Goal: Information Seeking & Learning: Learn about a topic

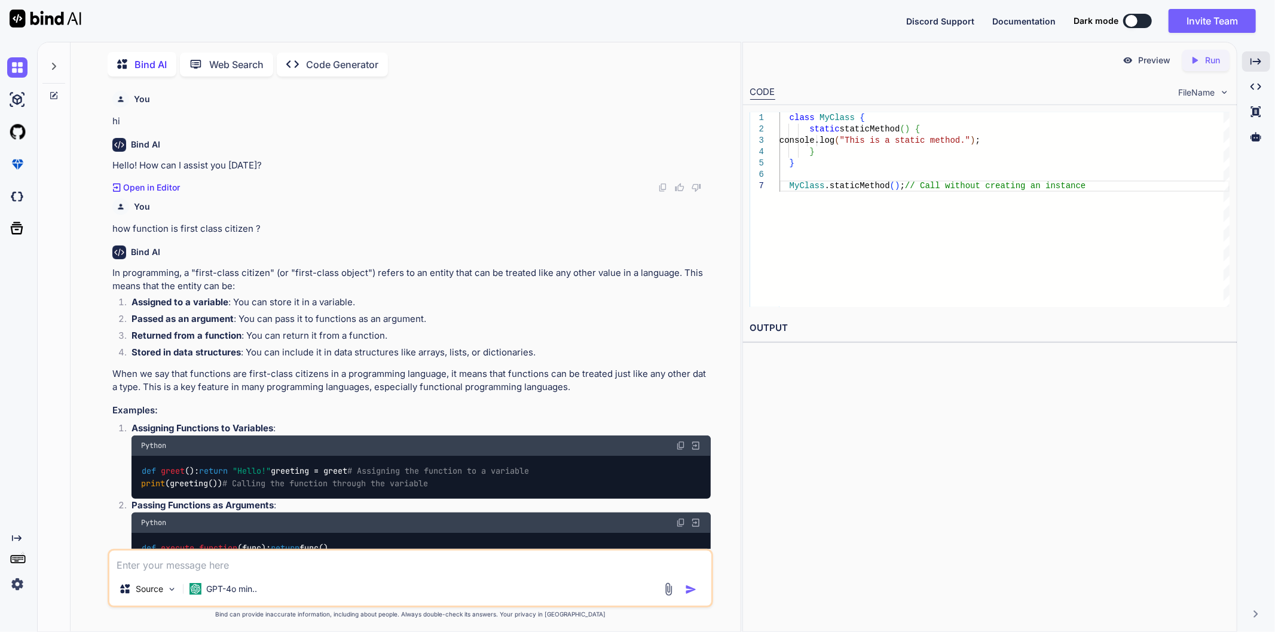
scroll to position [8836, 0]
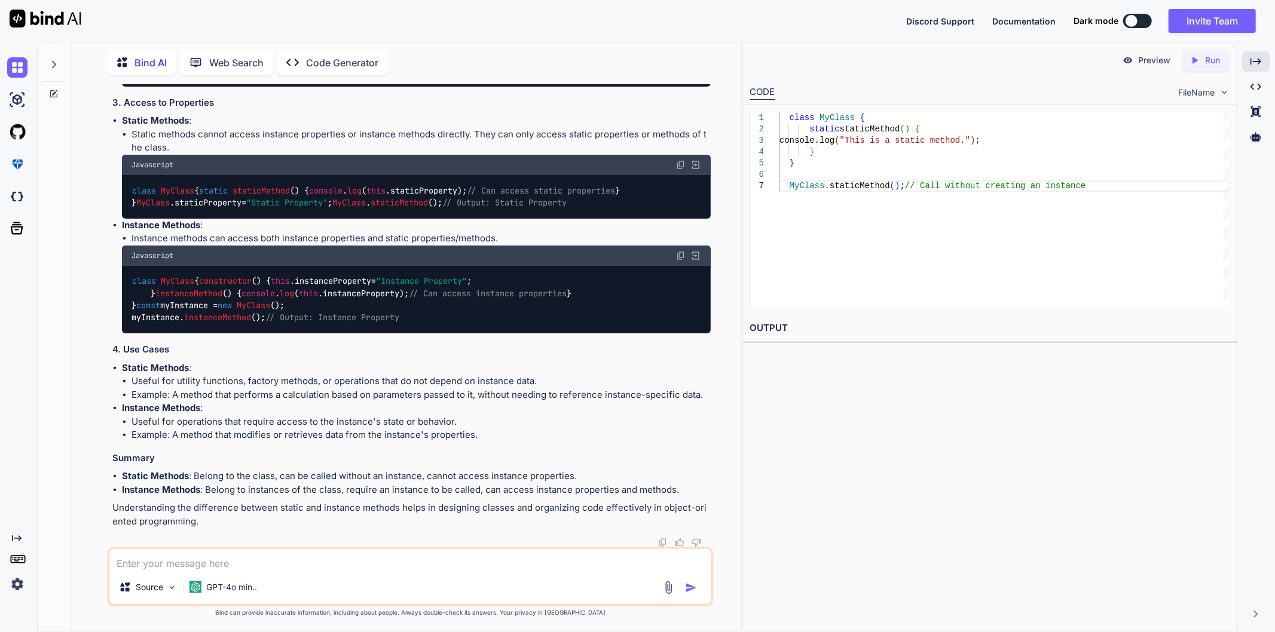
click at [402, 370] on p "Static Methods :" at bounding box center [416, 369] width 589 height 14
click at [462, 20] on div "Discord Support Documentation Dark mode Invite Team Created with Pixso." at bounding box center [637, 21] width 1275 height 42
click at [1084, 185] on div "class MyClass { static staticMethod ( ) { console.log ( "This is a static metho…" at bounding box center [1004, 209] width 450 height 195
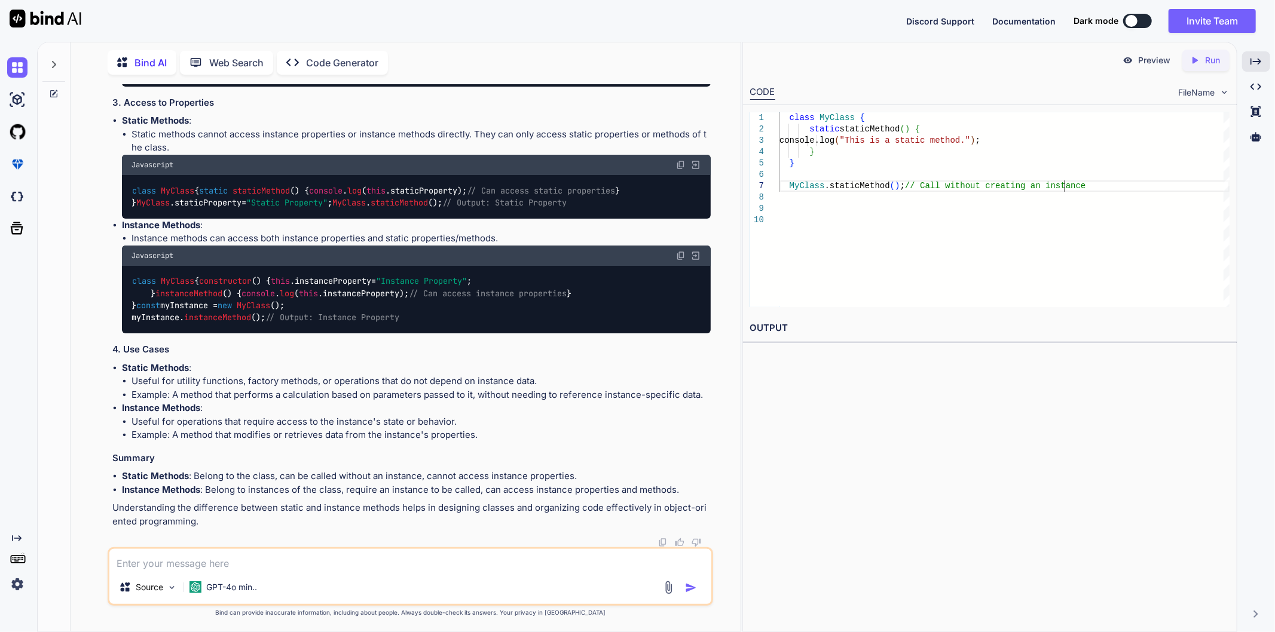
click at [1084, 185] on div "class MyClass { static staticMethod ( ) { console.log ( "This is a static metho…" at bounding box center [1004, 209] width 450 height 195
click at [1078, 209] on div "class MyClass { static staticMethod ( ) { console.log ( "This is a static metho…" at bounding box center [1004, 209] width 450 height 195
click at [1073, 228] on div "class MyClass { static staticMethod ( ) { console.log ( "This is a static metho…" at bounding box center [1004, 209] width 450 height 195
click at [1070, 213] on div "class MyClass { static staticMethod ( ) { console.log ( "This is a static metho…" at bounding box center [1004, 209] width 450 height 195
click at [1088, 199] on div "class MyClass { static staticMethod ( ) { console.log ( "This is a static metho…" at bounding box center [1004, 209] width 450 height 195
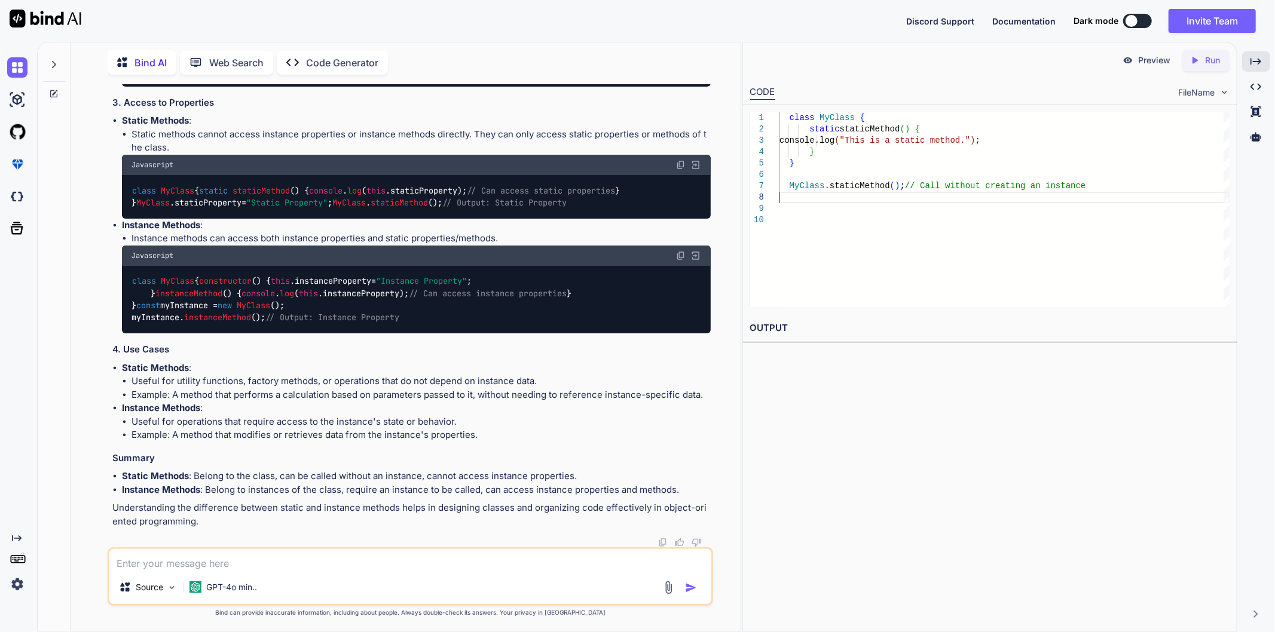
click at [1111, 182] on div "class MyClass { static staticMethod ( ) { console.log ( "This is a static metho…" at bounding box center [1004, 209] width 450 height 195
click at [1122, 164] on div "class MyClass { static staticMethod ( ) { console.log ( "This is a static metho…" at bounding box center [1004, 209] width 450 height 195
click at [1137, 20] on button at bounding box center [1137, 21] width 29 height 14
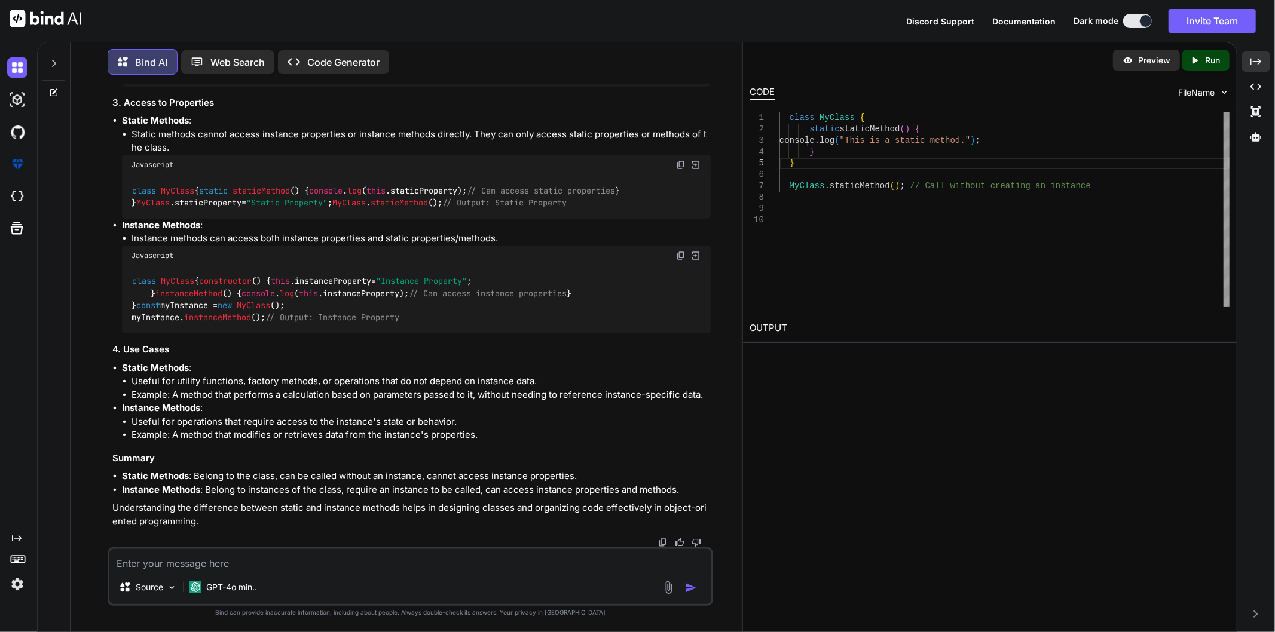
click at [1134, 24] on button at bounding box center [1137, 21] width 29 height 14
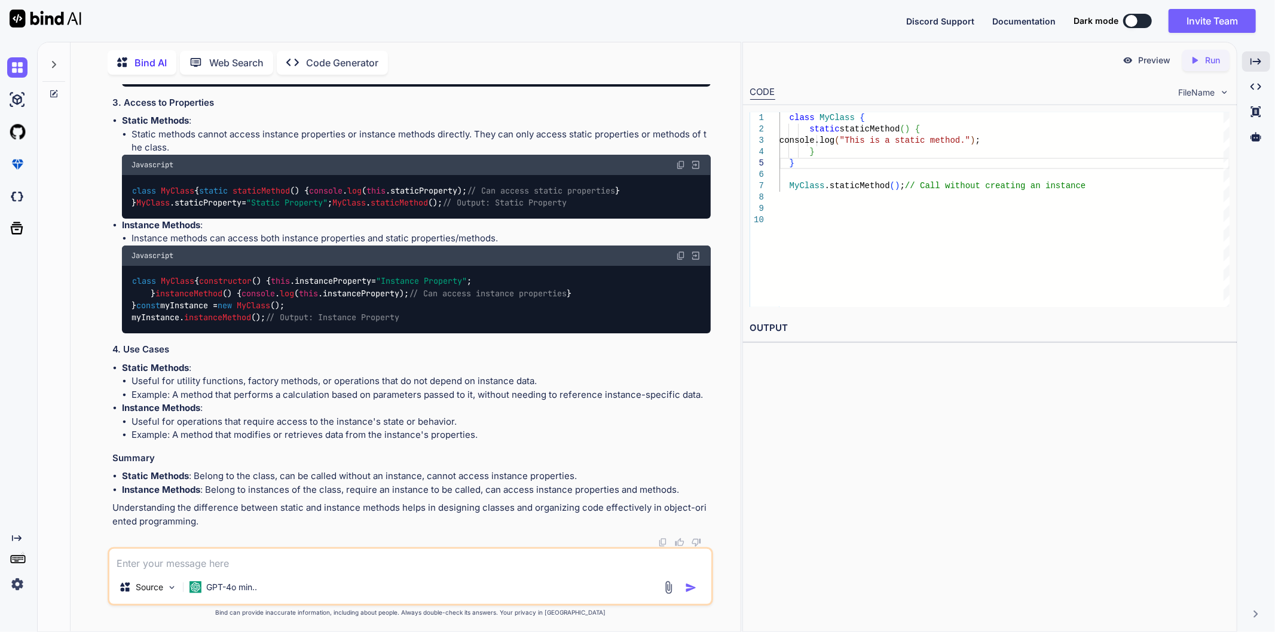
click at [1134, 24] on div at bounding box center [1131, 21] width 12 height 12
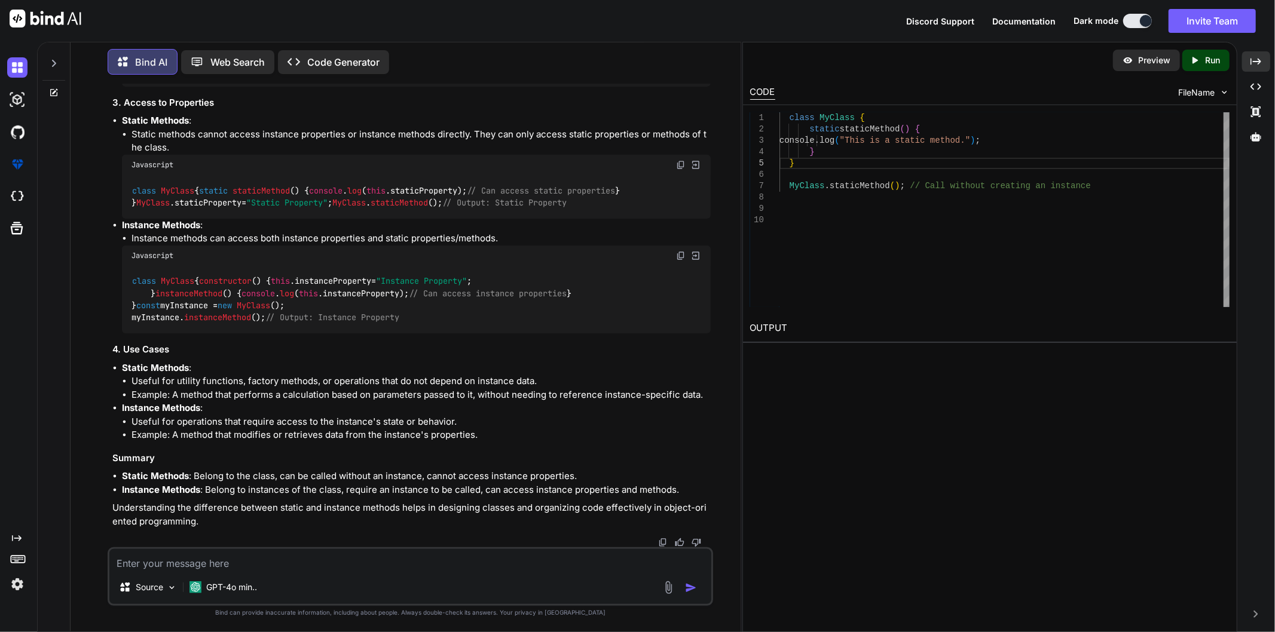
click at [1134, 24] on button at bounding box center [1137, 21] width 29 height 14
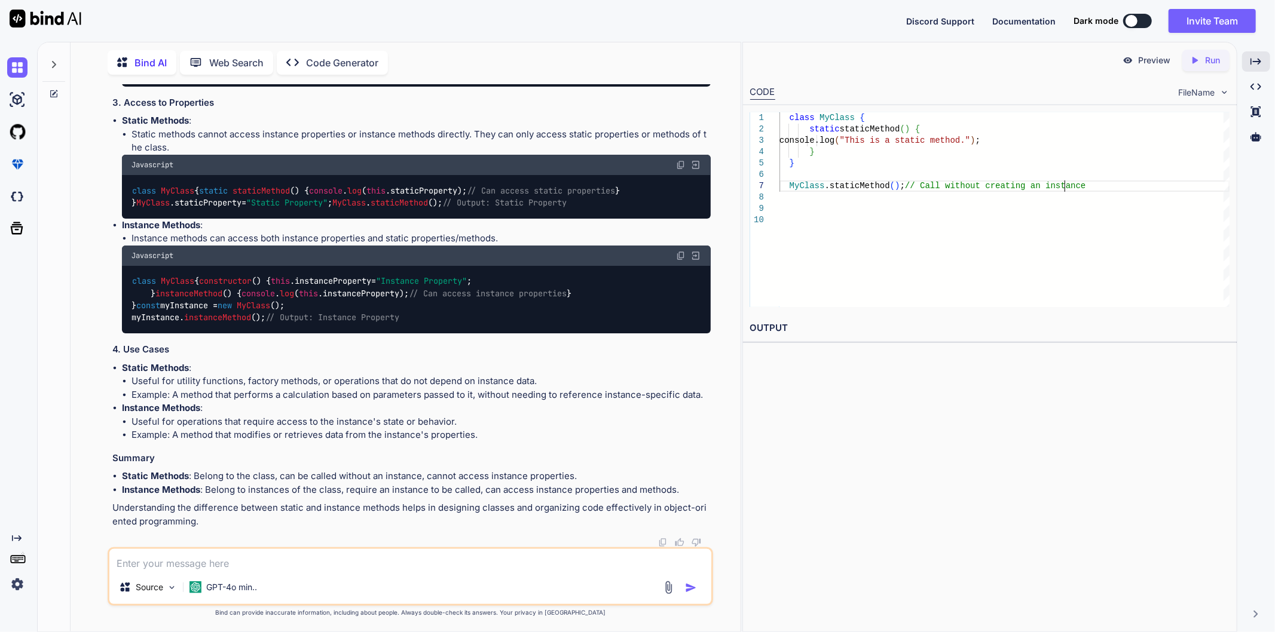
click at [1103, 191] on div "class MyClass { static staticMethod ( ) { console.log ( "This is a static metho…" at bounding box center [1004, 209] width 450 height 195
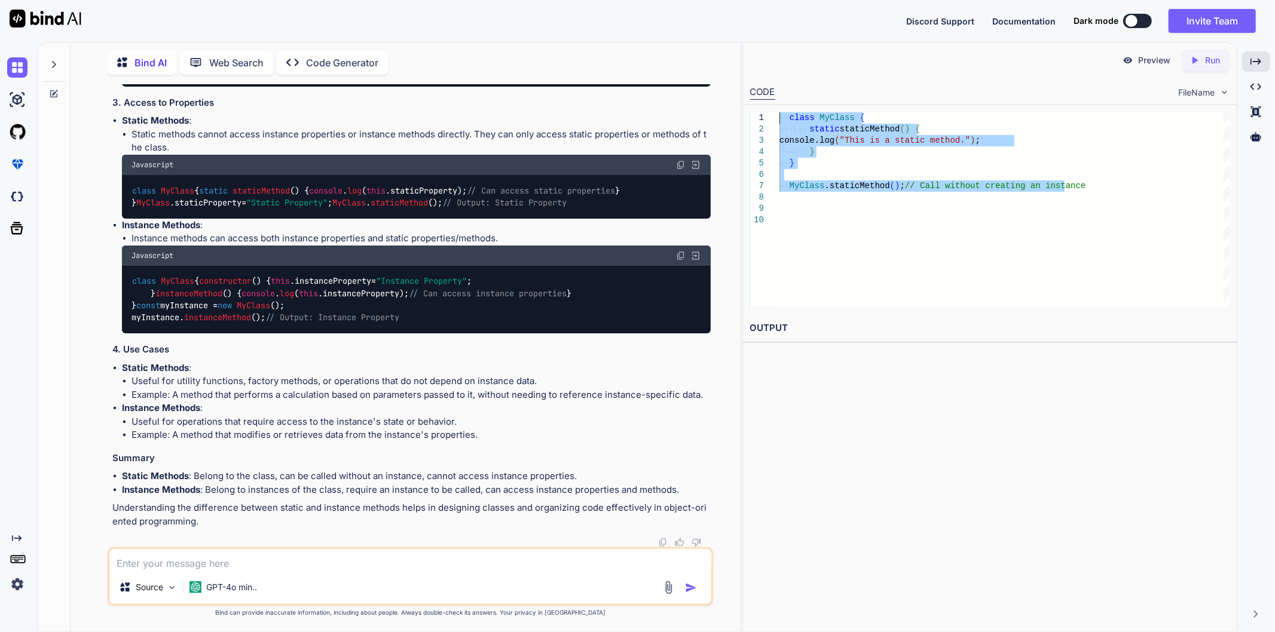
drag, startPoint x: 1103, startPoint y: 191, endPoint x: 779, endPoint y: 116, distance: 333.1
click at [779, 116] on div "class MyClass { static staticMethod ( ) { console.log ( "This is a static metho…" at bounding box center [1004, 209] width 450 height 195
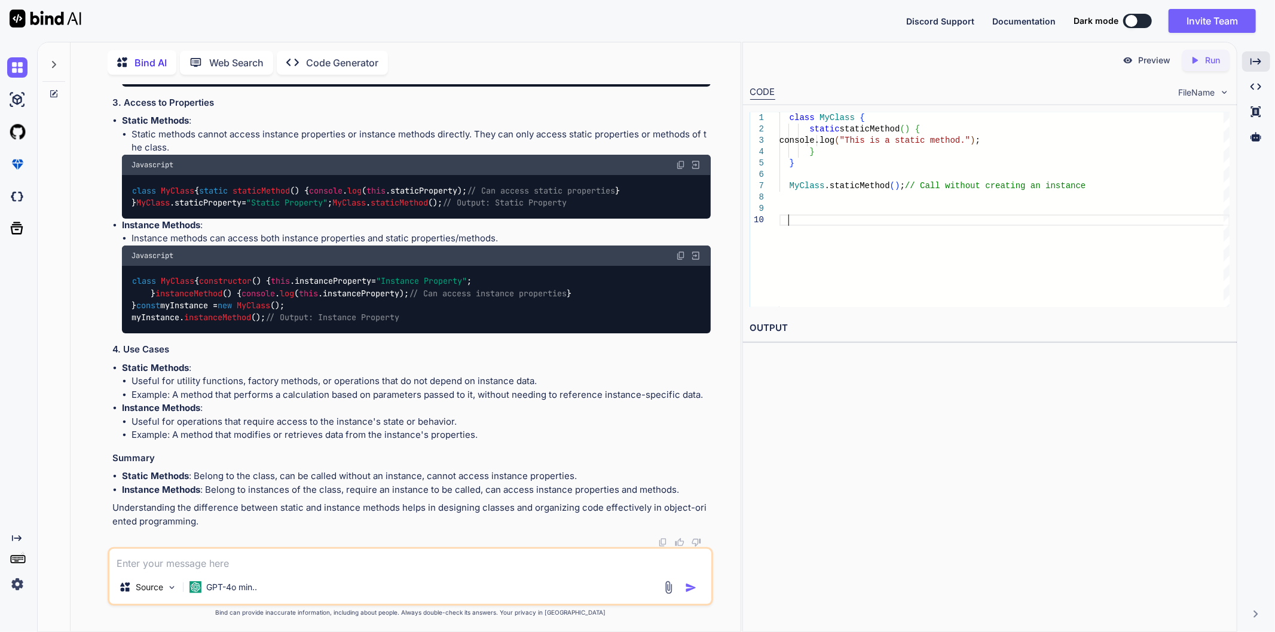
click at [829, 239] on div "class MyClass { static staticMethod ( ) { console.log ( "This is a static metho…" at bounding box center [1004, 209] width 450 height 195
click at [786, 190] on div "class MyClass { static staticMethod ( ) { console.log ( "This is a static metho…" at bounding box center [1004, 209] width 450 height 195
click at [789, 189] on div "class MyClass { static staticMethod ( ) { console.log ( "This is a static metho…" at bounding box center [1004, 209] width 450 height 195
click at [787, 167] on div "class MyClass { static staticMethod ( ) { console.log ( "This is a static metho…" at bounding box center [1004, 209] width 450 height 195
click at [787, 122] on div "class MyClass { static staticMethod ( ) { console.log ( "This is a static metho…" at bounding box center [1004, 209] width 450 height 195
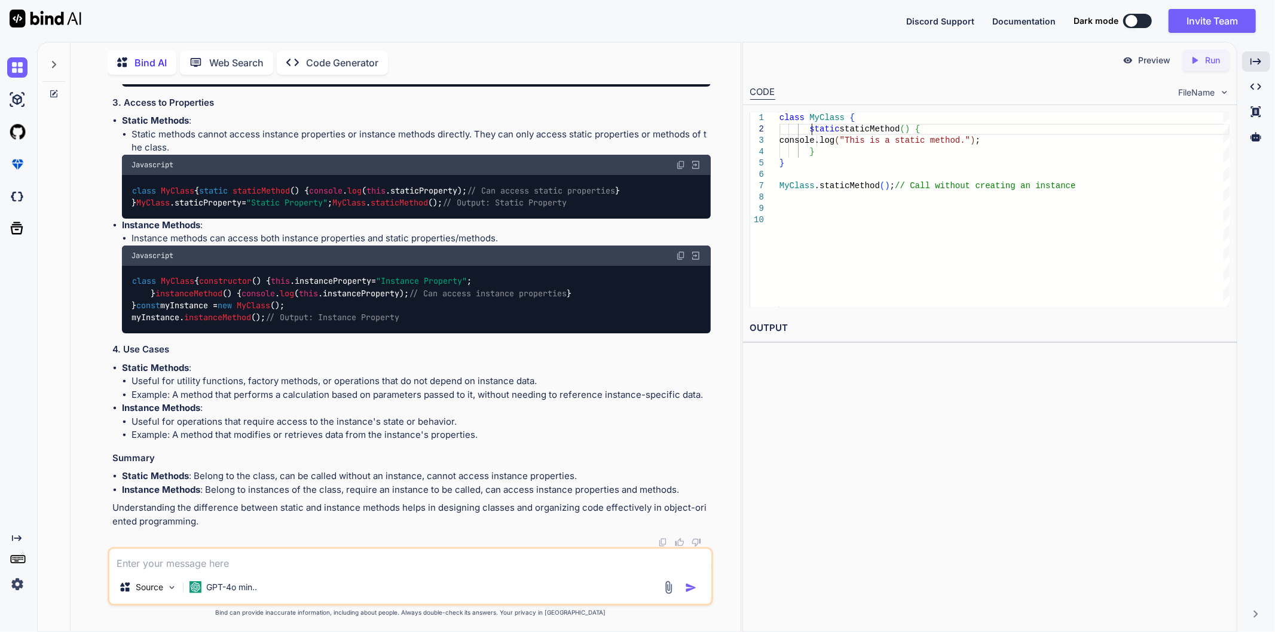
click at [809, 128] on div "class MyClass { static staticMethod ( ) { console.log ( "This is a static metho…" at bounding box center [1004, 209] width 450 height 195
click at [805, 130] on div "class MyClass { static staticMethod ( ) { console.log ( "This is a static metho…" at bounding box center [1004, 209] width 450 height 195
click at [805, 151] on div "class MyClass { static staticMethod ( ) { console.log ( "This is a static metho…" at bounding box center [1004, 209] width 450 height 195
click at [825, 138] on div "class MyClass { static staticMethod ( ) { console.log ( "This is a static metho…" at bounding box center [1004, 209] width 450 height 195
click at [821, 177] on div "class MyClass { static staticMethod ( ) { console.log ( "This is a static metho…" at bounding box center [1004, 209] width 450 height 195
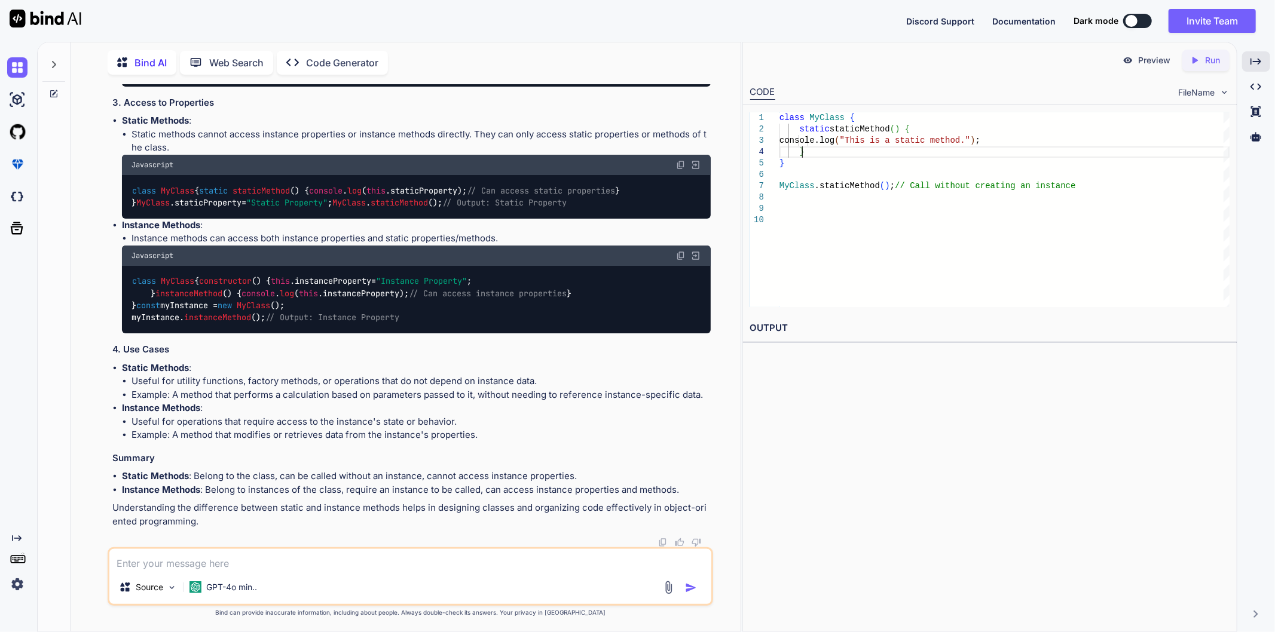
click at [807, 157] on div "class MyClass { static staticMethod ( ) { console.log ( "This is a static metho…" at bounding box center [1004, 209] width 450 height 195
click at [807, 164] on div "class MyClass { static staticMethod ( ) { console.log ( "This is a static metho…" at bounding box center [1004, 209] width 450 height 195
click at [799, 226] on div "class MyClass { static staticMethod ( ) { console.log ( "This is a static metho…" at bounding box center [1004, 209] width 450 height 195
click at [799, 207] on div "class MyClass { static staticMethod ( ) { console.log ( "This is a static metho…" at bounding box center [1004, 209] width 450 height 195
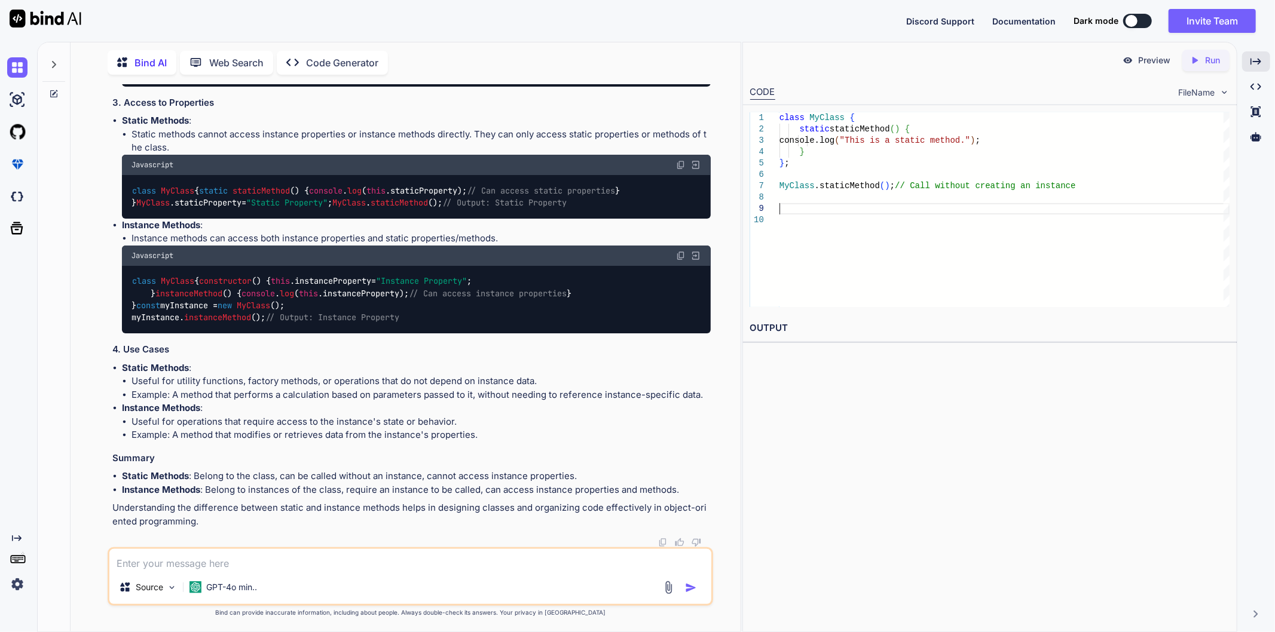
type textarea "class MyClass { static staticMethod() { console.log("This is a static method.")…"
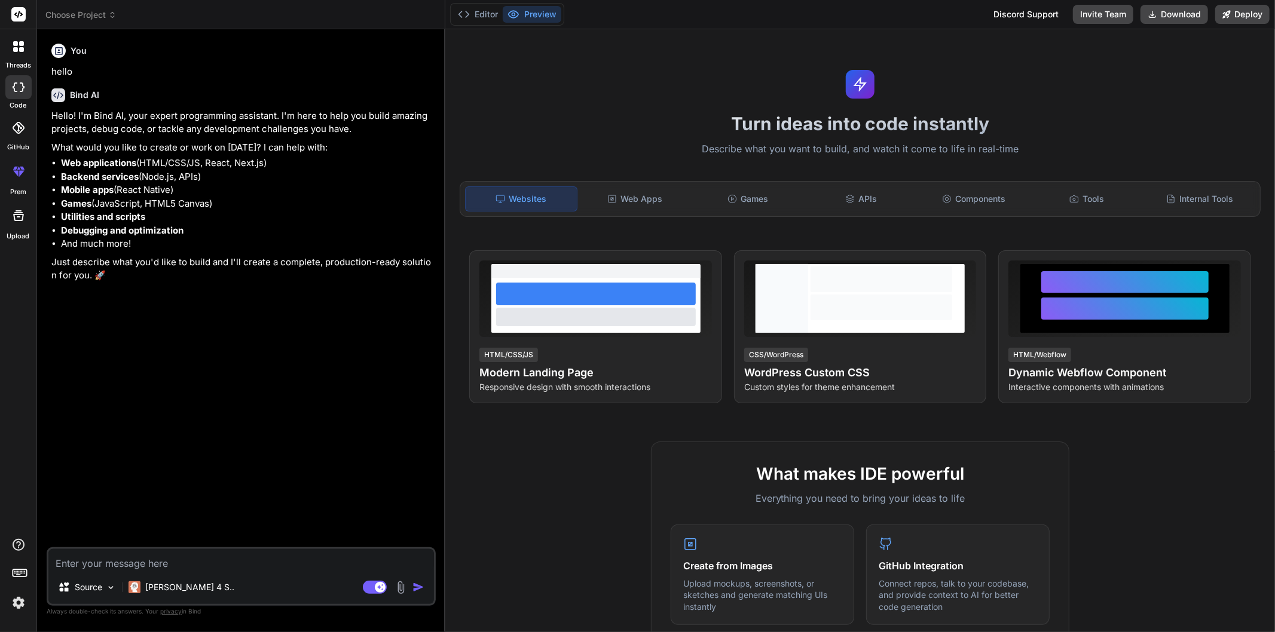
click at [194, 314] on div "You hello Bind AI Hello! I'm Bind AI, your expert programming assistant. I'm he…" at bounding box center [242, 293] width 387 height 508
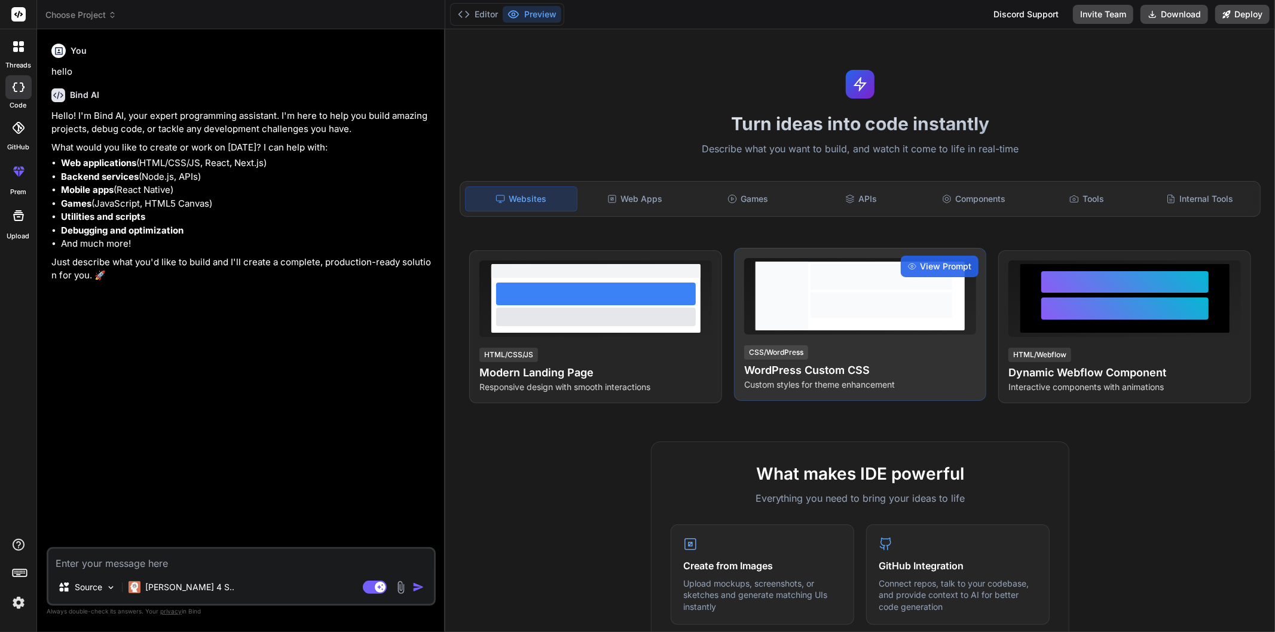
type textarea "x"
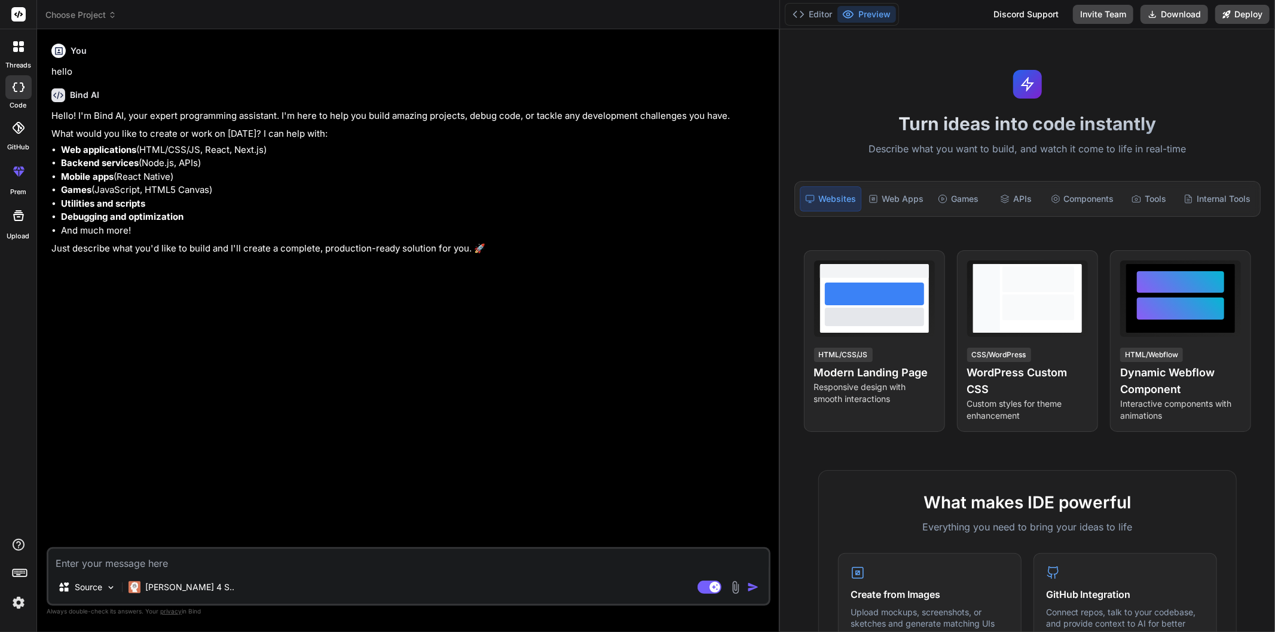
drag, startPoint x: 444, startPoint y: 247, endPoint x: 1199, endPoint y: 245, distance: 755.3
click at [1199, 245] on div "Choose Project Created with Pixso. Bind AI Web Search Created with Pixso. Code …" at bounding box center [655, 316] width 1237 height 632
click at [247, 333] on div "You hello Bind AI Hello! I'm Bind AI, your expert programming assistant. I'm he…" at bounding box center [409, 293] width 721 height 508
click at [293, 350] on div "You hello Bind AI Hello! I'm Bind AI, your expert programming assistant. I'm he…" at bounding box center [409, 293] width 721 height 508
click at [174, 560] on textarea at bounding box center [408, 560] width 720 height 22
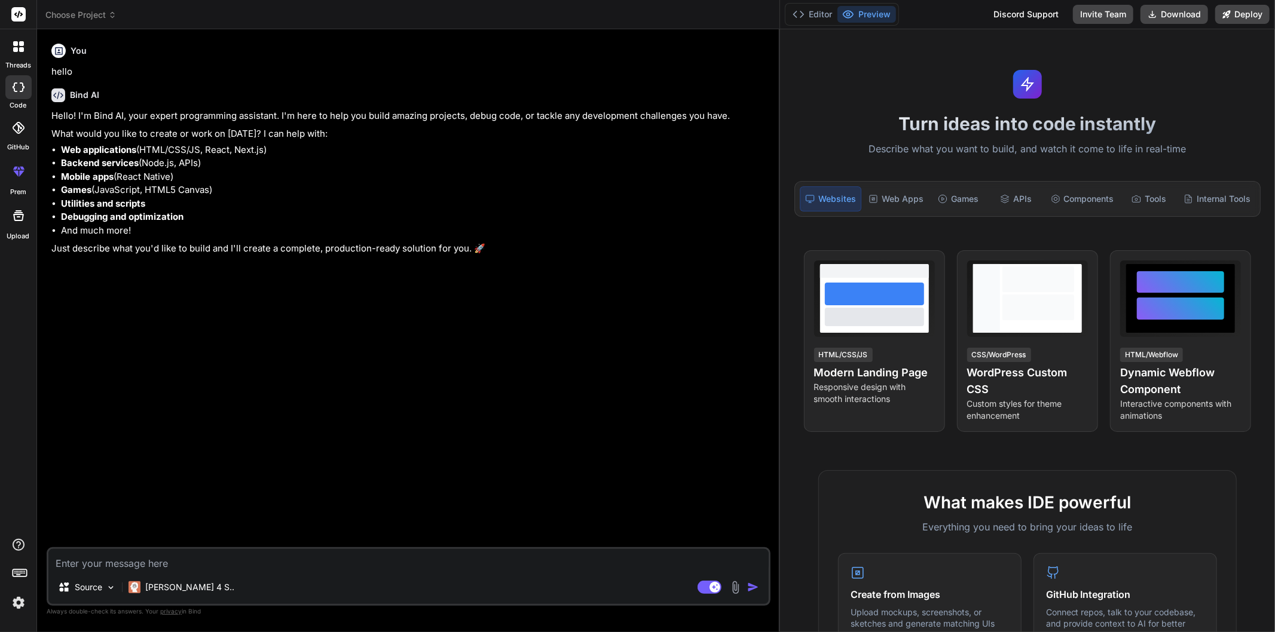
click at [287, 183] on li "Games (JavaScript, HTML5 Canvas)" at bounding box center [414, 190] width 707 height 14
click at [504, 254] on p "Just describe what you'd like to build and I'll create a complete, production-r…" at bounding box center [409, 249] width 716 height 14
click at [158, 556] on textarea at bounding box center [408, 560] width 720 height 22
click at [170, 371] on div "You hello Bind AI Hello! I'm Bind AI, your expert programming assistant. I'm he…" at bounding box center [409, 293] width 721 height 508
click at [586, 295] on div "You hello Bind AI Hello! I'm Bind AI, your expert programming assistant. I'm he…" at bounding box center [409, 293] width 721 height 508
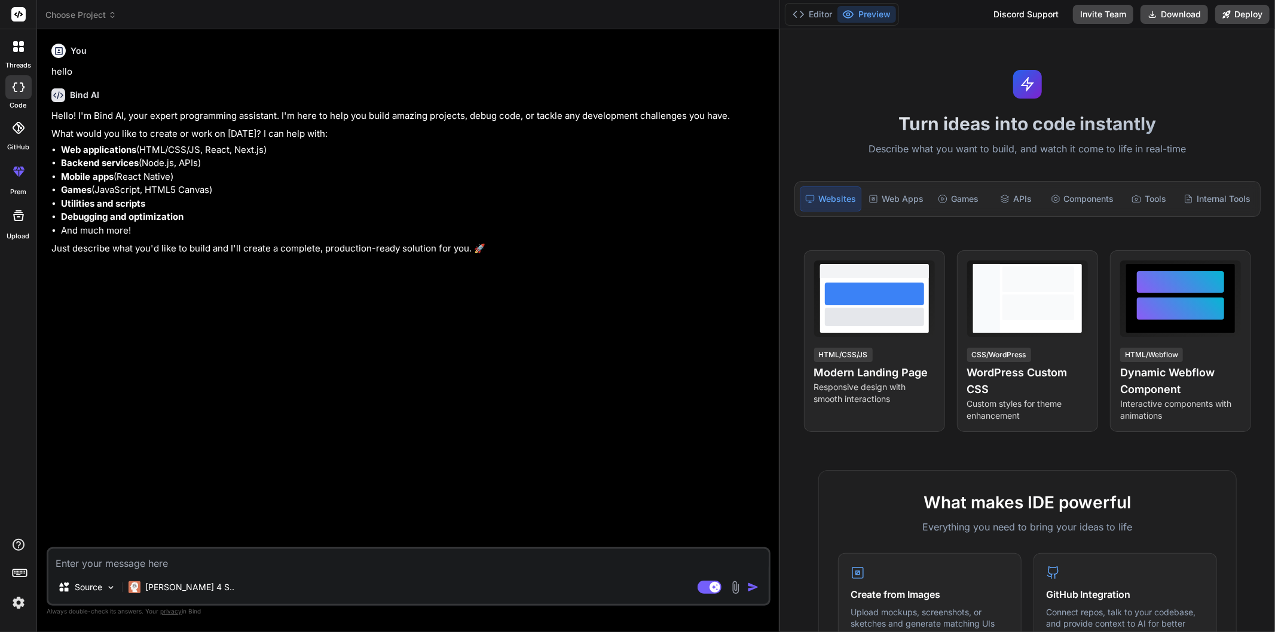
drag, startPoint x: 779, startPoint y: 142, endPoint x: 835, endPoint y: 147, distance: 56.4
click at [835, 147] on div "Choose Project Created with Pixso. Bind AI Web Search Created with Pixso. Code …" at bounding box center [655, 316] width 1237 height 632
click at [517, 256] on div "Bind AI Hello! I'm Bind AI, your expert programming assistant. I'm here to help…" at bounding box center [409, 168] width 716 height 179
click at [192, 555] on textarea at bounding box center [408, 560] width 720 height 22
click at [258, 391] on div "You hello Bind AI Hello! I'm Bind AI, your expert programming assistant. I'm he…" at bounding box center [409, 293] width 721 height 508
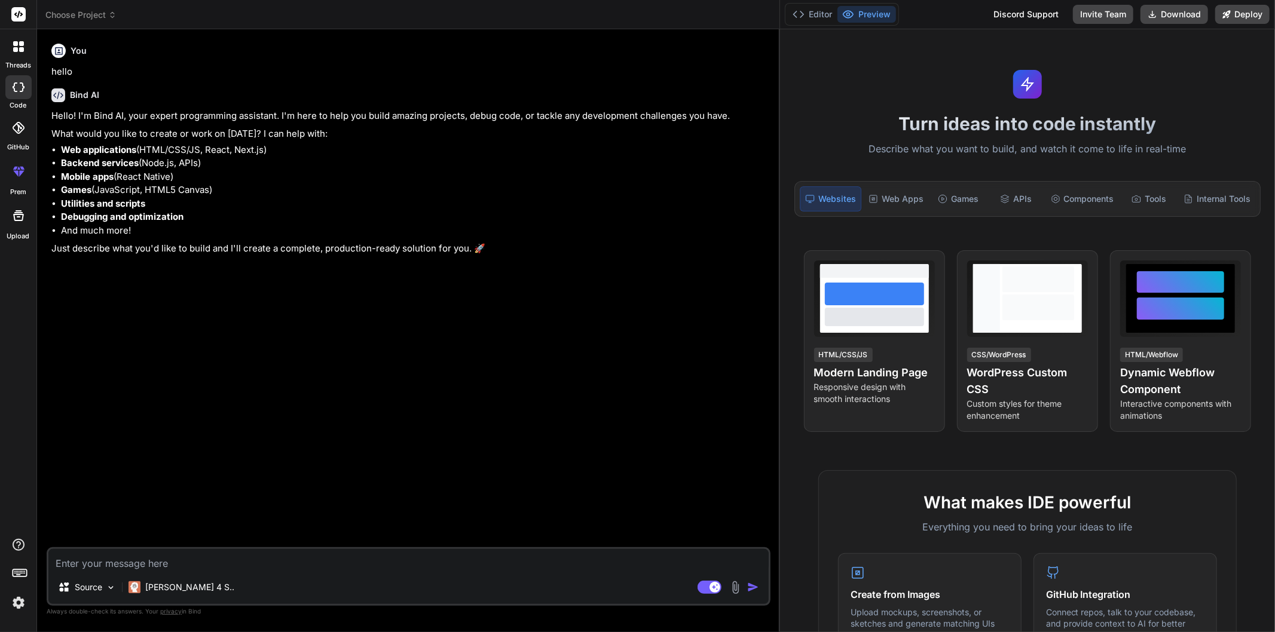
click at [192, 558] on textarea at bounding box center [408, 560] width 720 height 22
click at [221, 557] on textarea at bounding box center [408, 560] width 720 height 22
click at [236, 337] on div "You hello Bind AI Hello! I'm Bind AI, your expert programming assistant. I'm he…" at bounding box center [409, 293] width 721 height 508
click at [151, 562] on textarea at bounding box center [408, 560] width 720 height 22
type textarea "h"
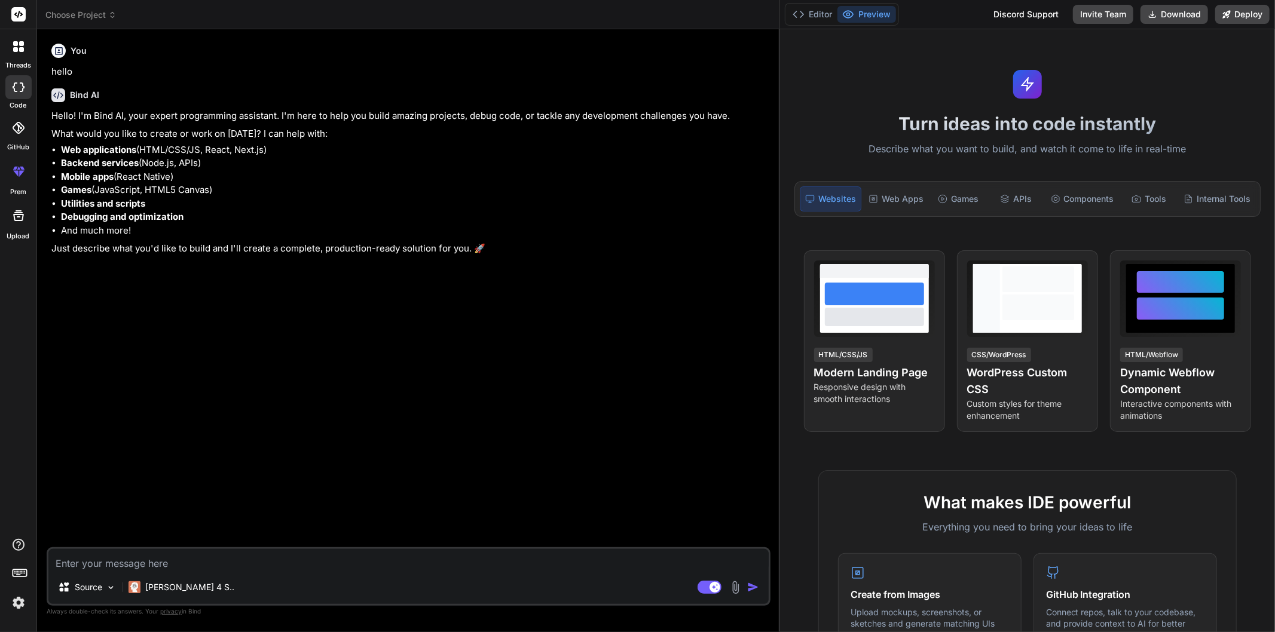
type textarea "x"
type textarea "ho"
type textarea "x"
type textarea "how"
type textarea "x"
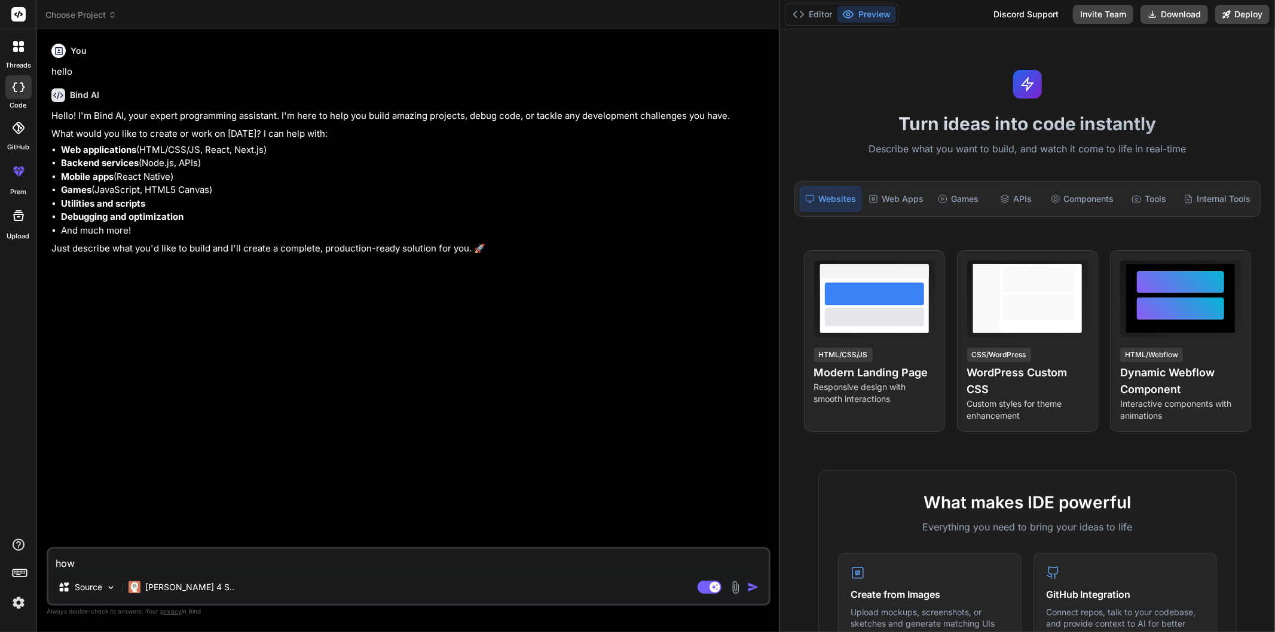
type textarea "how"
type textarea "x"
type textarea "how t"
type textarea "x"
type textarea "how to"
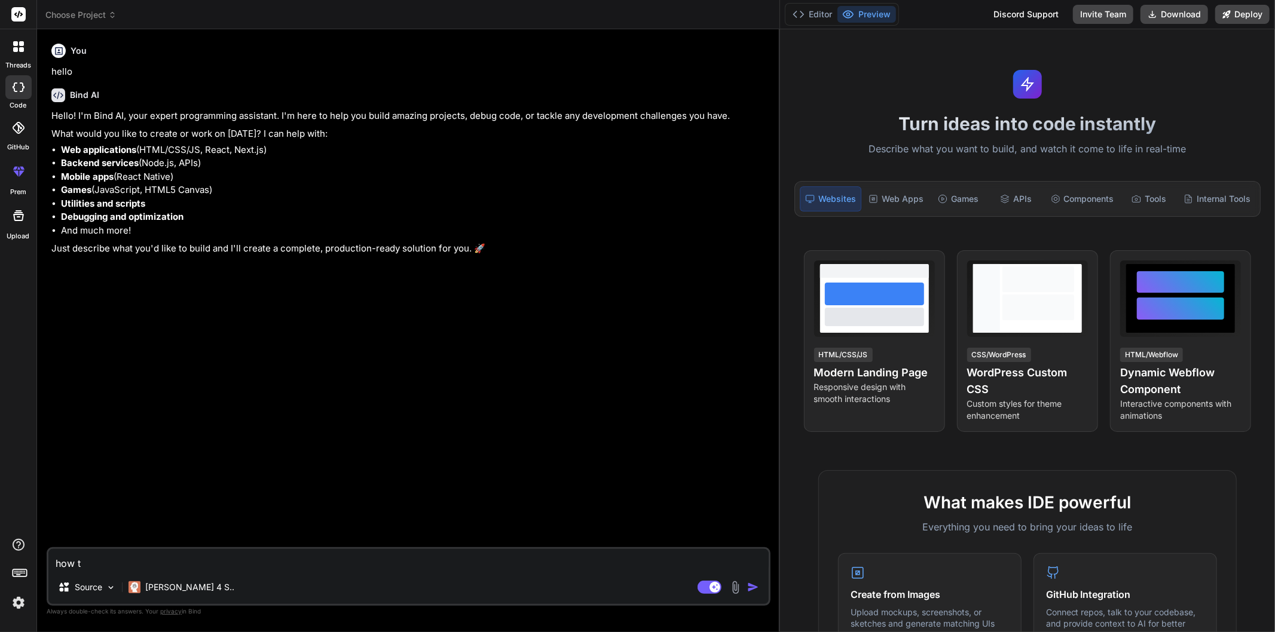
type textarea "x"
type textarea "how to"
type textarea "x"
type textarea "how to m"
type textarea "x"
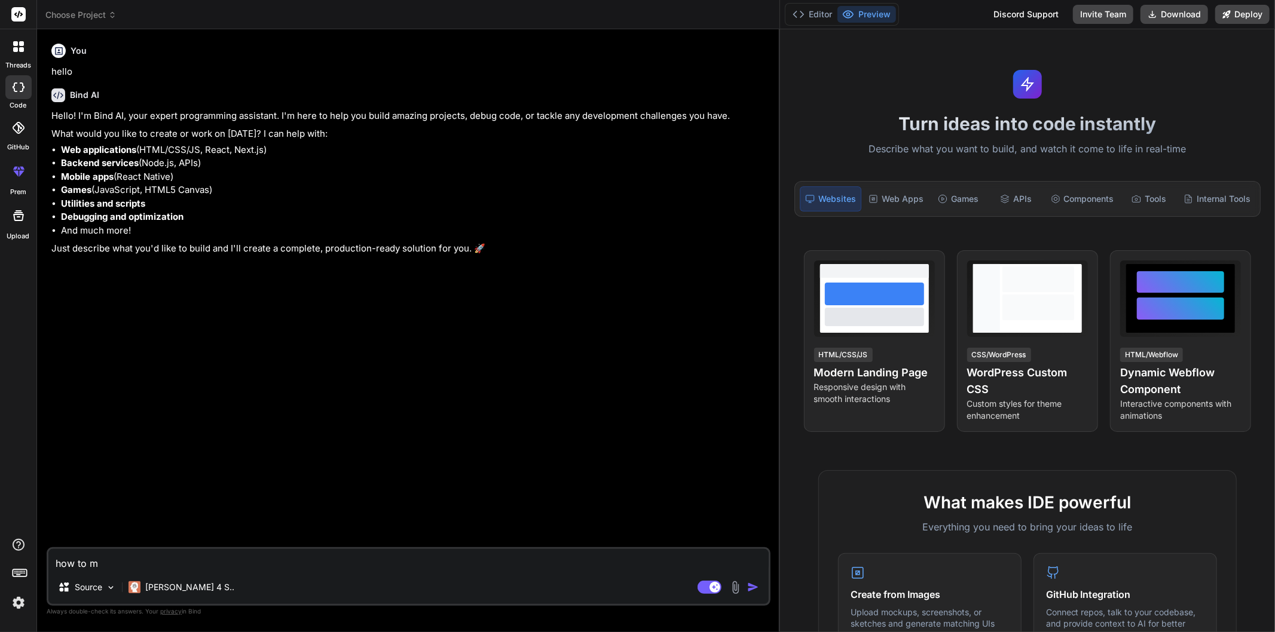
type textarea "how to ma"
type textarea "x"
type textarea "how to man"
type textarea "x"
type textarea "how to mana"
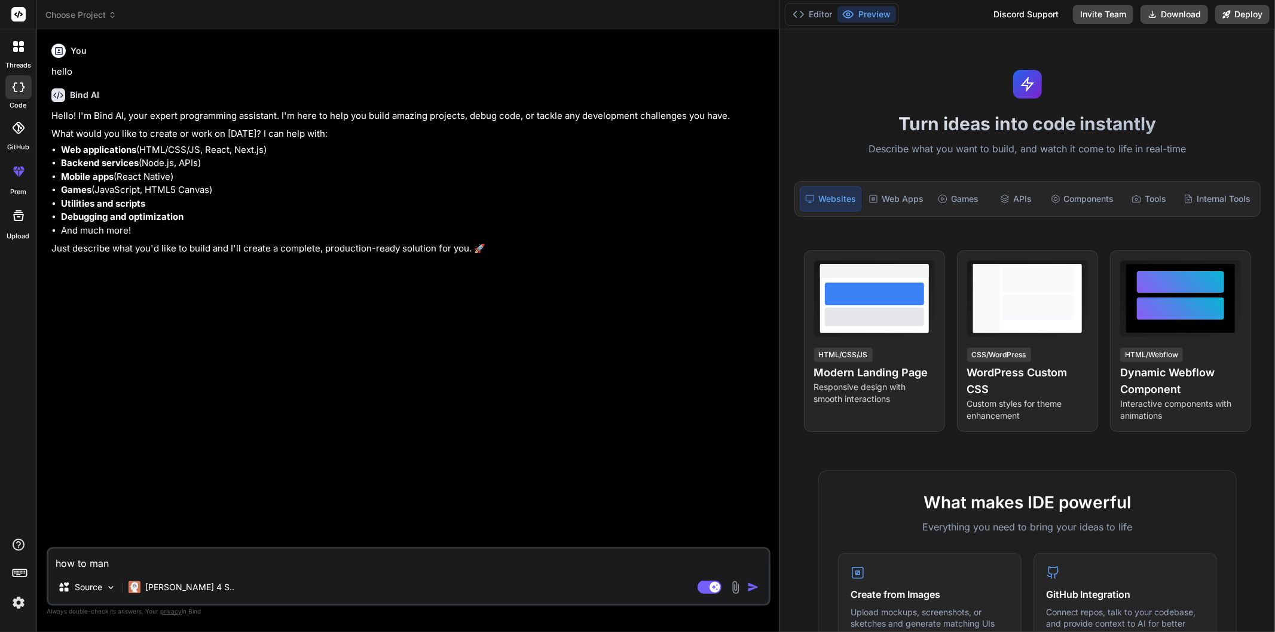
type textarea "x"
type textarea "how to manag"
type textarea "x"
type textarea "how to manage"
type textarea "x"
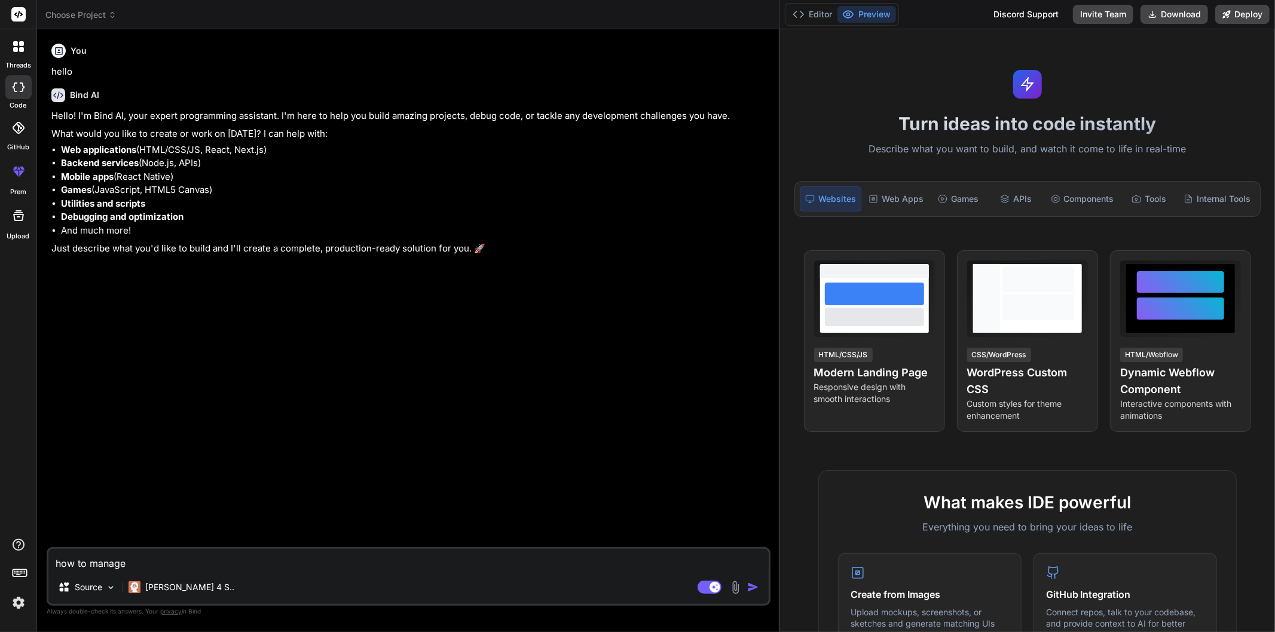
type textarea "how to manage"
type textarea "x"
type textarea "how to manage k"
type textarea "x"
type textarea "how to manage ki"
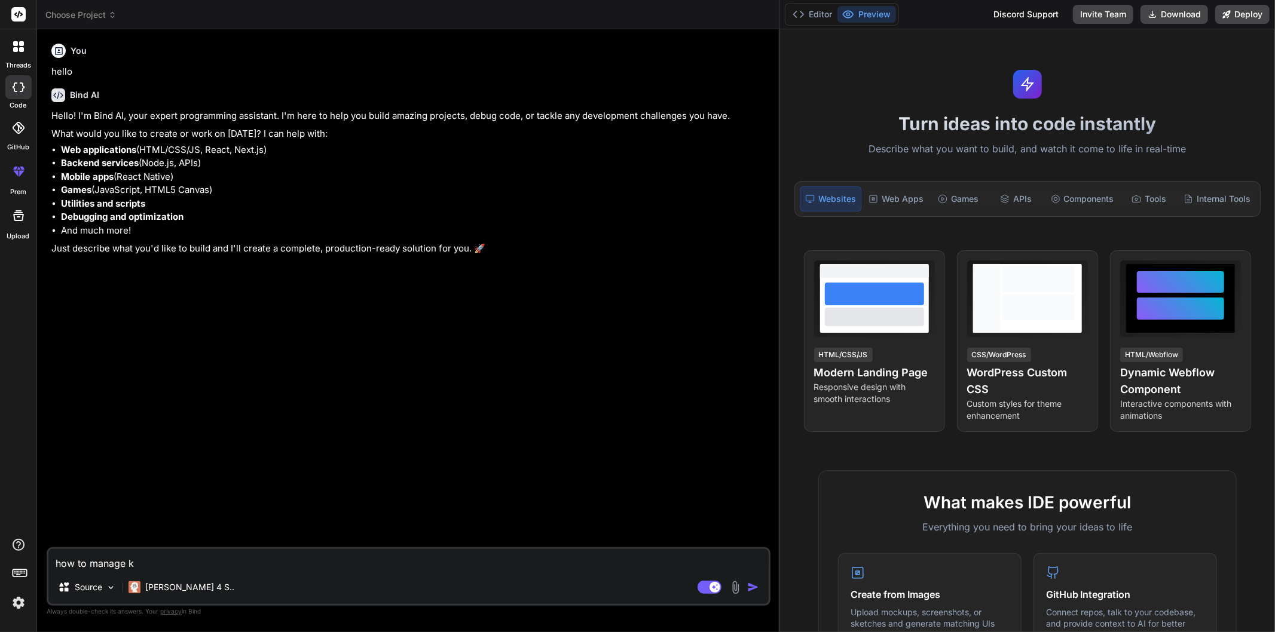
type textarea "x"
type textarea "how to manage kio"
type textarea "x"
type textarea "how to manage kios"
type textarea "x"
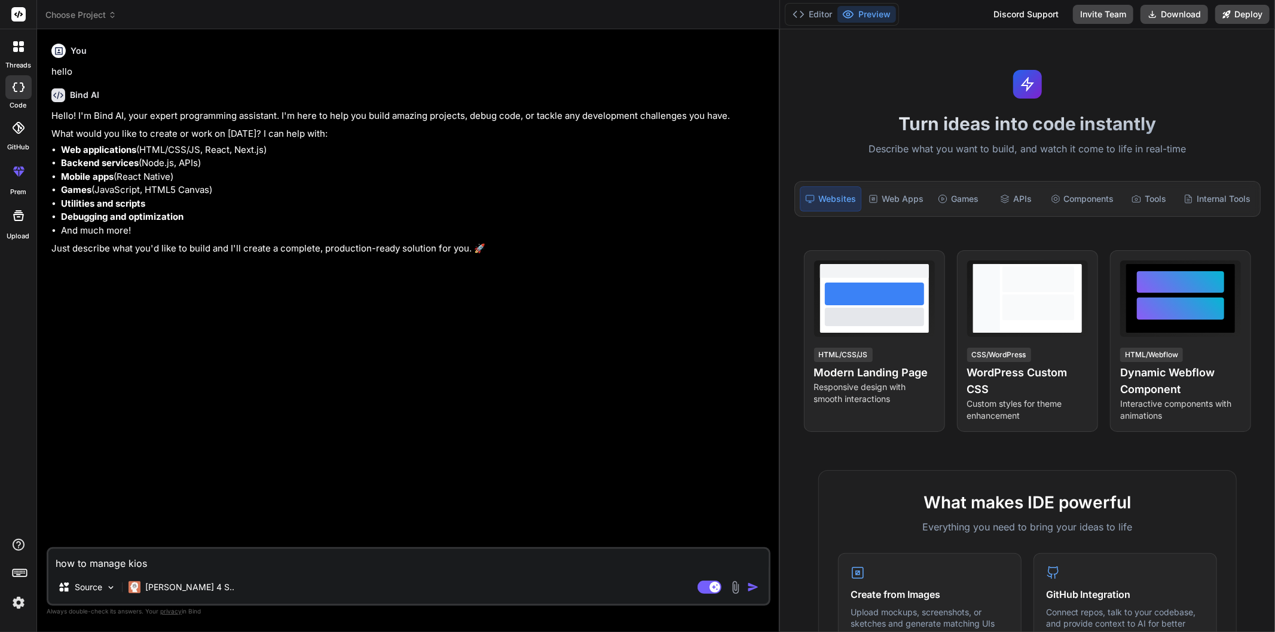
type textarea "how to manage kiosk"
type textarea "x"
type textarea "how to manage kiosk"
type textarea "x"
type textarea "how to manage kiosk s"
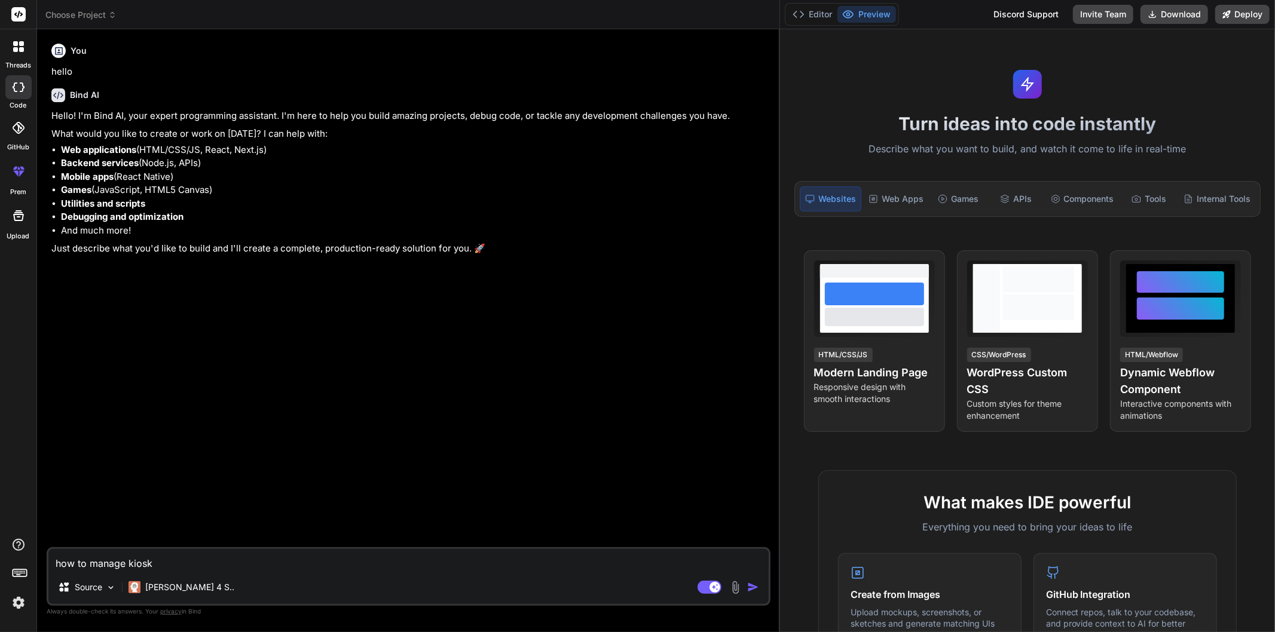
type textarea "x"
type textarea "how to manage kiosk se"
type textarea "x"
type textarea "how to manage kiosk ser"
type textarea "x"
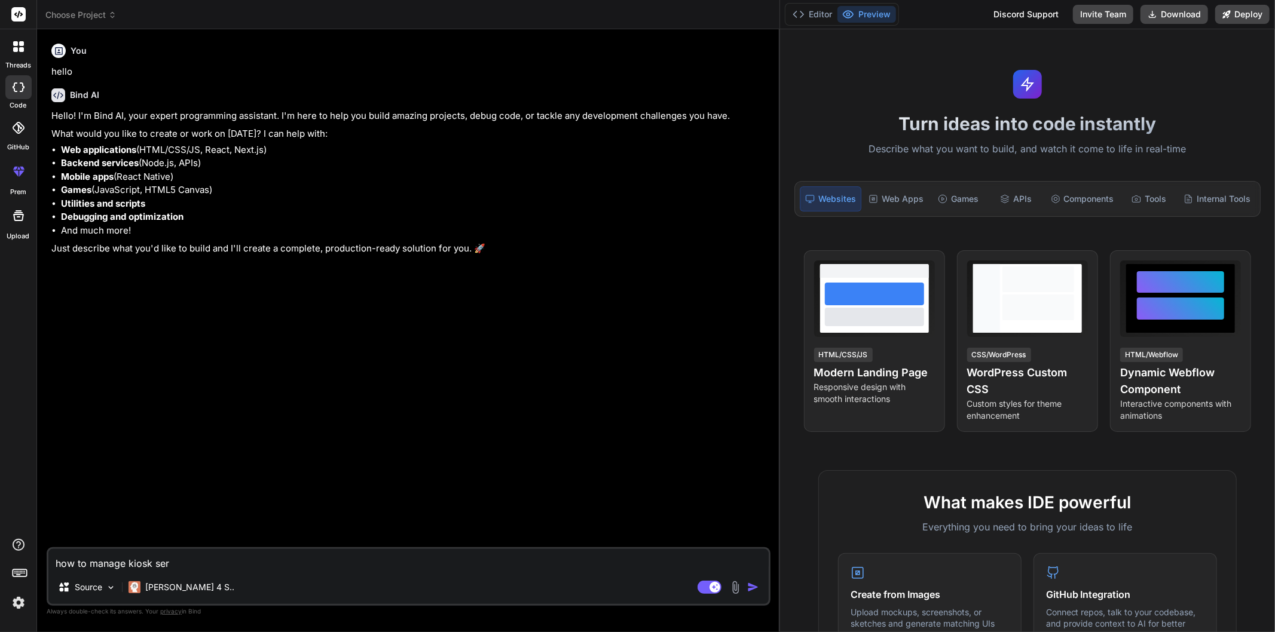
type textarea "how to manage kiosk serv"
type textarea "x"
type textarea "how to manage kiosk servi"
type textarea "x"
type textarea "how to manage kiosk servic"
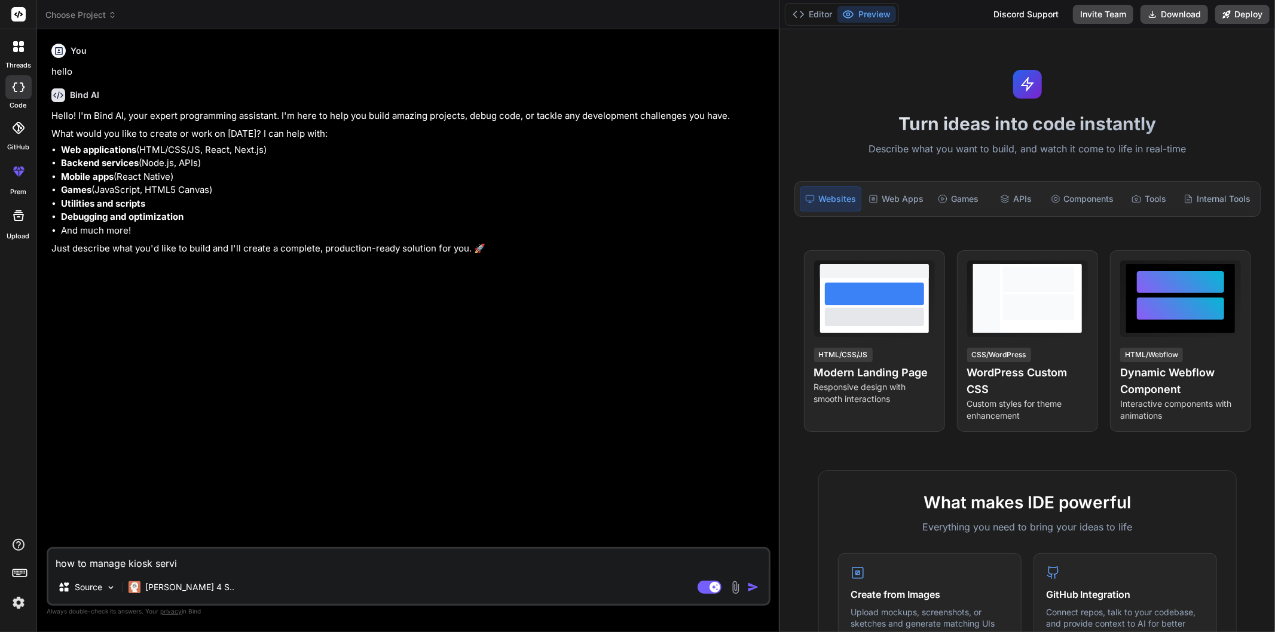
type textarea "x"
type textarea "how to manage kiosk service"
type textarea "x"
type textarea "how to manage kiosk service"
type textarea "x"
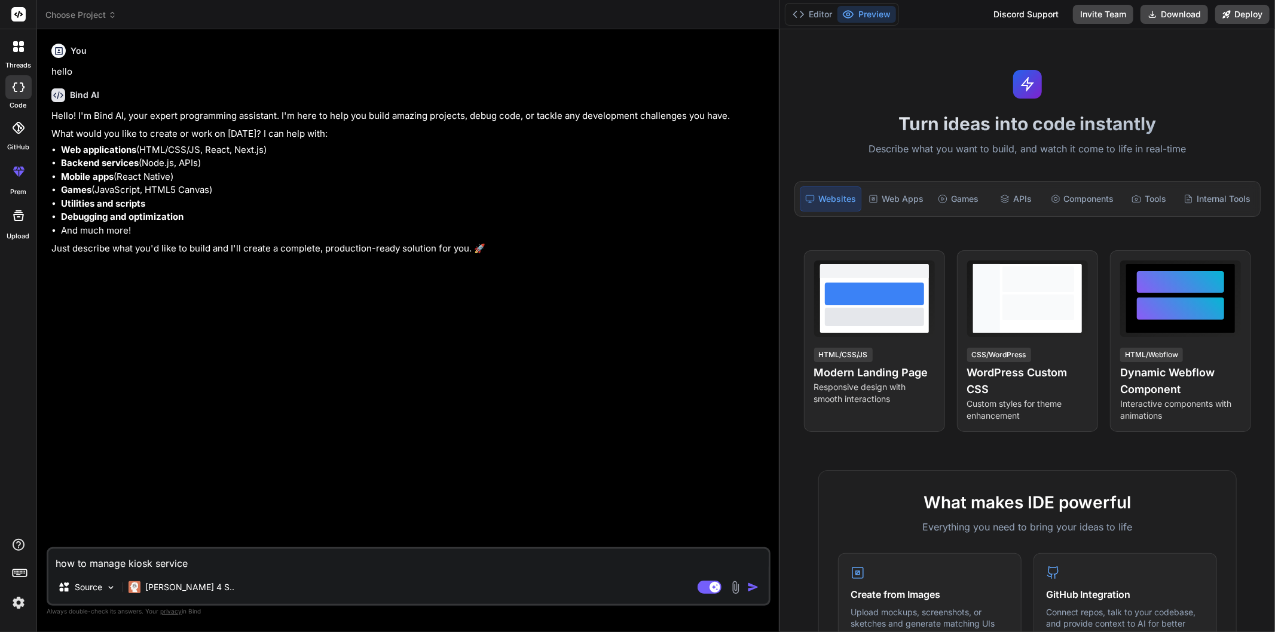
type textarea "how to manage kiosk service"
type textarea "x"
type textarea "how to manage kiosk servic"
type textarea "x"
type textarea "how to manage kiosk servi"
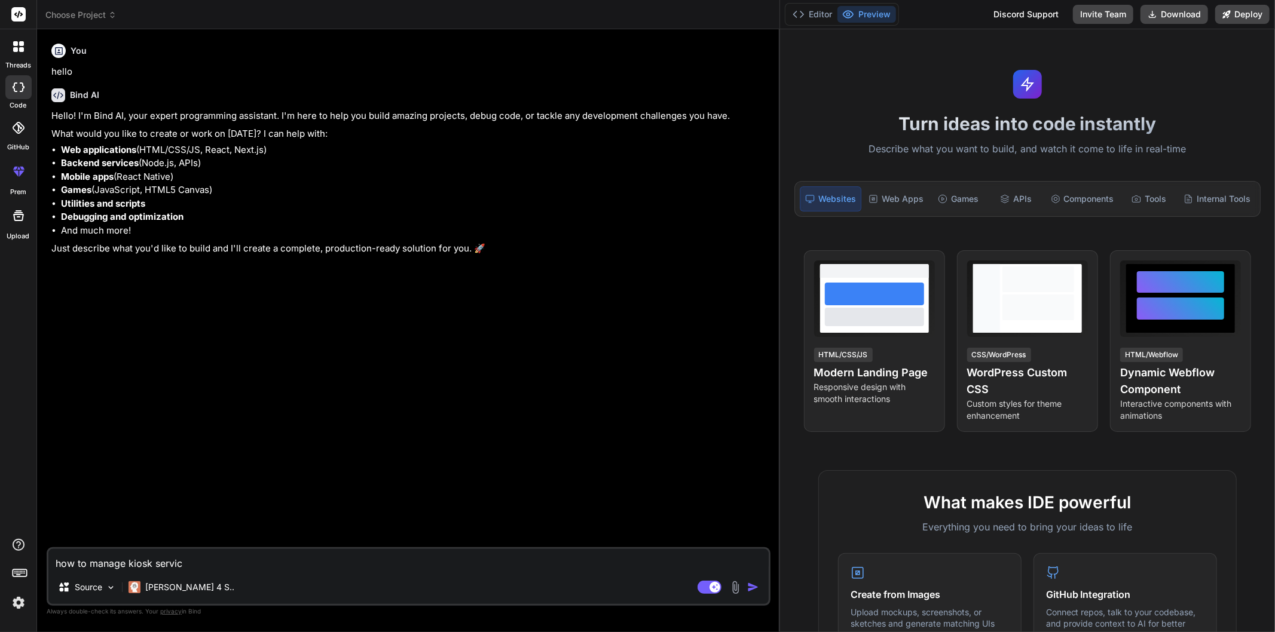
type textarea "x"
type textarea "how to manage kiosk serv"
type textarea "x"
type textarea "how to manage kiosk ser"
type textarea "x"
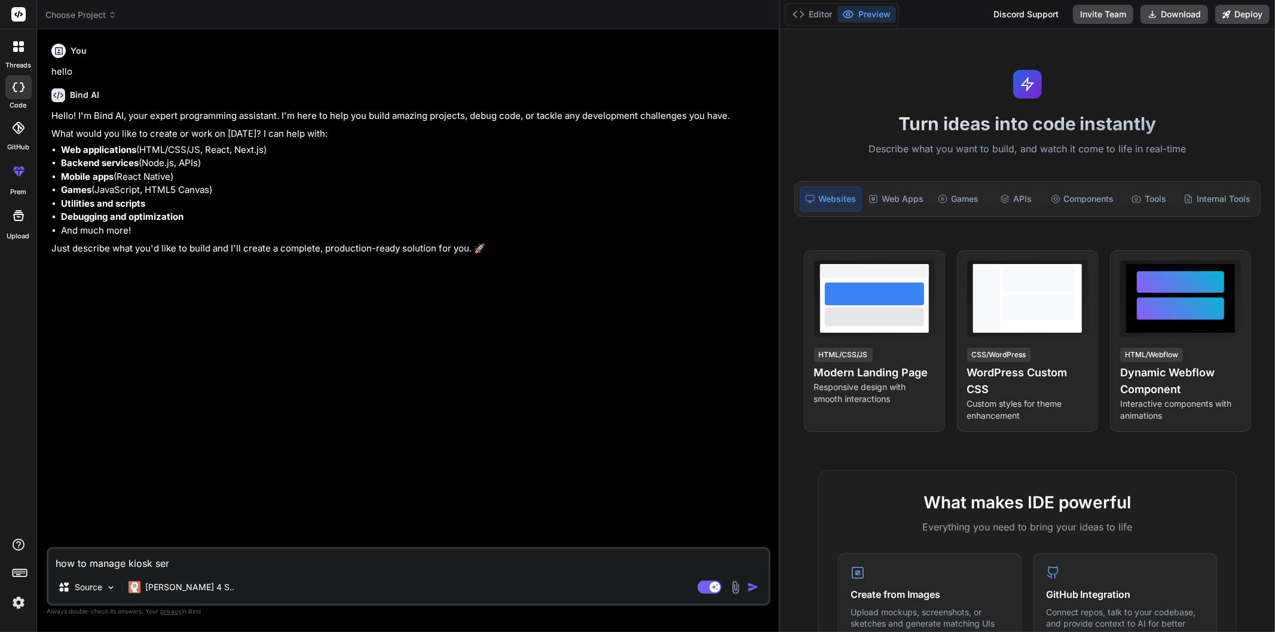
type textarea "how to manage kiosk se"
type textarea "x"
type textarea "how to manage kiosk s"
type textarea "x"
type textarea "how to manage kiosk"
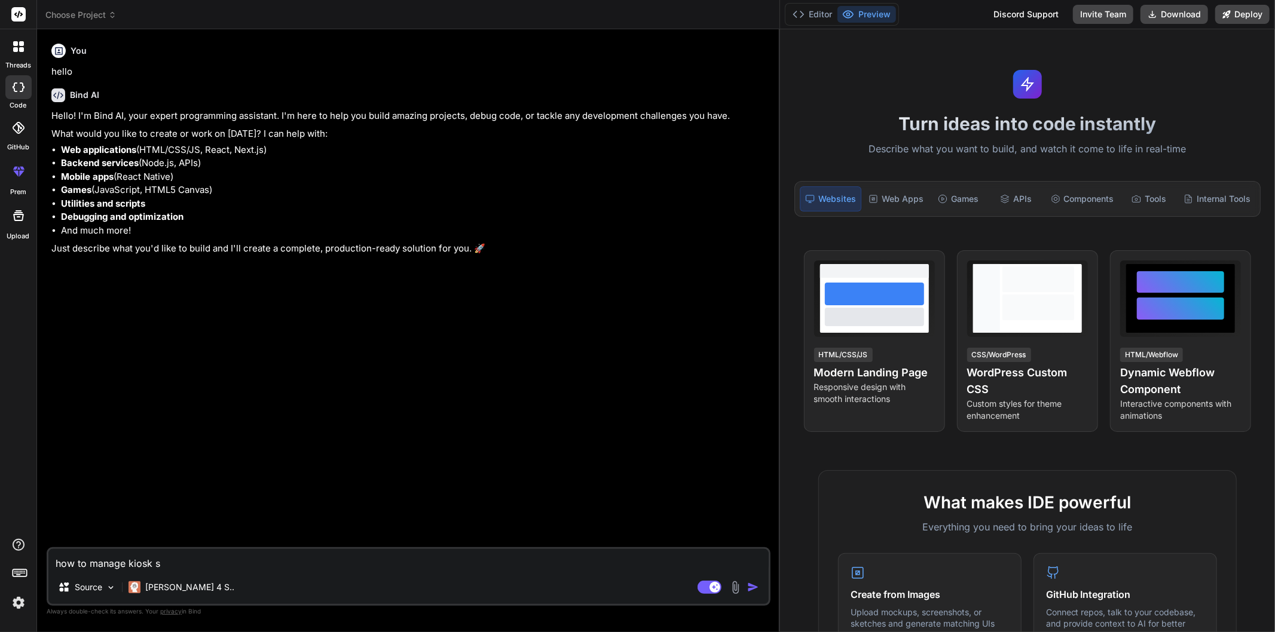
type textarea "x"
type textarea "how to manage kiosk"
type textarea "x"
type textarea "how to manage kios"
type textarea "x"
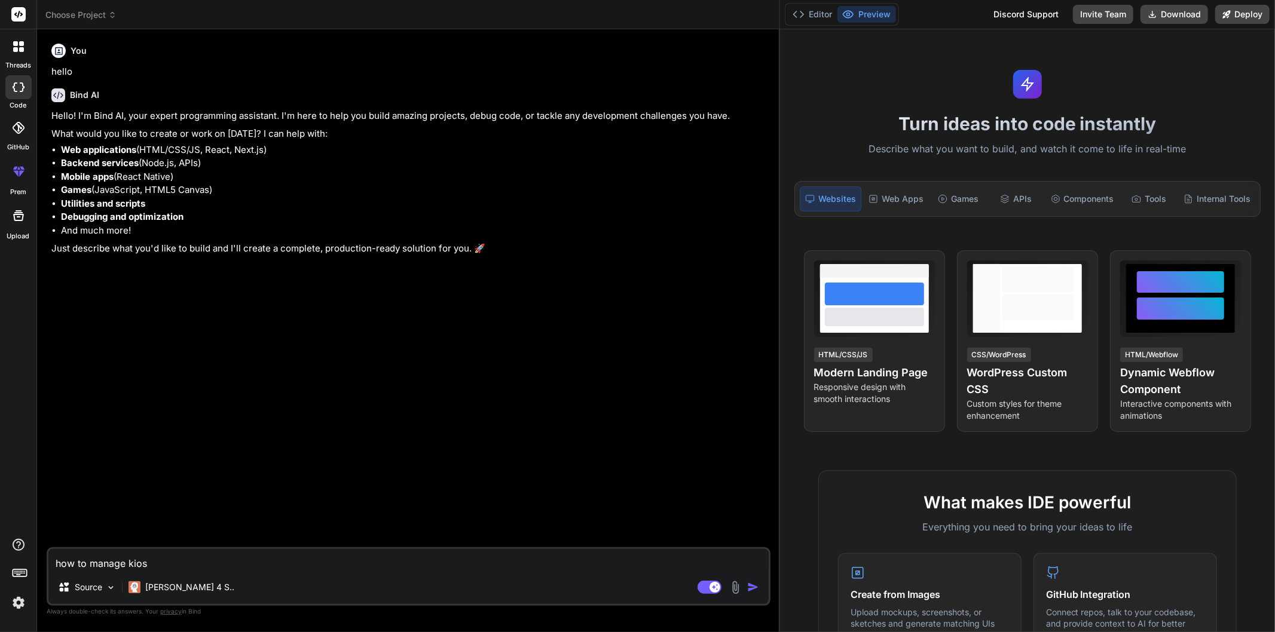
type textarea "how to manage kio"
type textarea "x"
type textarea "how to manage ki"
type textarea "x"
type textarea "how to manage k"
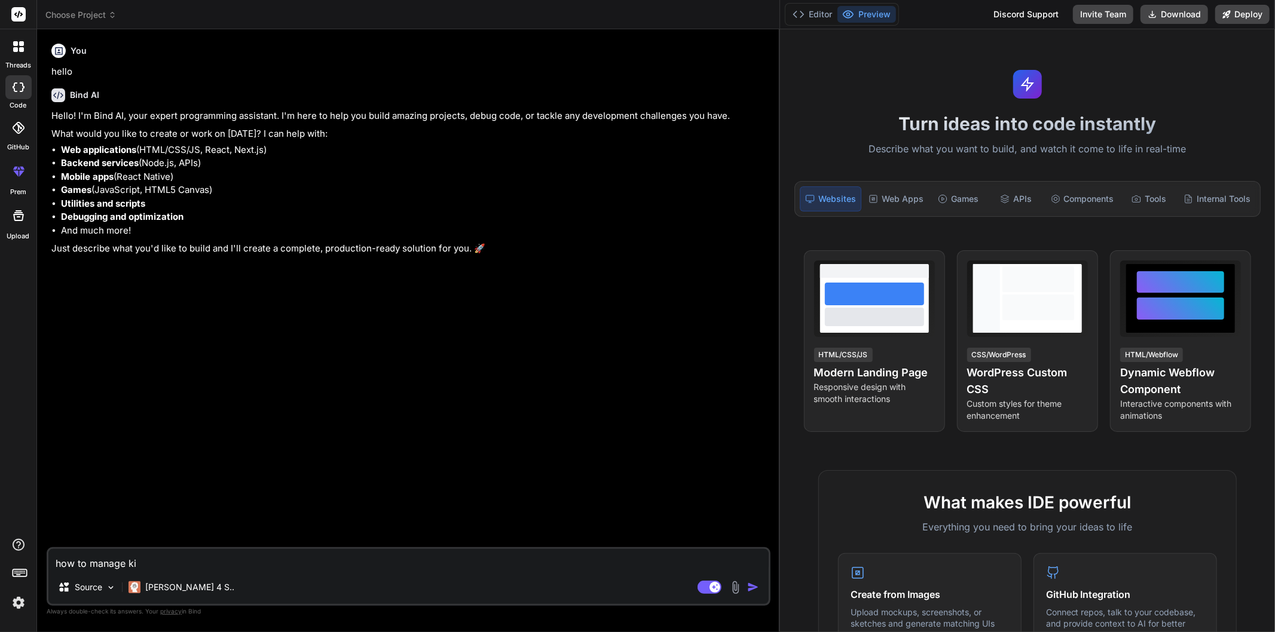
type textarea "x"
type textarea "how to manage"
type textarea "x"
type textarea "how to manage s"
type textarea "x"
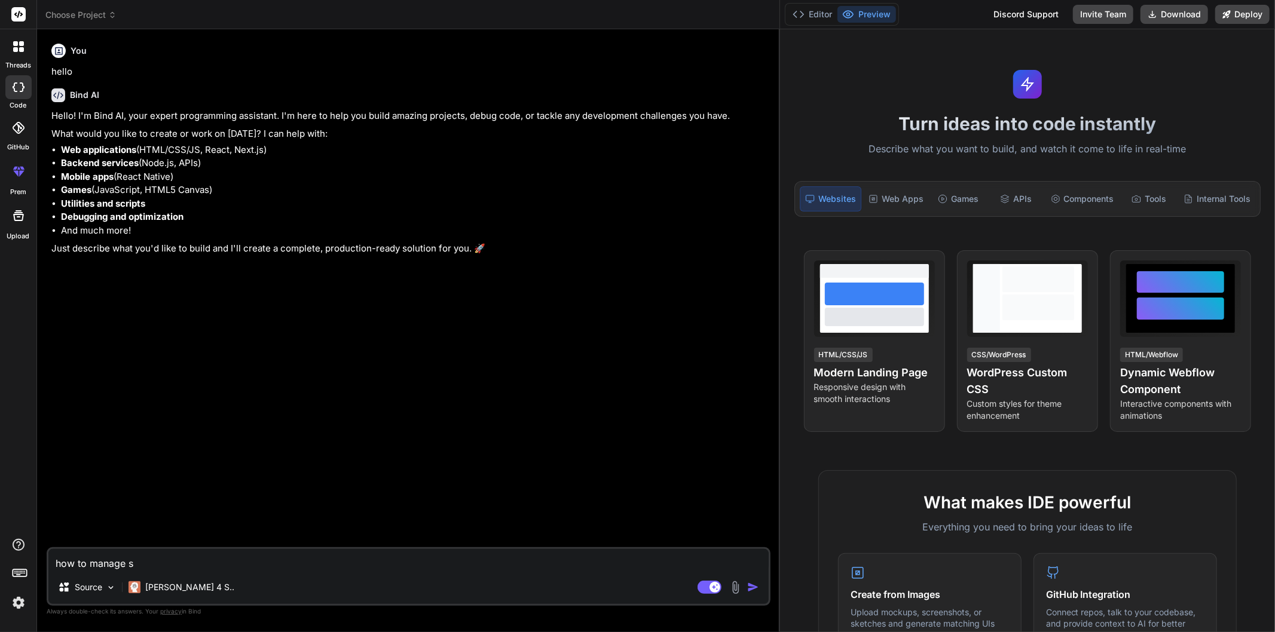
type textarea "how to manage se"
type textarea "x"
type textarea "how to manage sel"
type textarea "x"
type textarea "how to manage self"
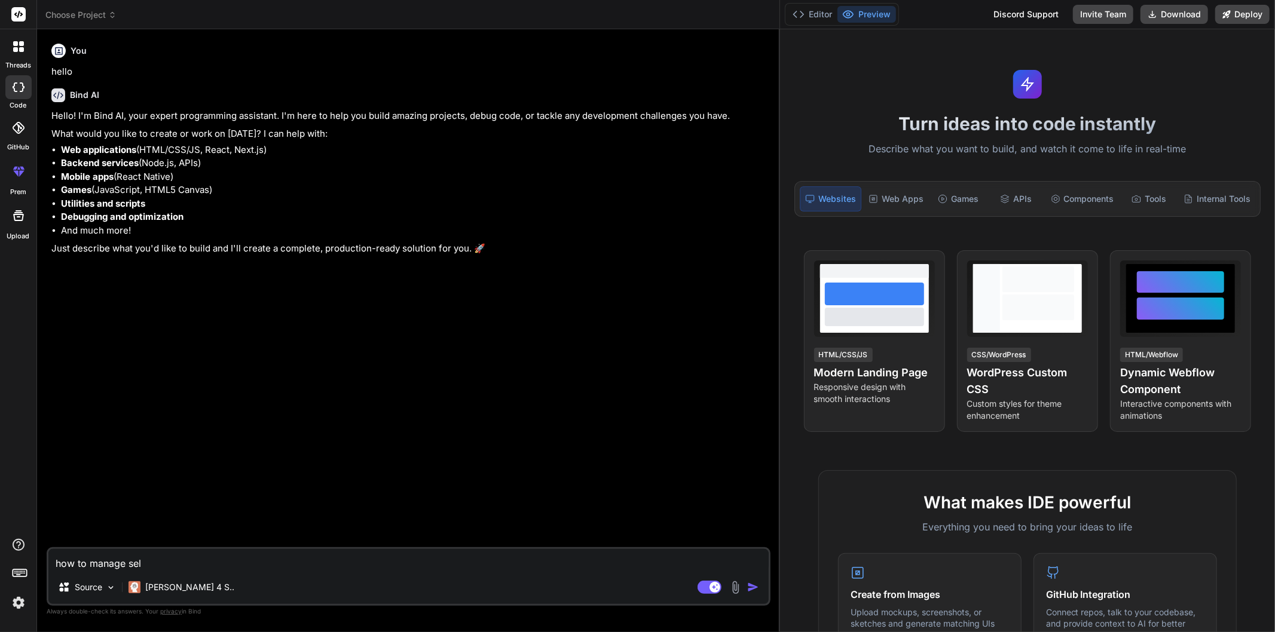
type textarea "x"
type textarea "how to manage self"
type textarea "x"
type textarea "how to manage self o"
type textarea "x"
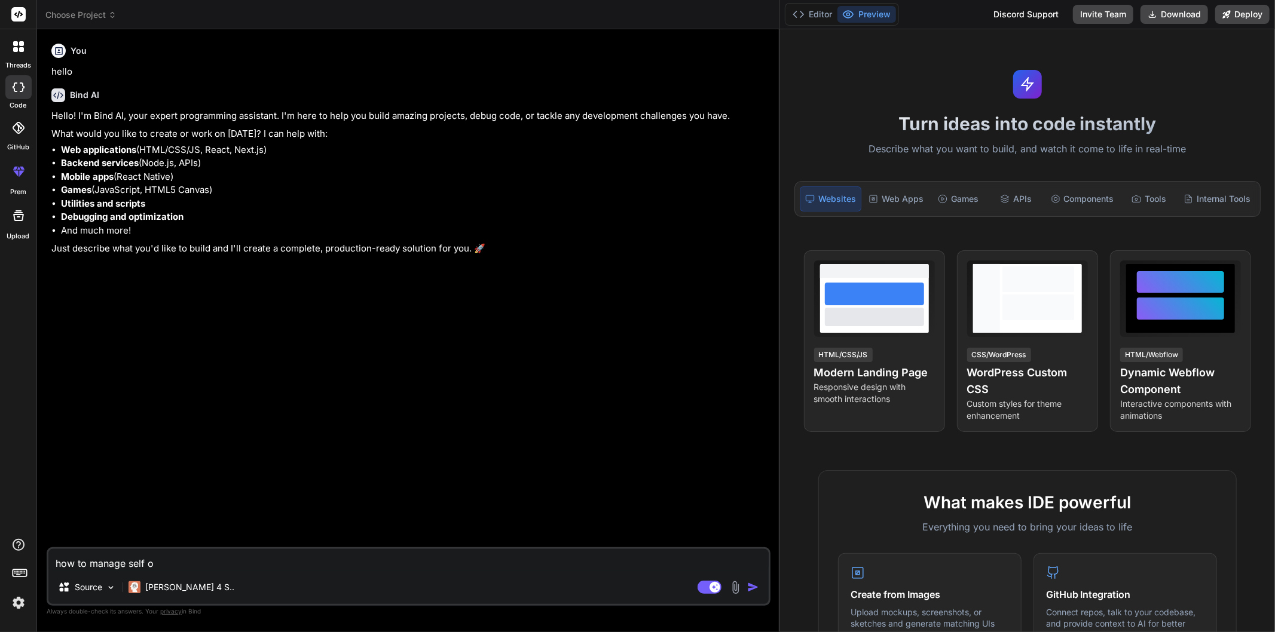
type textarea "how to manage self or"
type textarea "x"
type textarea "how to manage self ord"
type textarea "x"
type textarea "how to manage self orde"
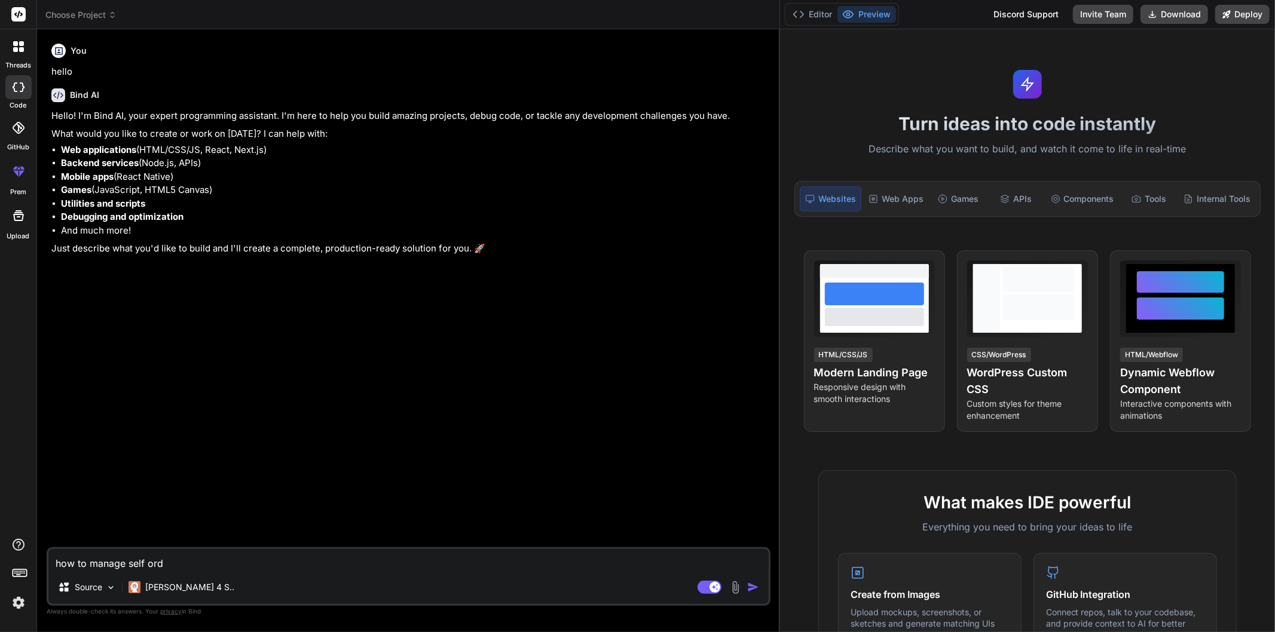
type textarea "x"
type textarea "how to manage self order"
type textarea "x"
type textarea "how to manage self orderi"
type textarea "x"
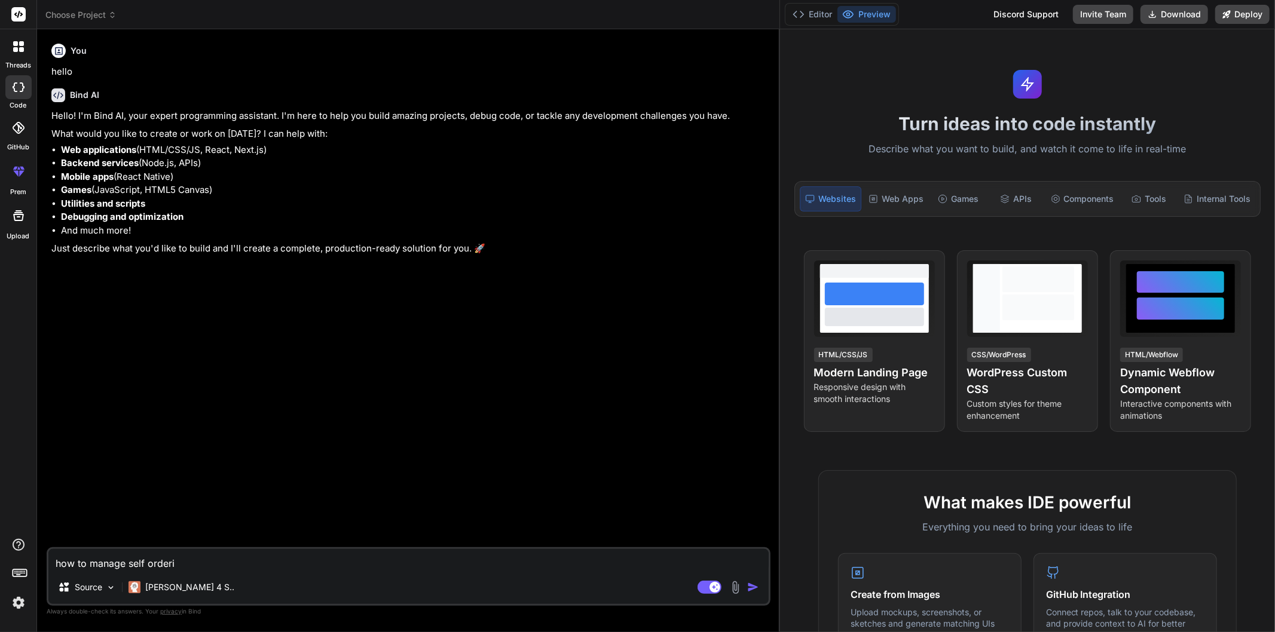
type textarea "how to manage self orderin"
type textarea "x"
type textarea "how to manage self ordering"
type textarea "x"
type textarea "how to manage self ordering"
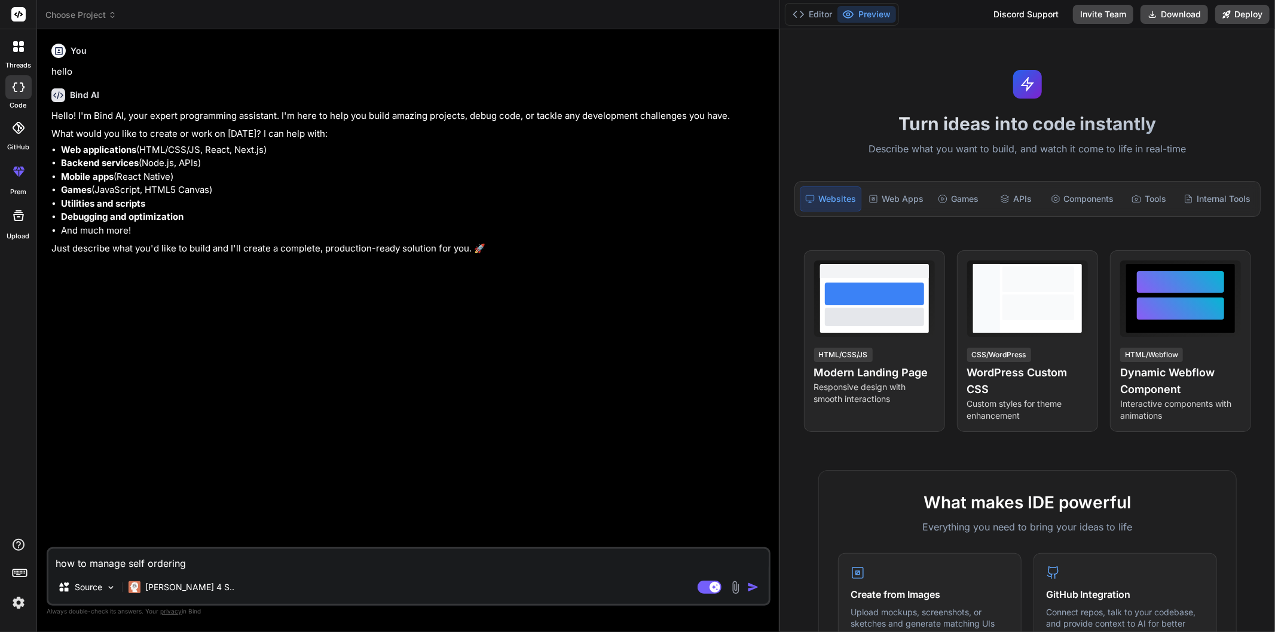
type textarea "x"
type textarea "how to manage self ordering k"
type textarea "x"
type textarea "how to manage self ordering ki"
type textarea "x"
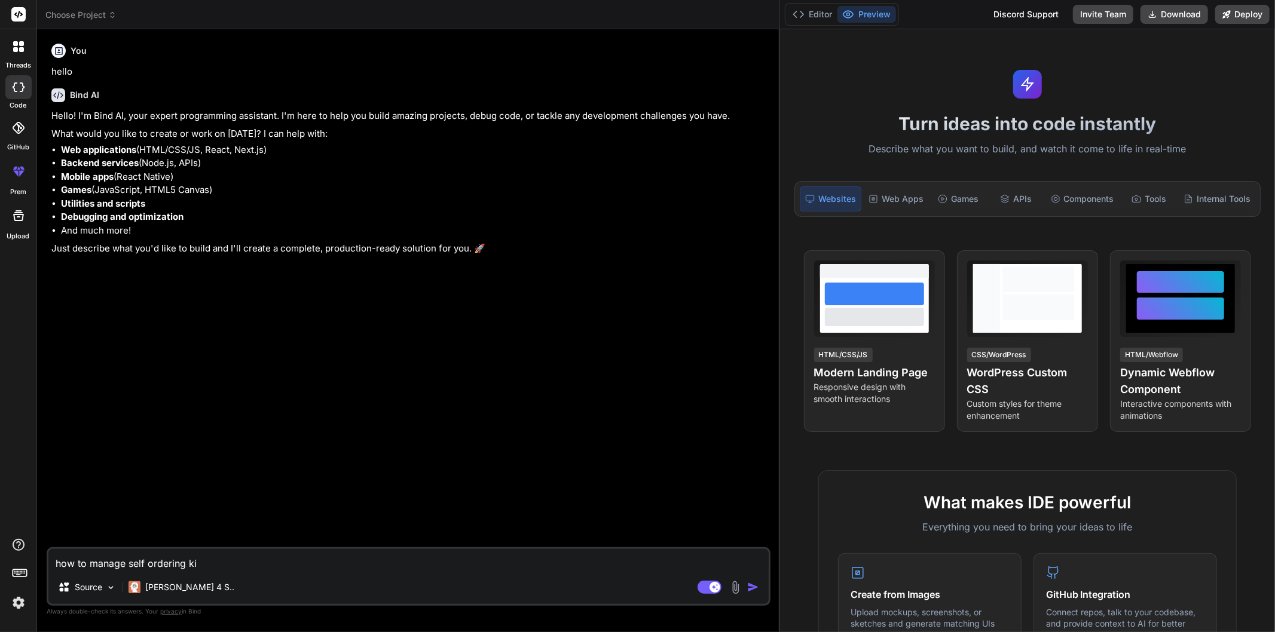
type textarea "how to manage self ordering kio"
type textarea "x"
type textarea "how to manage self ordering kios"
type textarea "x"
type textarea "how to manage self ordering kiosk"
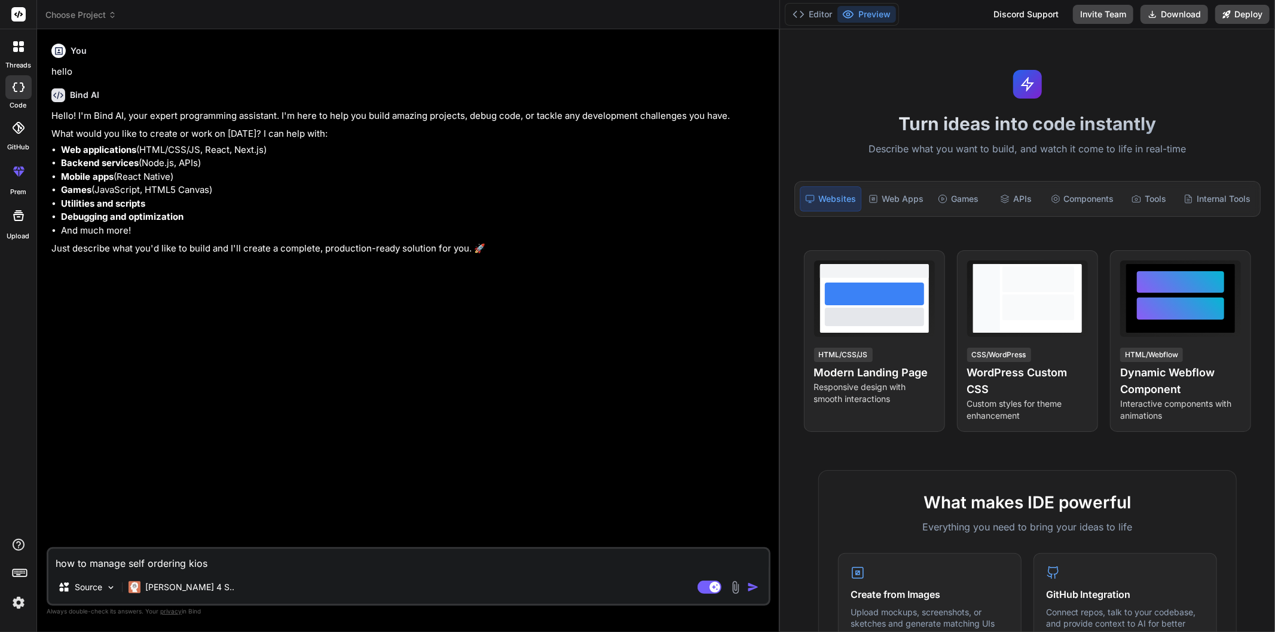
type textarea "x"
type textarea "how to manage self ordering kiosk"
type textarea "x"
type textarea "how to manage self ordering kiosk s"
type textarea "x"
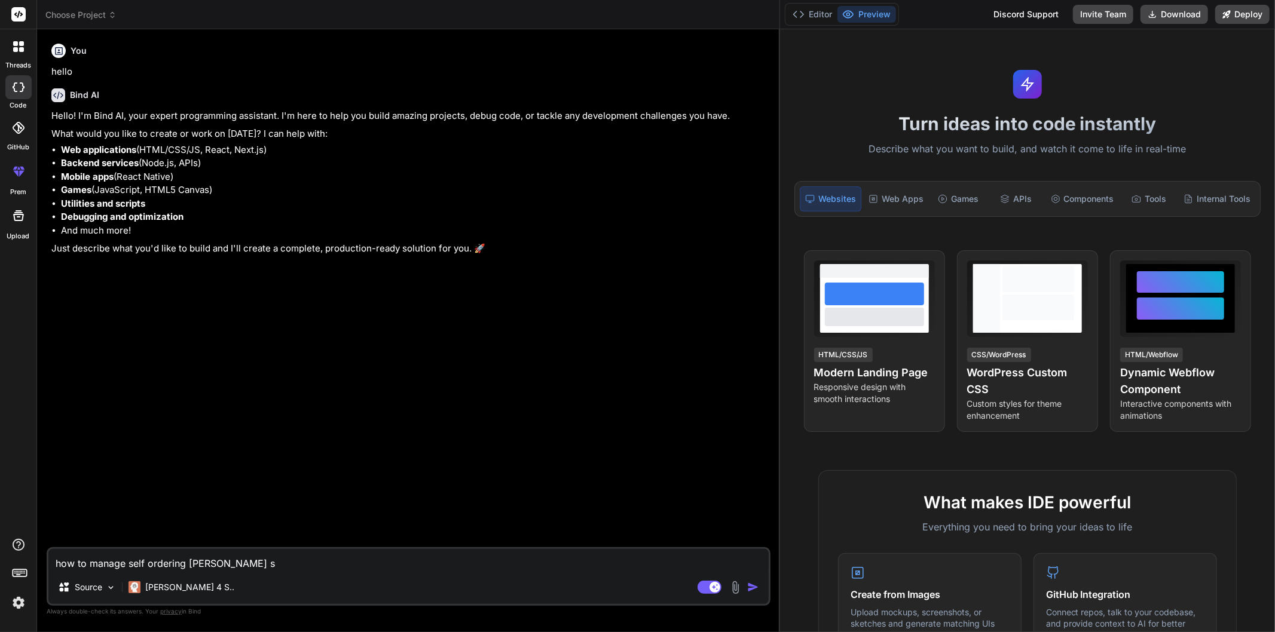
type textarea "how to manage self ordering kiosk sc"
type textarea "x"
type textarea "how to manage self ordering kiosk scr"
type textarea "x"
type textarea "how to manage self ordering kiosk scre"
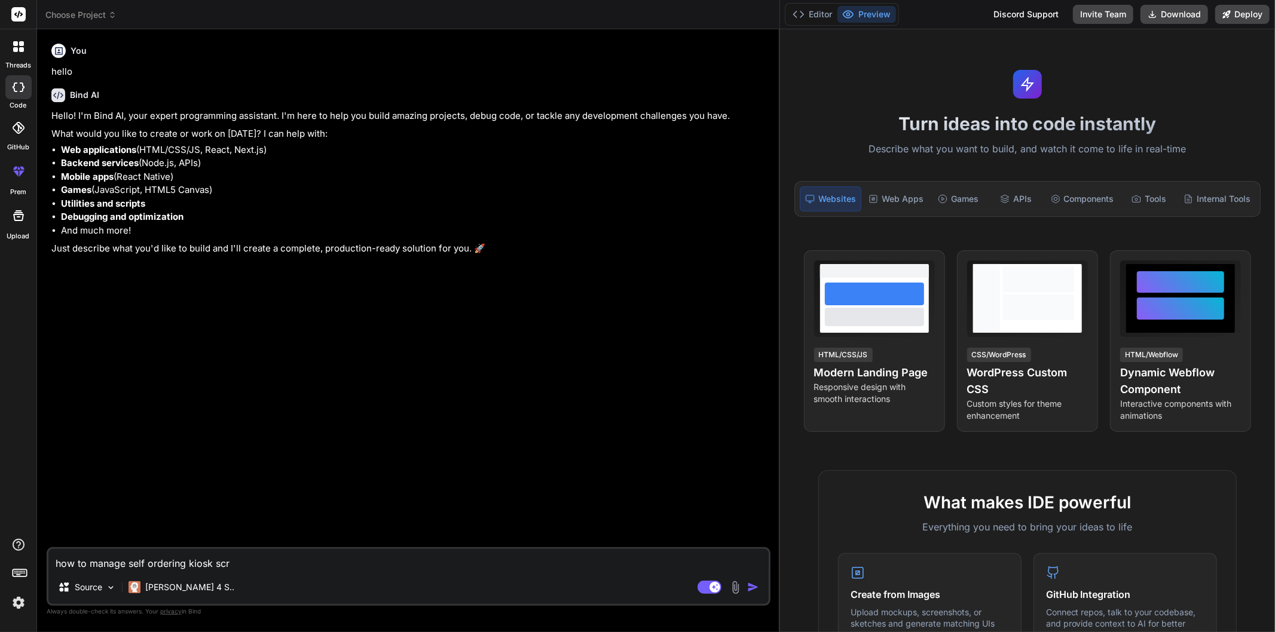
type textarea "x"
type textarea "how to manage self ordering kiosk scree"
type textarea "x"
type textarea "how to manage self ordering kiosk screen"
type textarea "x"
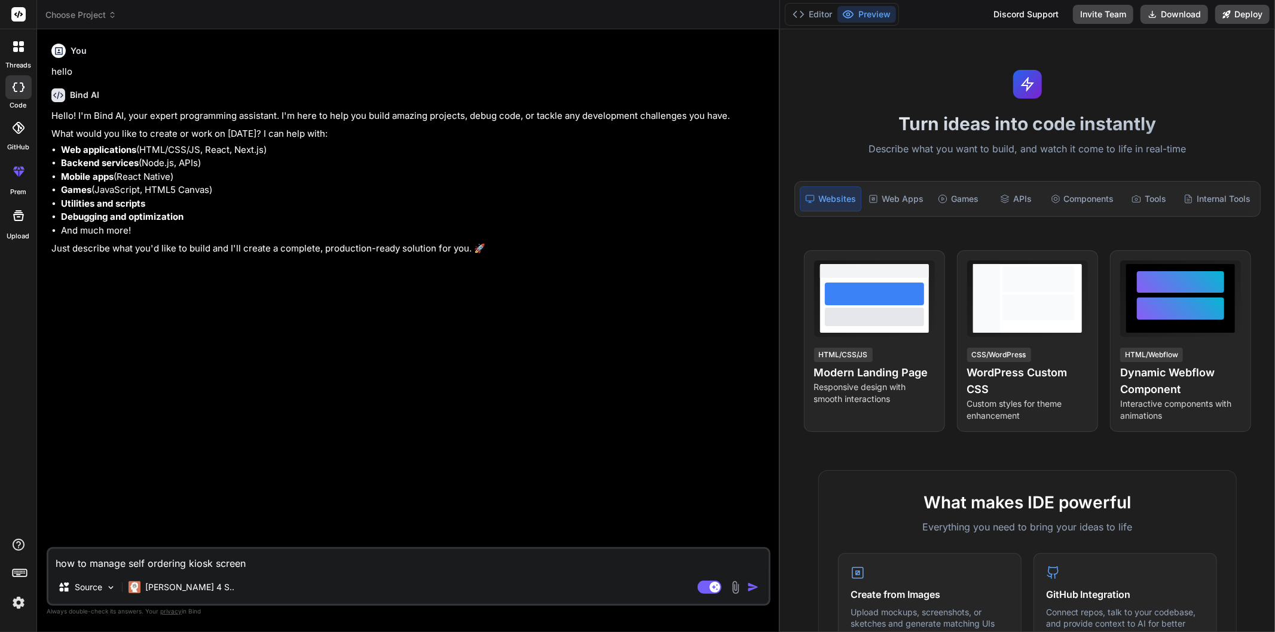
type textarea "how to manage self ordering kiosk screen"
type textarea "x"
type textarea "how to manage self ordering kiosk screen m"
type textarea "x"
type textarea "how to manage self ordering kiosk screen me"
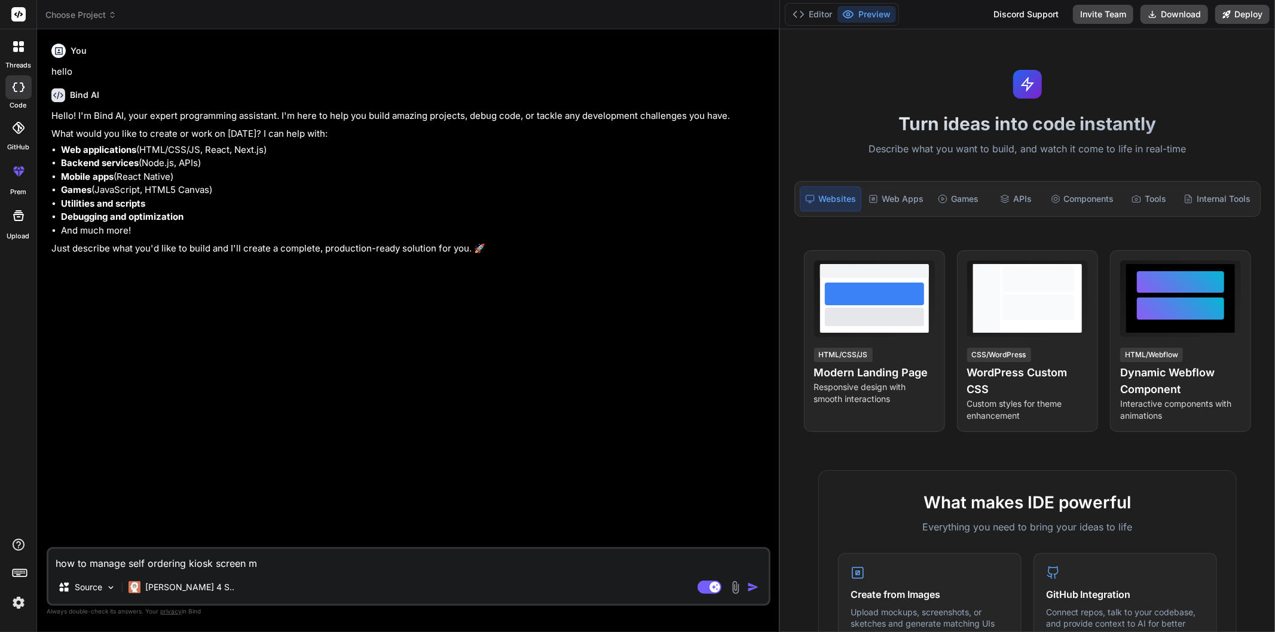
type textarea "x"
type textarea "how to manage self ordering kiosk screen men"
type textarea "x"
type textarea "how to manage self ordering kiosk screen menu"
type textarea "x"
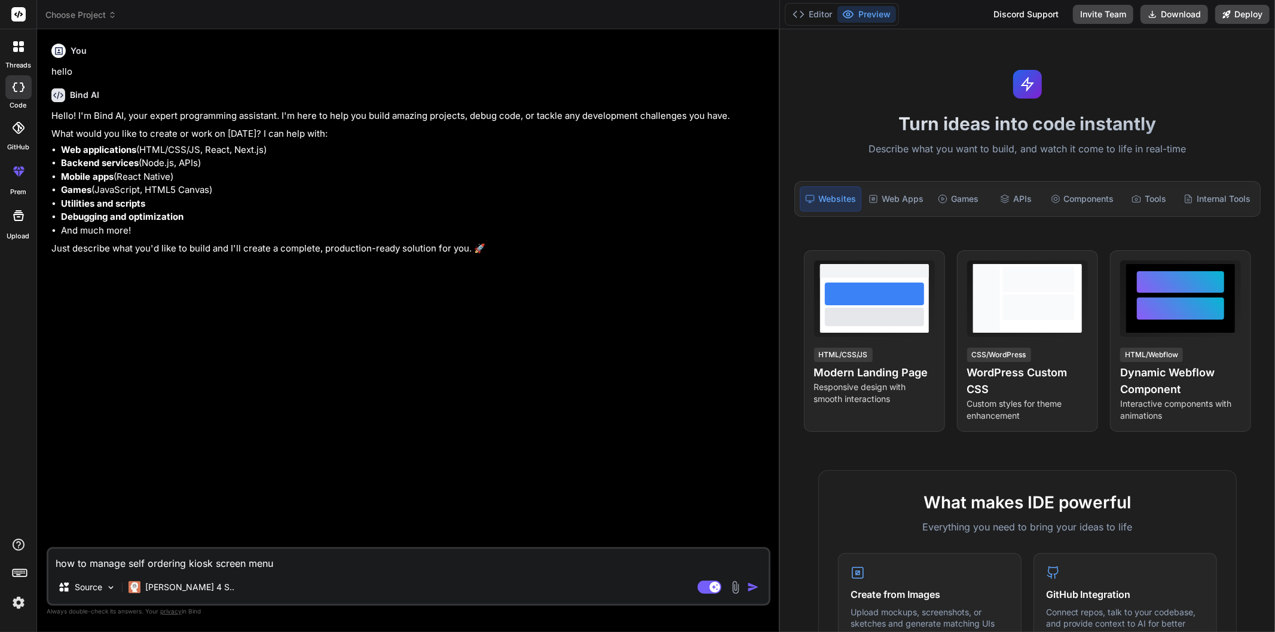
type textarea "how to manage self ordering kiosk screen menu"
type textarea "x"
type textarea "how to manage self ordering kiosk screen menu a"
type textarea "x"
type textarea "how to manage self ordering kiosk screen menu an"
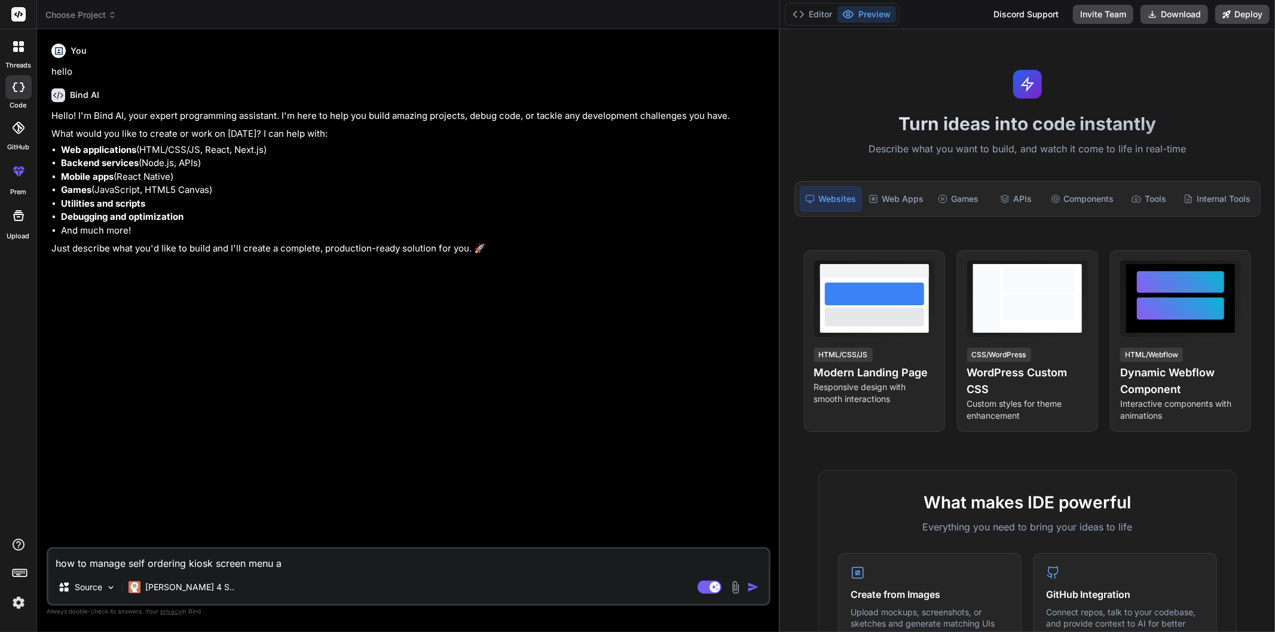
type textarea "x"
type textarea "how to manage self ordering kiosk screen menu and"
type textarea "x"
type textarea "how to manage self ordering kiosk screen menu and"
type textarea "x"
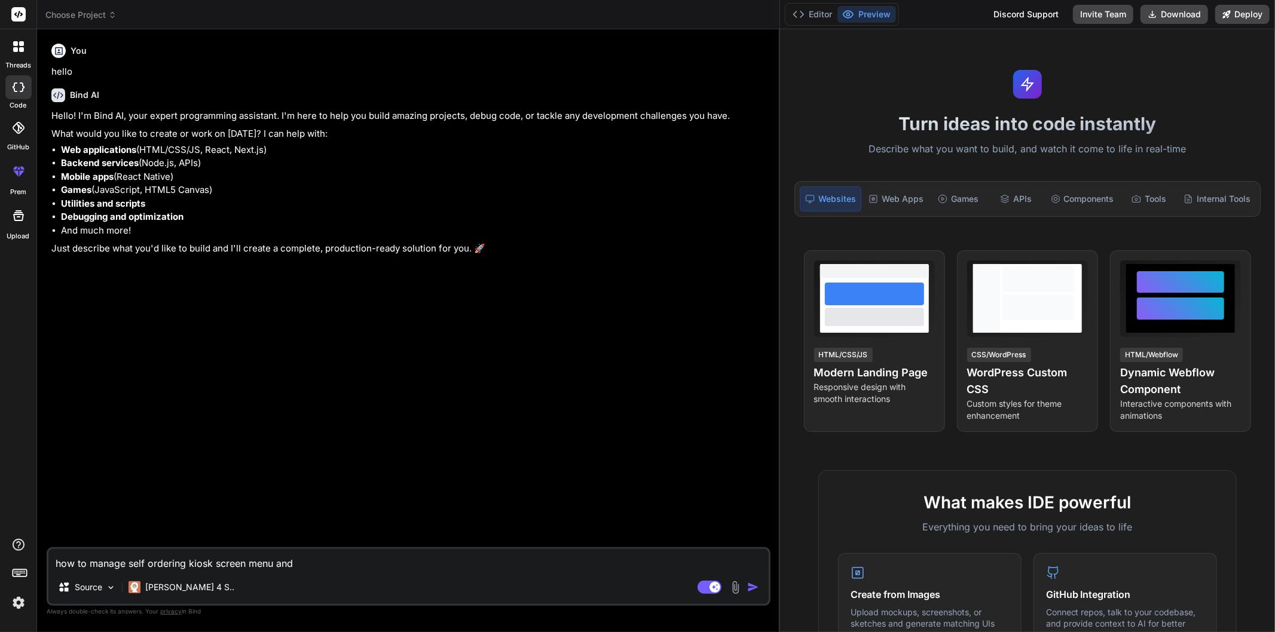
type textarea "how to manage self ordering kiosk screen menu and a"
type textarea "x"
type textarea "how to manage self ordering kiosk screen menu and"
type textarea "x"
type textarea "how to manage self ordering kiosk screen menu and"
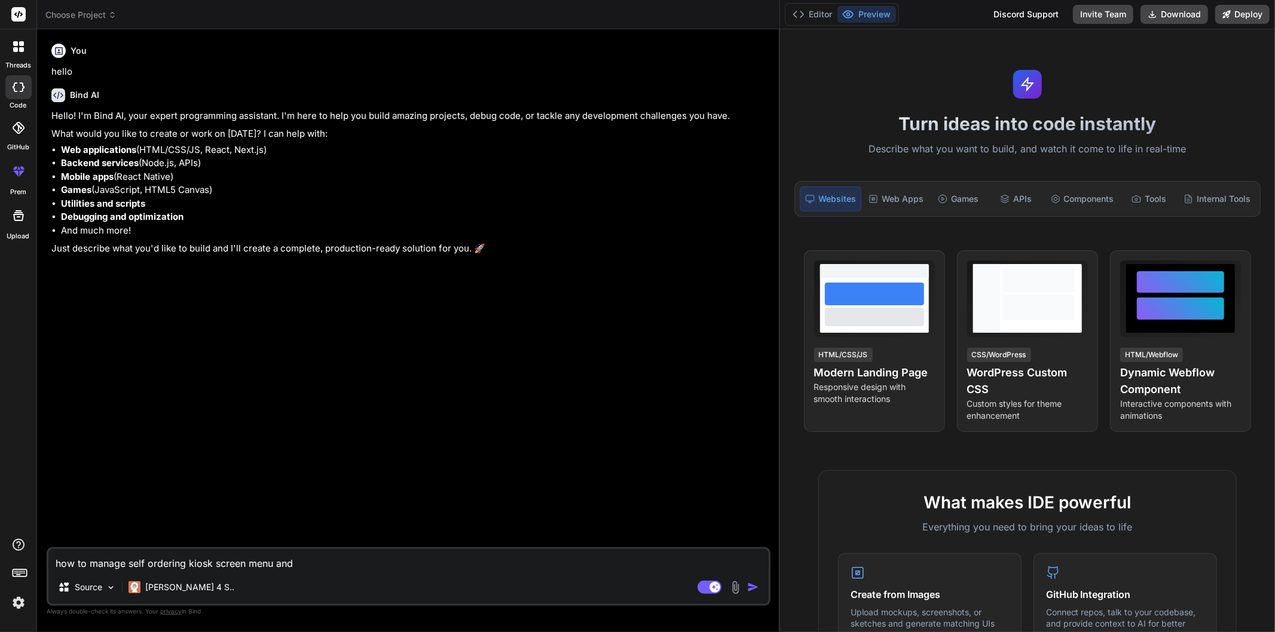
type textarea "x"
type textarea "how to manage self ordering kiosk screen menu an"
type textarea "x"
type textarea "how to manage self ordering kiosk screen menu a"
type textarea "x"
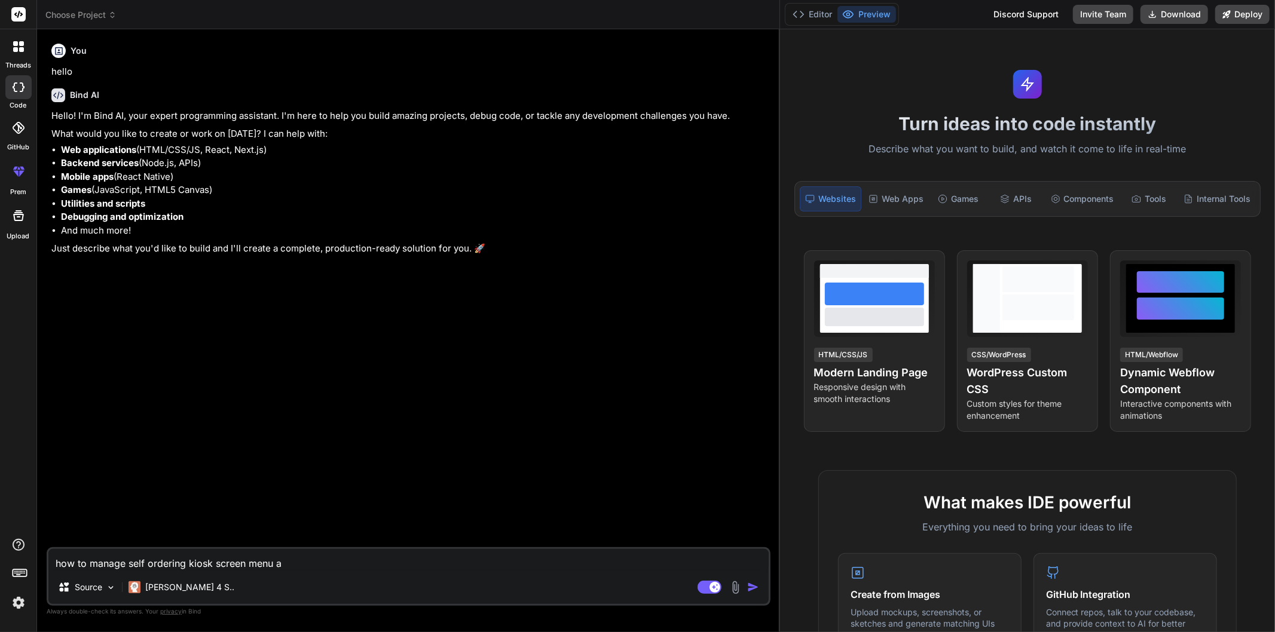
type textarea "how to manage self ordering kiosk screen menu"
type textarea "x"
type textarea "how to manage self ordering kiosk screen menu"
type textarea "x"
type textarea "how to manage self ordering kiosk screen menu"
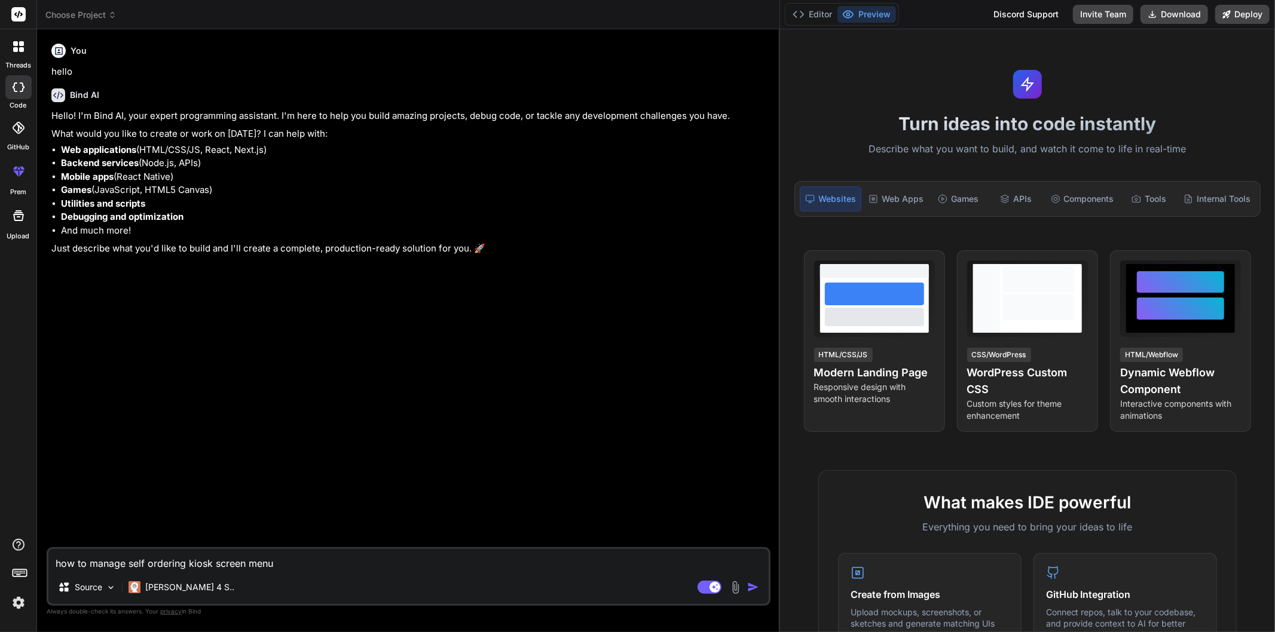
type textarea "x"
type textarea "how to manage self ordering kiosk screen menu f"
type textarea "x"
type textarea "how to manage self ordering kiosk screen menu fr"
type textarea "x"
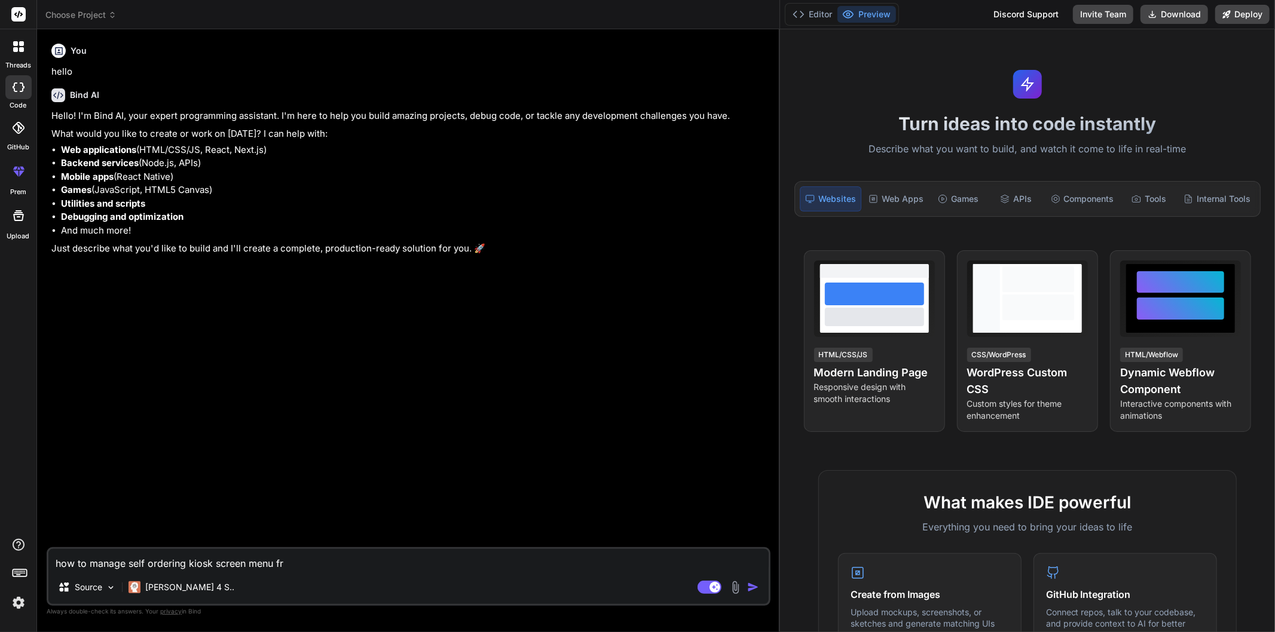
type textarea "how to manage self ordering kiosk screen menu fro"
type textarea "x"
type textarea "how to manage self ordering kiosk screen menu from"
type textarea "x"
type textarea "how to manage self ordering kiosk screen menu from"
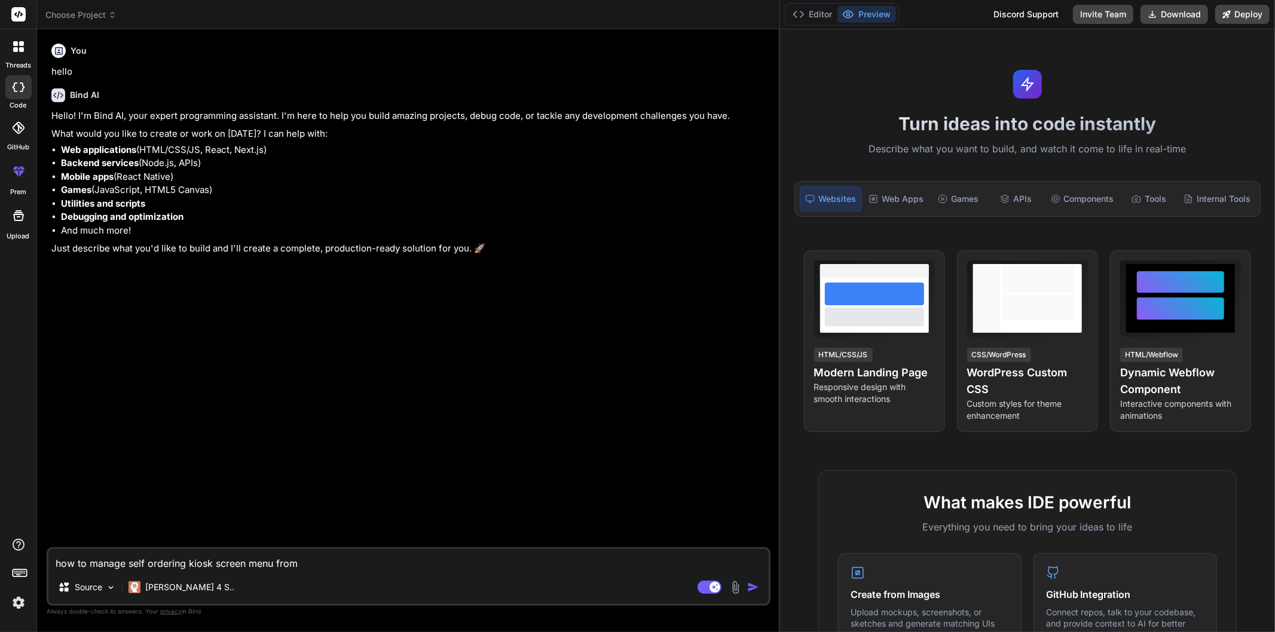
type textarea "x"
type textarea "how to manage self ordering kiosk screen menu from b"
type textarea "x"
type textarea "how to manage self ordering kiosk screen menu from ba"
type textarea "x"
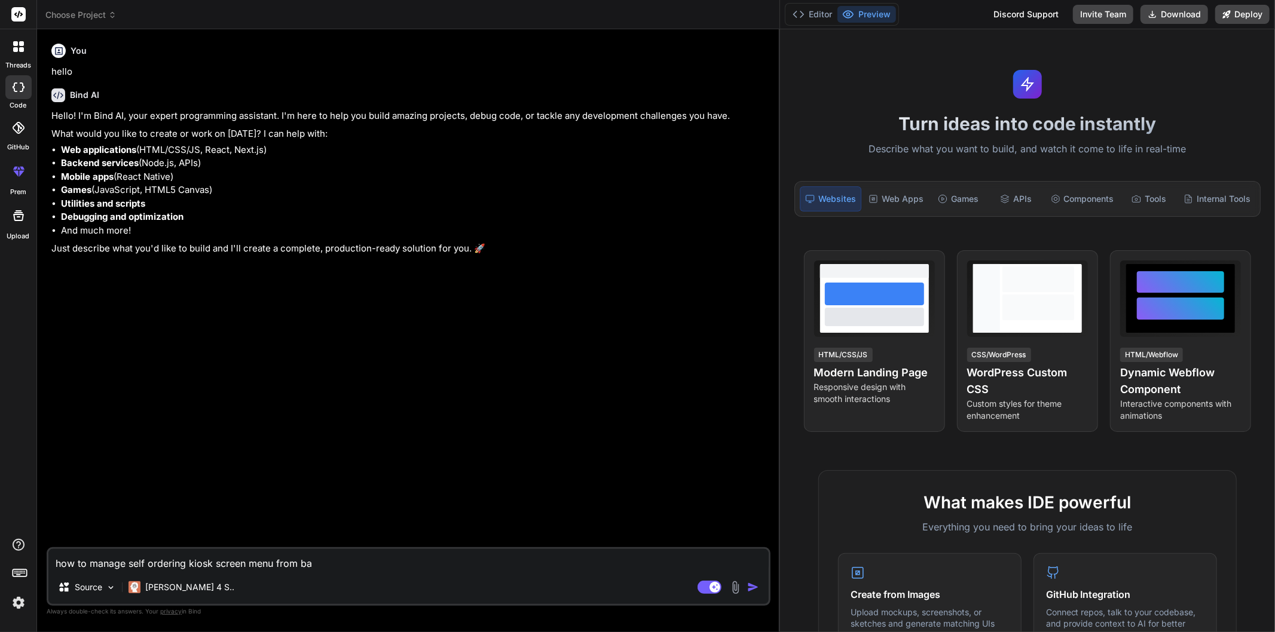
type textarea "how to manage self ordering kiosk screen menu from bac"
type textarea "x"
type textarea "how to manage self ordering kiosk screen menu from back"
type textarea "x"
type textarea "how to manage self ordering kiosk screen menu from backo"
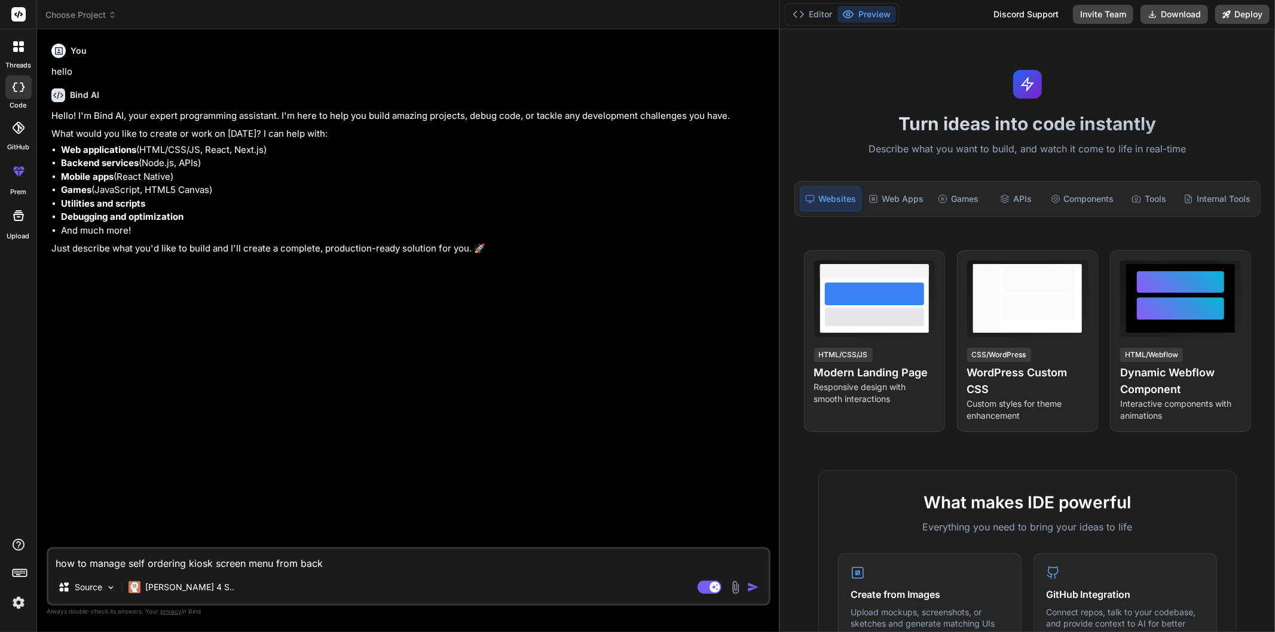
type textarea "x"
type textarea "how to manage self ordering kiosk screen menu from backof"
type textarea "x"
type textarea "how to manage self ordering kiosk screen menu from backoff"
type textarea "x"
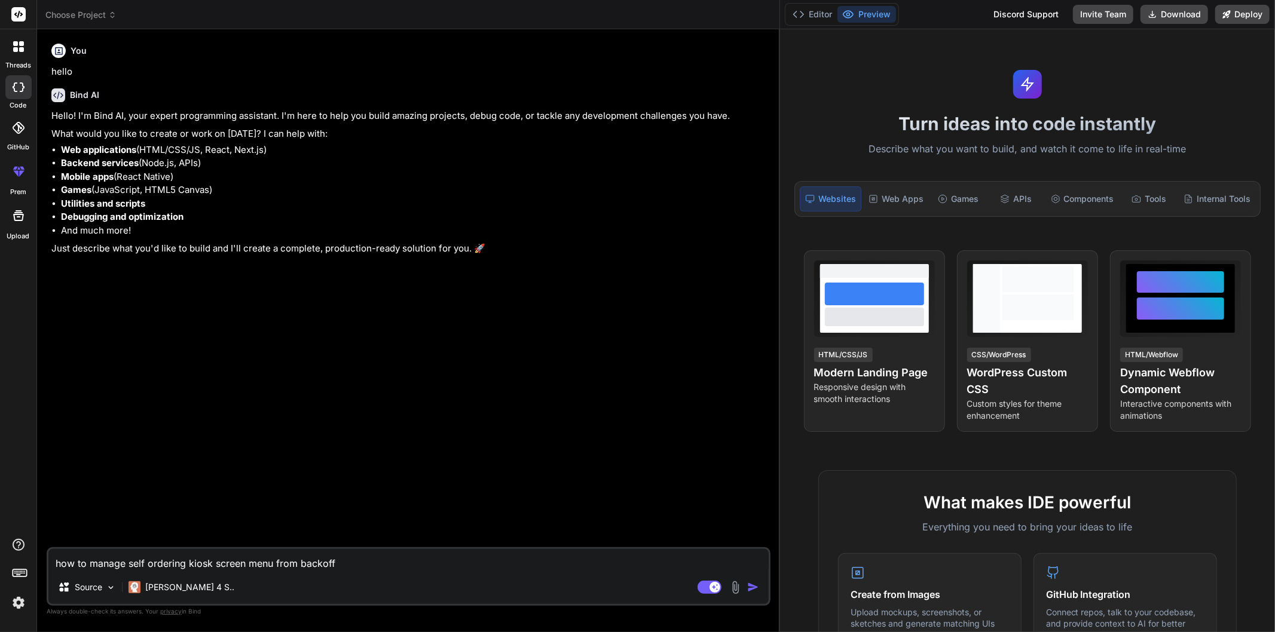
type textarea "how to manage self ordering kiosk screen menu from backoffi"
type textarea "x"
type textarea "how to manage self ordering kiosk screen menu from backoffic"
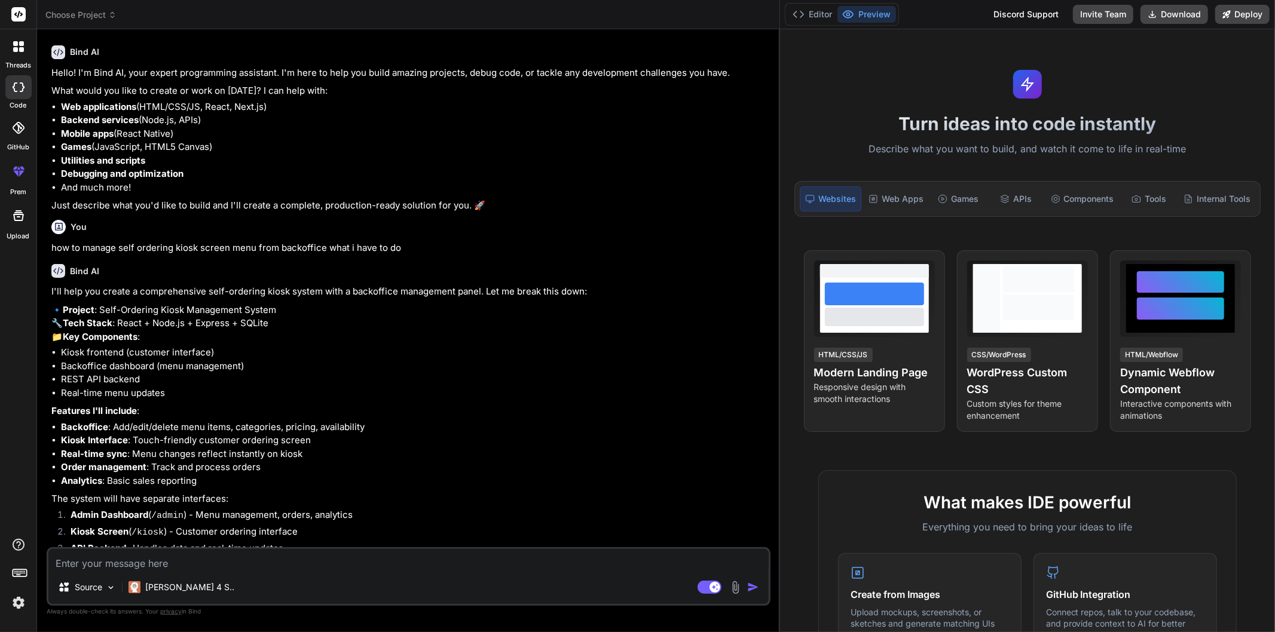
scroll to position [99, 0]
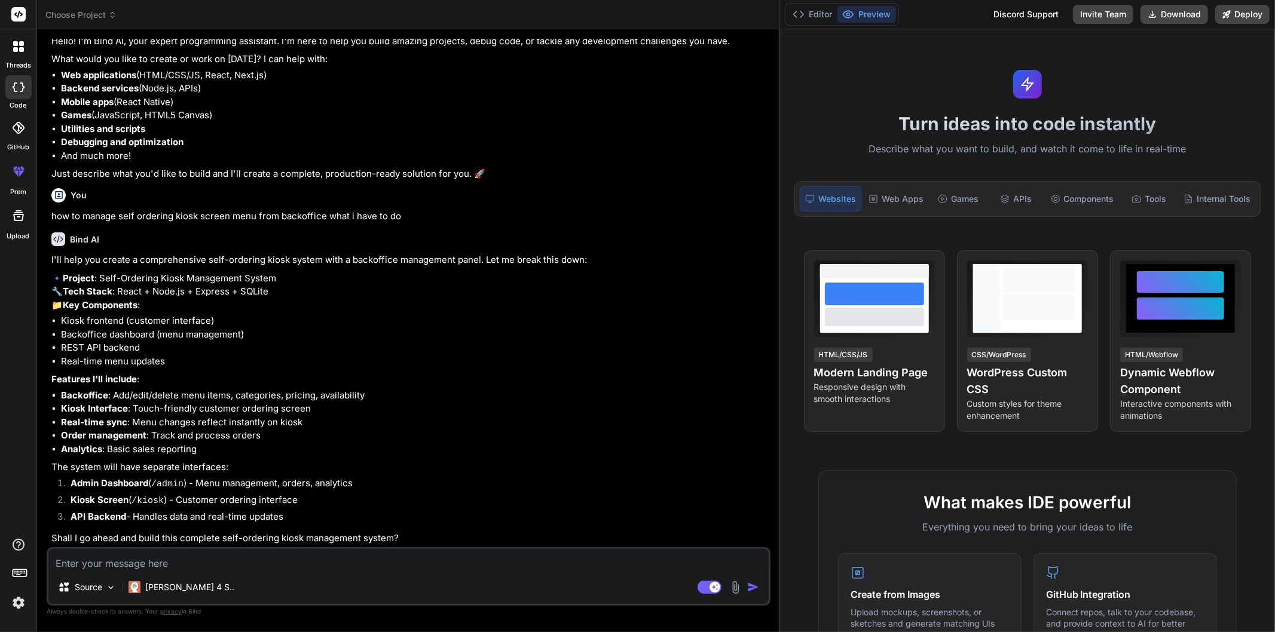
click at [485, 414] on li "Kiosk Interface : Touch-friendly customer ordering screen" at bounding box center [414, 409] width 707 height 14
click at [310, 279] on p "🔹 Project : Self-Ordering Kiosk Management System 🔧 Tech Stack : React + Node.j…" at bounding box center [409, 292] width 716 height 41
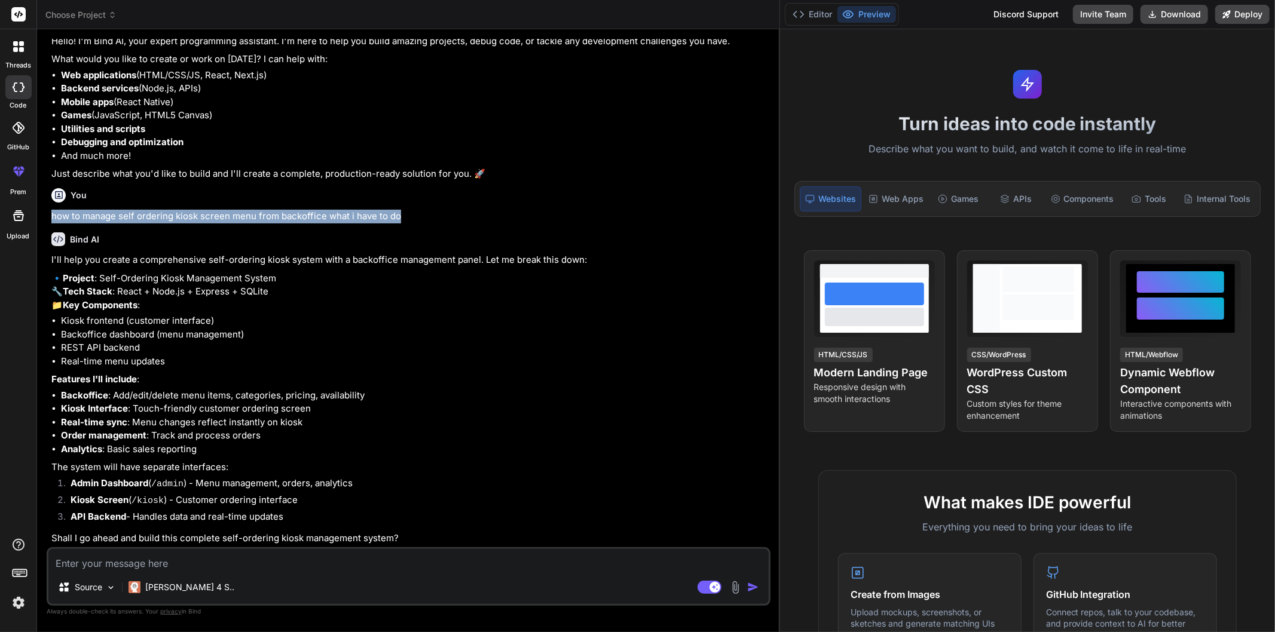
drag, startPoint x: 50, startPoint y: 188, endPoint x: 403, endPoint y: 194, distance: 353.2
click at [403, 194] on div "You hello Bind AI Hello! I'm Bind AI, your expert programming assistant. I'm he…" at bounding box center [409, 293] width 721 height 508
copy p "how to manage self ordering kiosk screen menu from backoffice what i have to do"
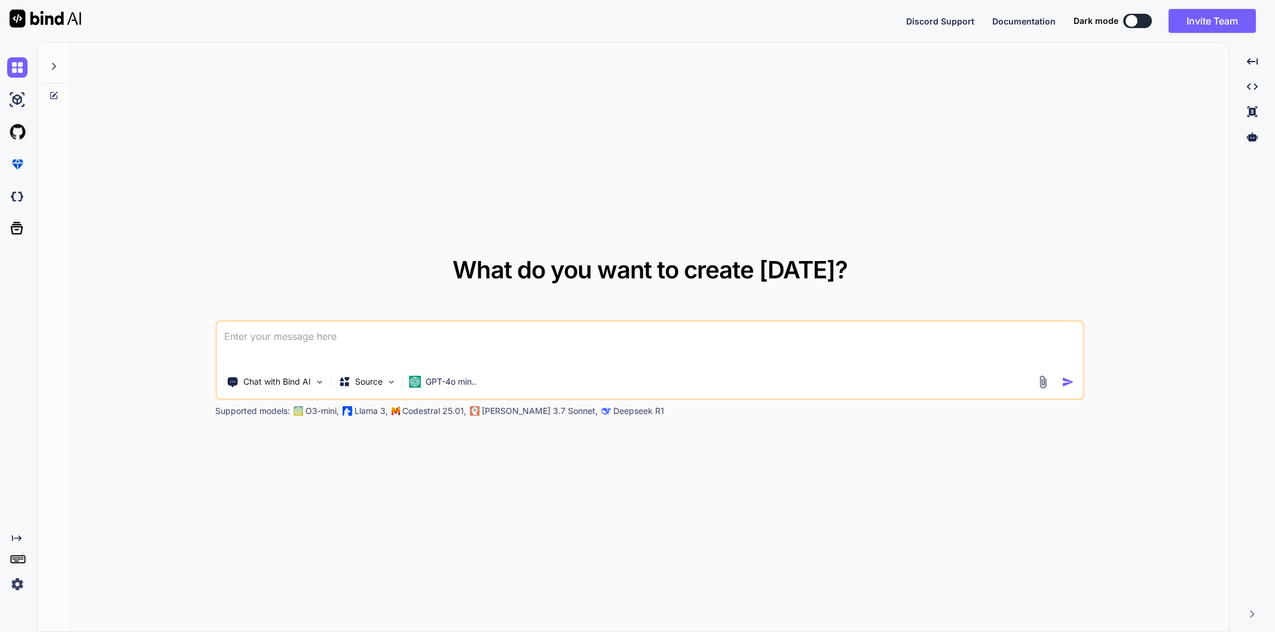
type textarea "x"
click at [278, 335] on textarea at bounding box center [649, 344] width 865 height 44
paste textarea "how to manage self ordering kiosk screen menu from backoffice what i have to do"
type textarea "how to manage self ordering kiosk screen menu from backoffice what i have to do"
type textarea "x"
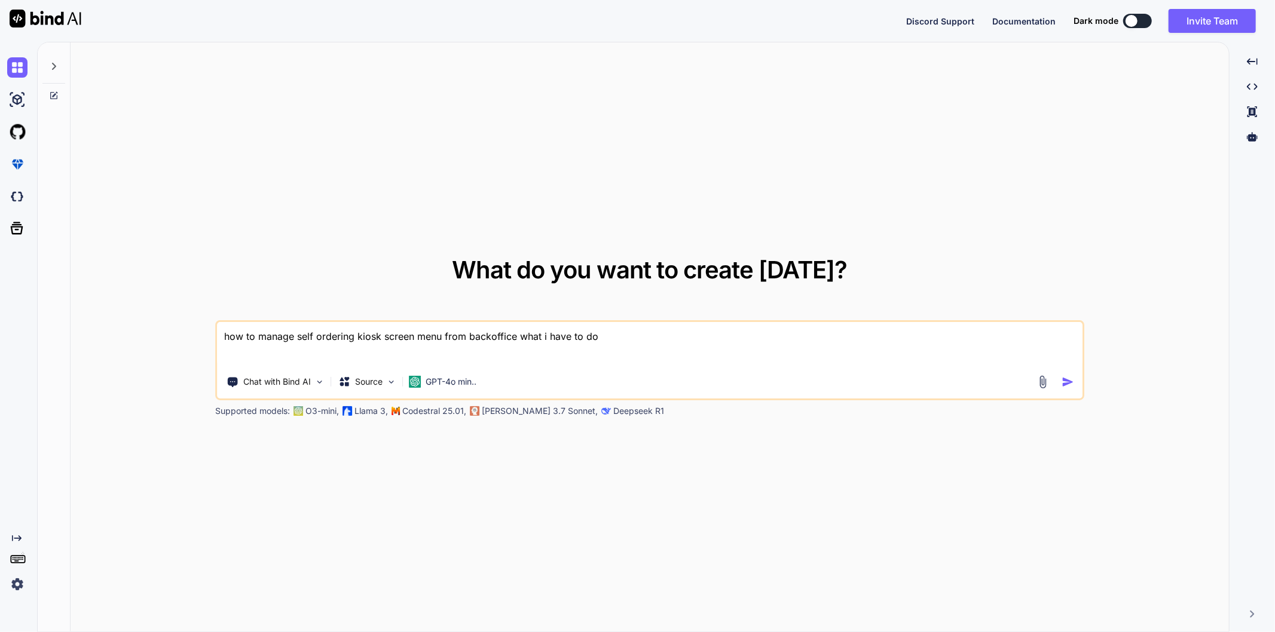
type textarea "how to manage self ordering kiosk screen menu from backoffice what i have to do"
type textarea "x"
type textarea "how to manage self ordering kiosk screen menu from backoffice what i have to do…"
type textarea "x"
type textarea "how to manage self ordering kiosk screen menu from backoffice what i have to do…"
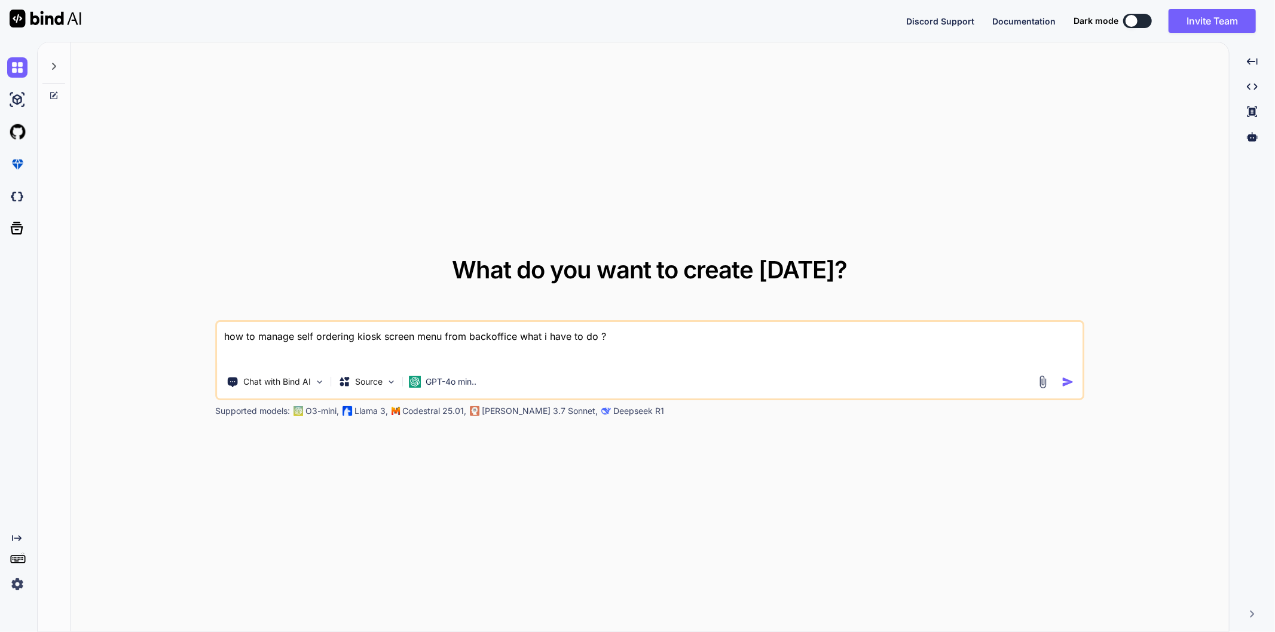
type textarea "x"
type textarea "how to manage self ordering kiosk screen menu from backoffice what i have to do…"
type textarea "x"
type textarea "how to manage self ordering kiosk screen menu from backoffice what i have to do…"
type textarea "x"
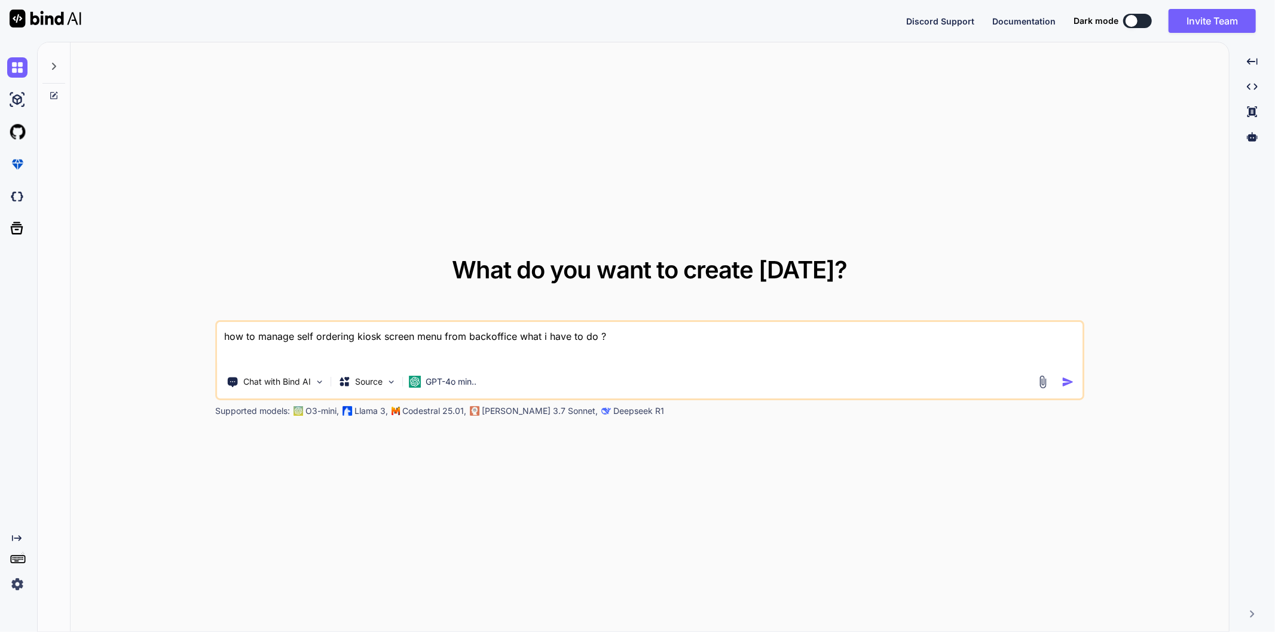
type textarea "how to manage self ordering kiosk screen menu from backoffice what i have to do…"
type textarea "x"
type textarea "how to manage self ordering kiosk screen menu from backoffice what i have to do…"
type textarea "x"
type textarea "how to manage self ordering kiosk screen menu from backoffice what i have to do…"
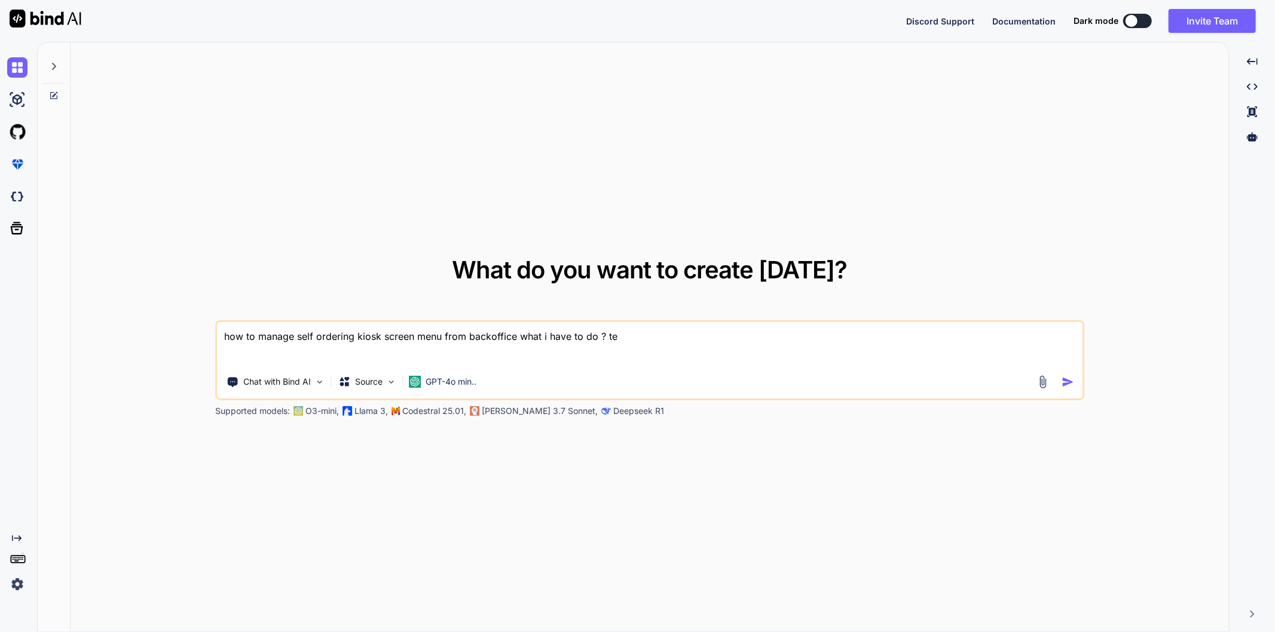
type textarea "x"
type textarea "how to manage self ordering kiosk screen menu from backoffice what i have to do…"
type textarea "x"
type textarea "how to manage self ordering kiosk screen menu from backoffice what i have to do…"
type textarea "x"
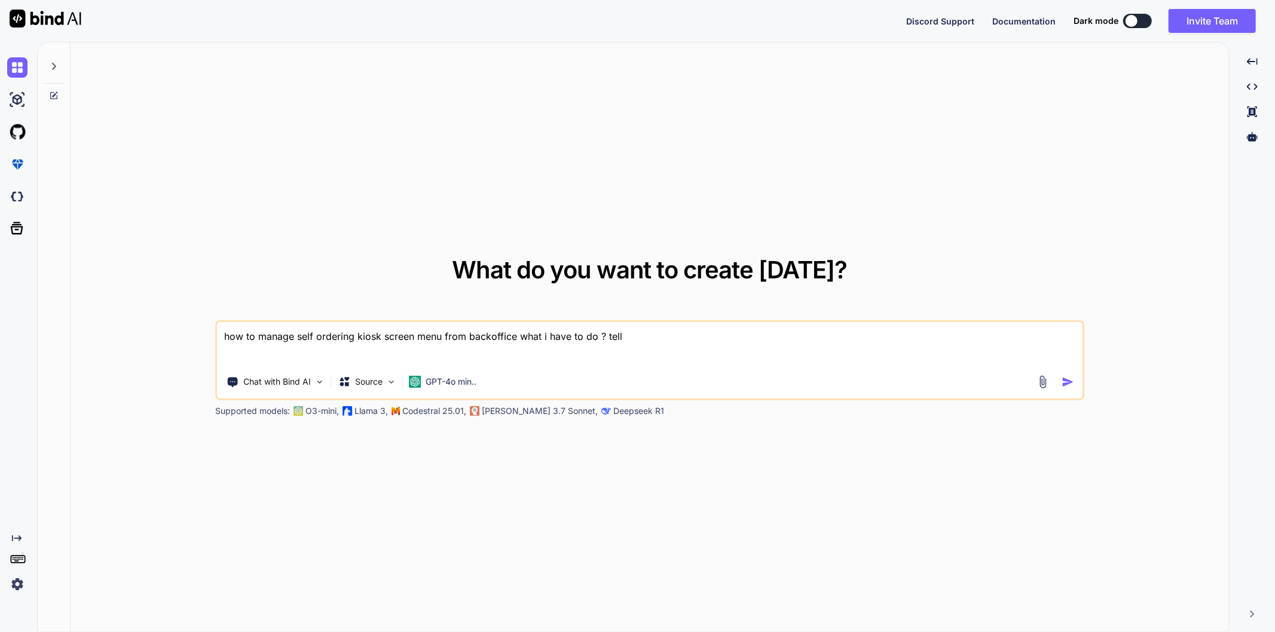
type textarea "how to manage self ordering kiosk screen menu from backoffice what i have to do…"
type textarea "x"
type textarea "how to manage self ordering kiosk screen menu from backoffice what i have to do…"
type textarea "x"
type textarea "how to manage self ordering kiosk screen menu from backoffice what i have to do…"
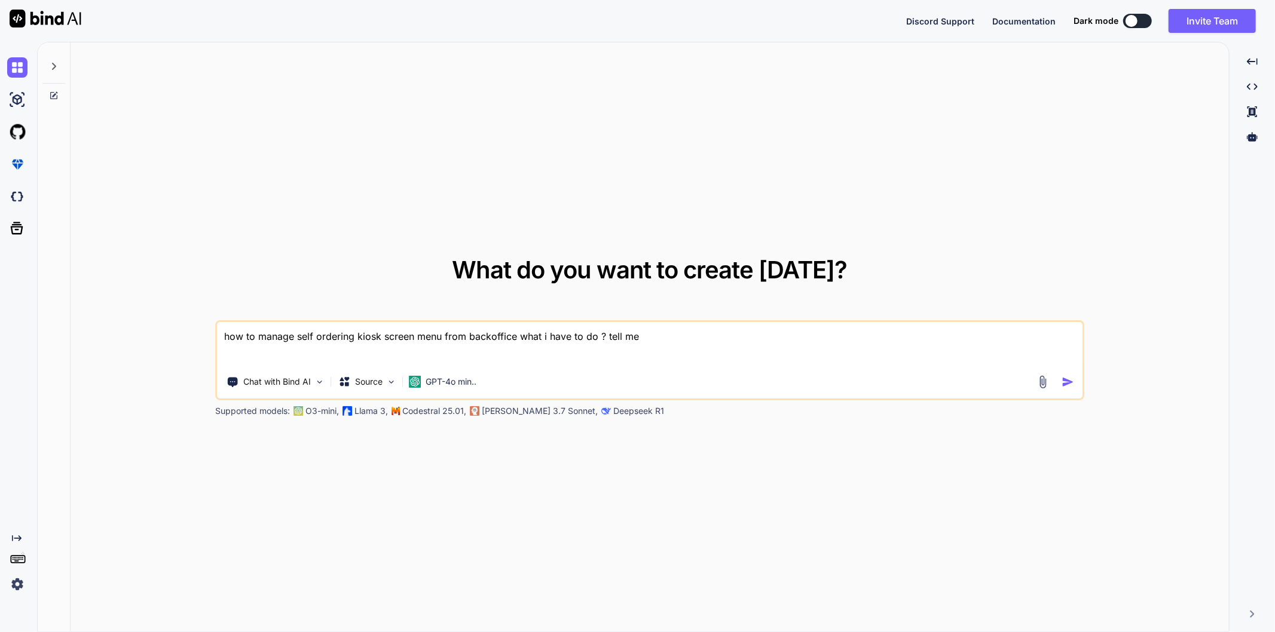
type textarea "x"
type textarea "how to manage self ordering kiosk screen menu from backoffice what i have to do…"
type textarea "x"
type textarea "how to manage self ordering kiosk screen menu from backoffice what i have to do…"
type textarea "x"
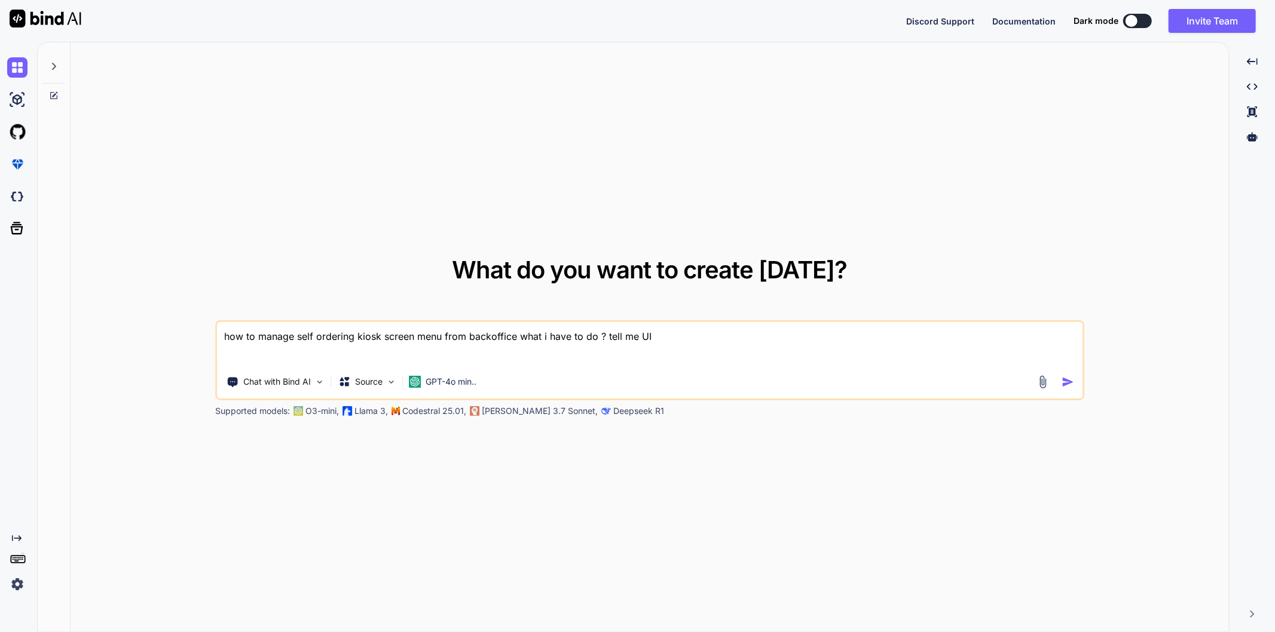
type textarea "how to manage self ordering kiosk screen menu from backoffice what i have to do…"
type textarea "x"
type textarea "how to manage self ordering kiosk screen menu from backoffice what i have to do…"
type textarea "x"
type textarea "how to manage self ordering kiosk screen menu from backoffice what i have to do…"
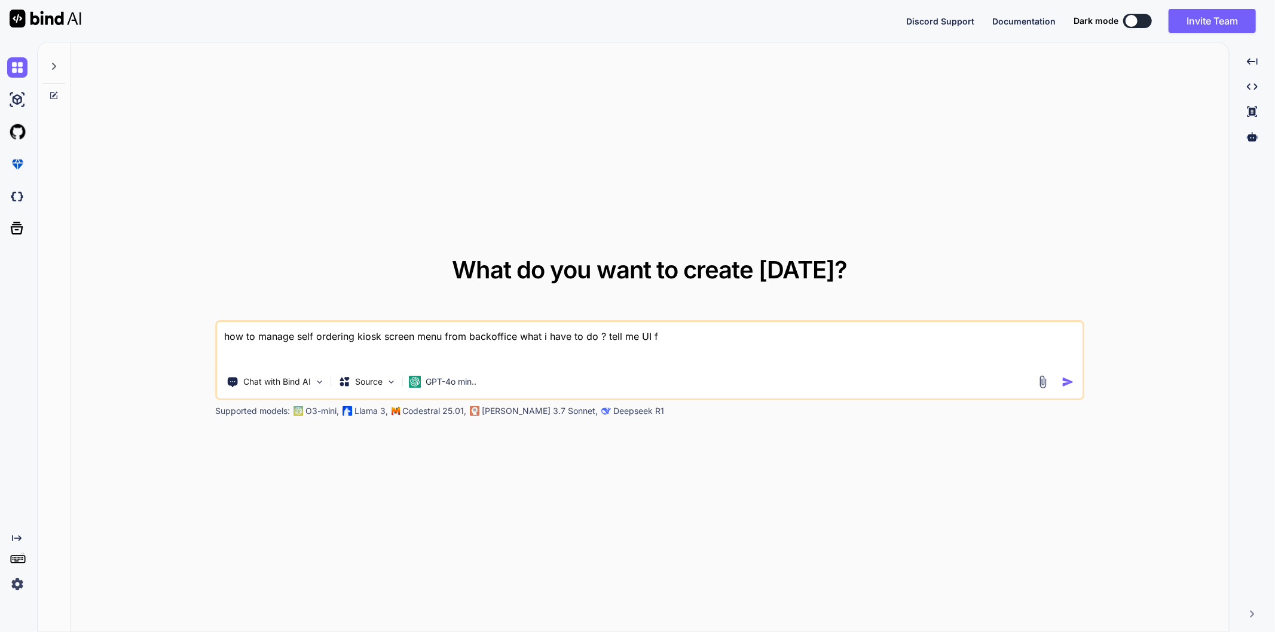
type textarea "x"
type textarea "how to manage self ordering kiosk screen menu from backoffice what i have to do…"
type textarea "x"
type textarea "how to manage self ordering kiosk screen menu from backoffice what i have to do…"
type textarea "x"
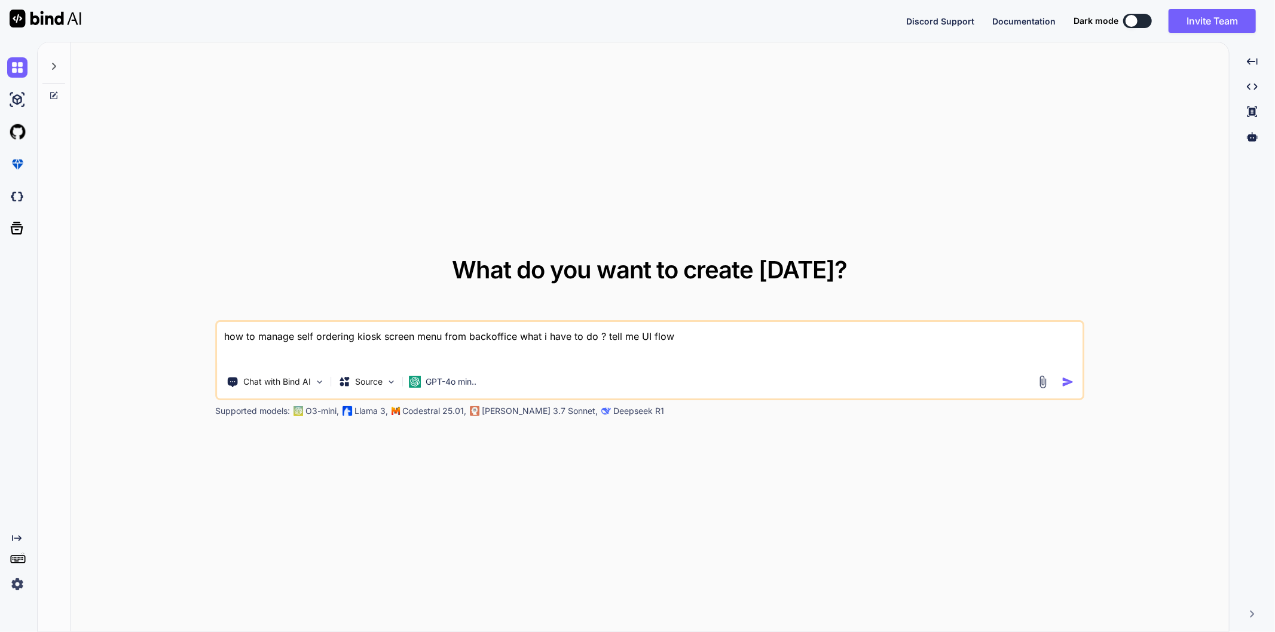
type textarea "how to manage self ordering kiosk screen menu from backoffice what i have to do…"
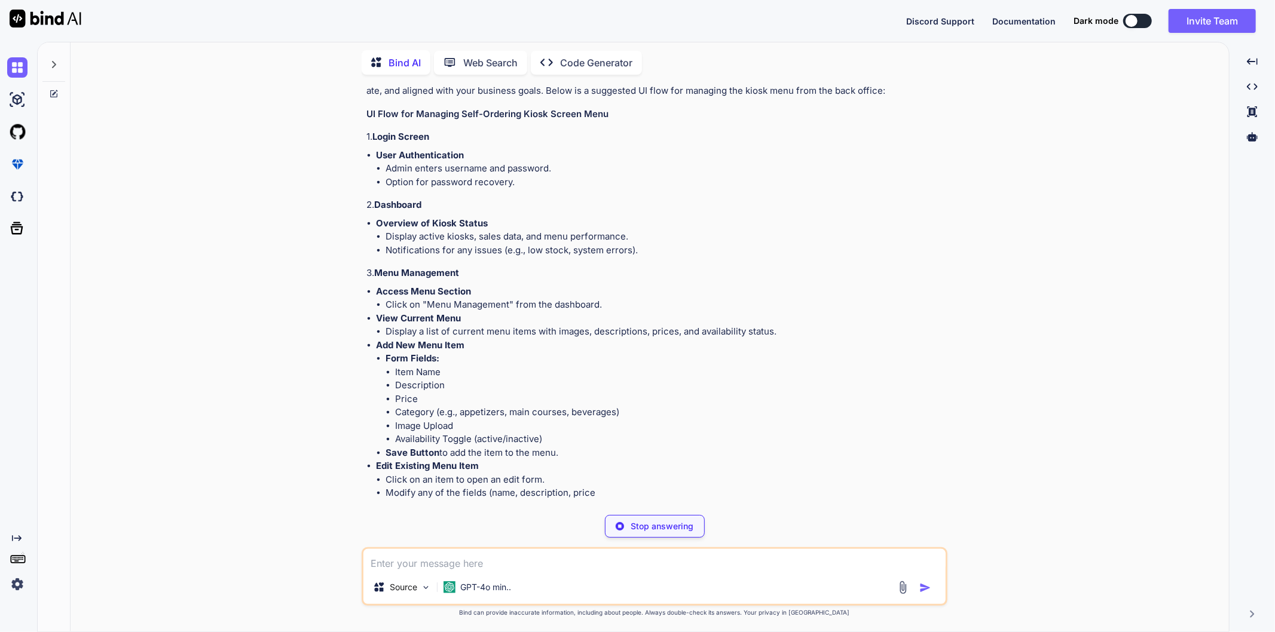
scroll to position [87, 0]
click at [730, 258] on div "Managing a self-ordering kiosk screen menu from a back office involves several …" at bounding box center [655, 626] width 578 height 1111
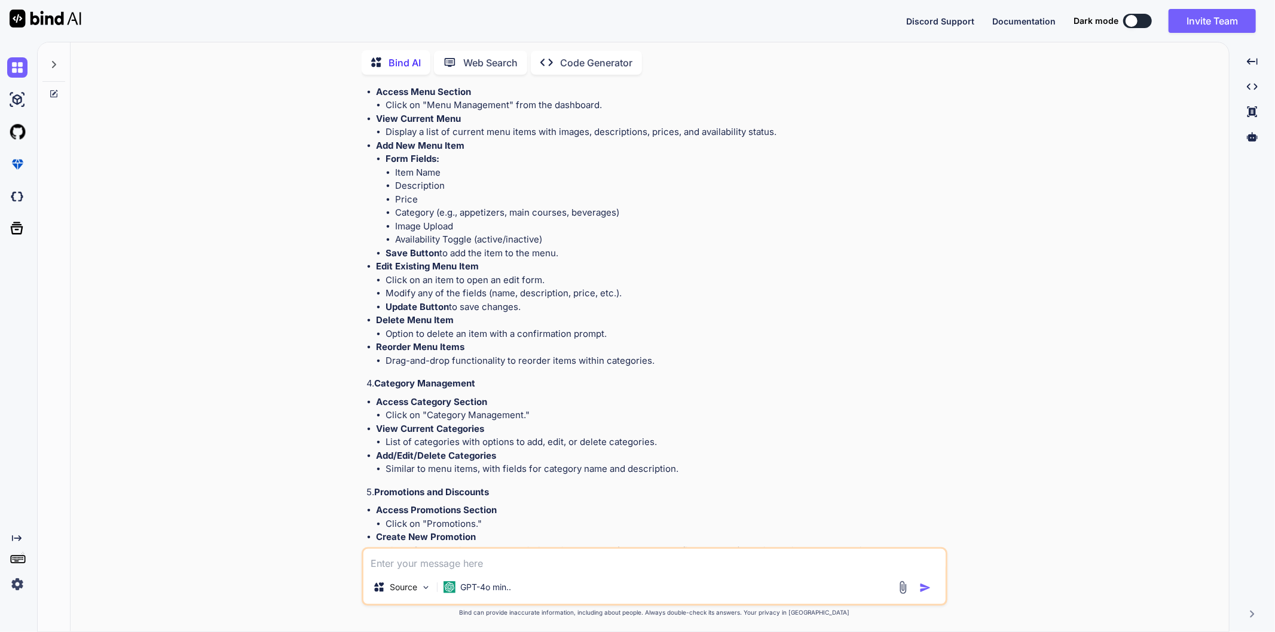
scroll to position [740, 0]
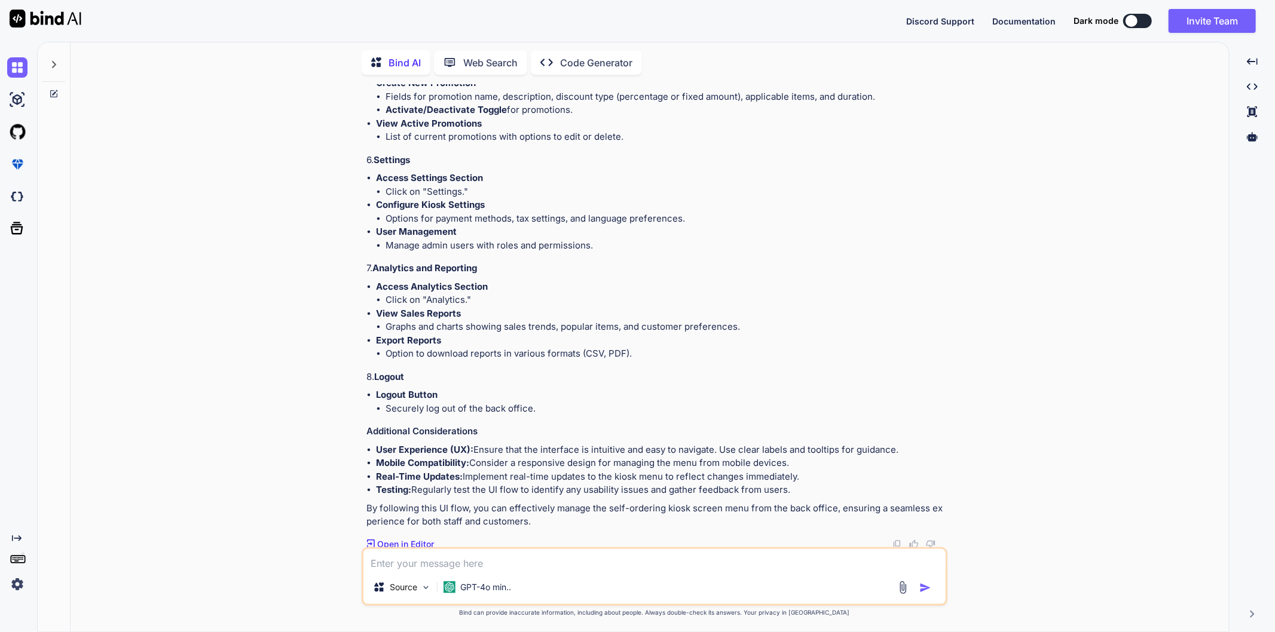
click at [523, 568] on textarea at bounding box center [654, 560] width 582 height 22
type textarea "x"
type textarea "h"
type textarea "x"
type textarea "ho"
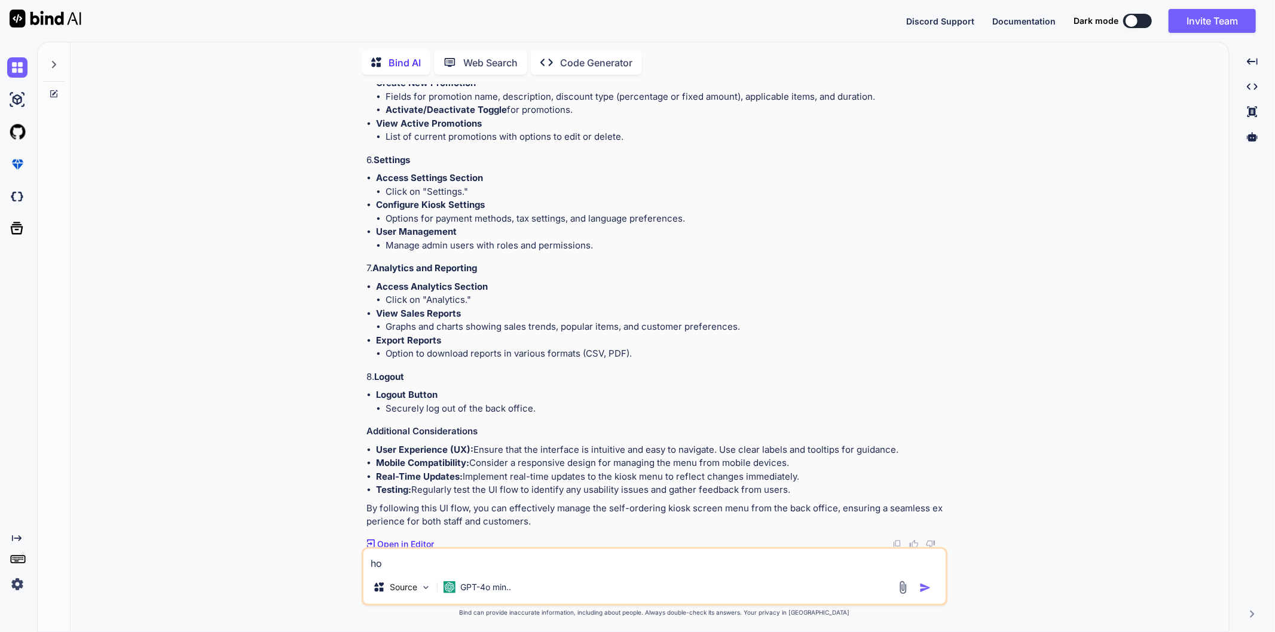
type textarea "x"
type textarea "how"
type textarea "x"
type textarea "how"
type textarea "x"
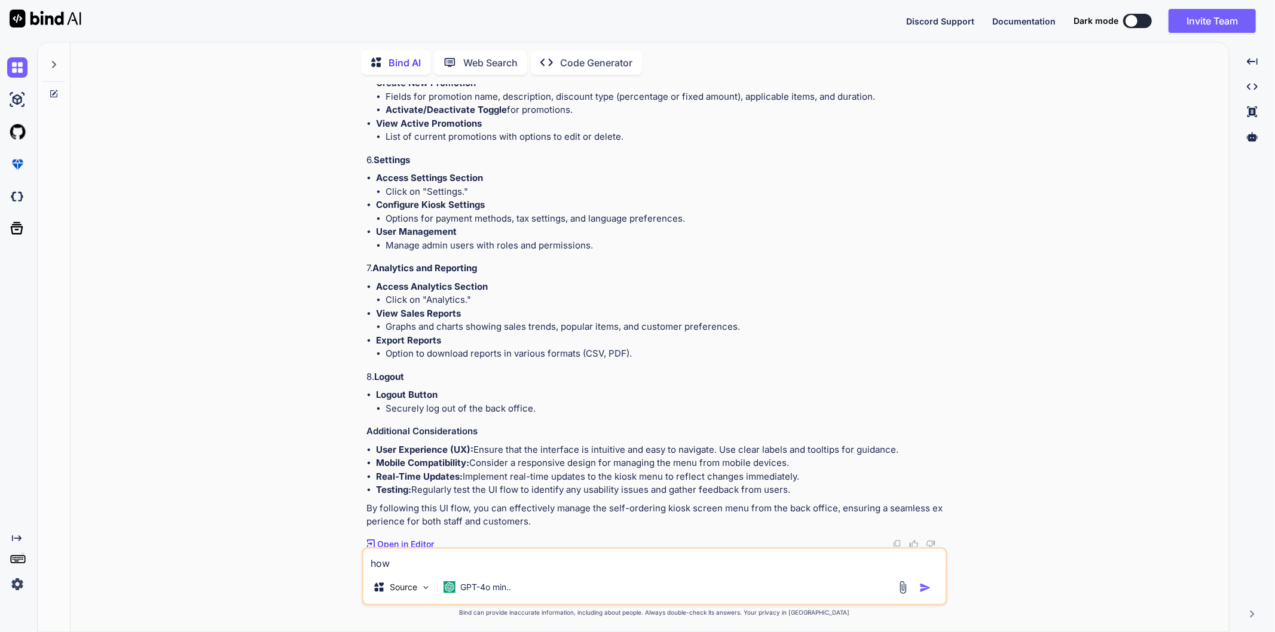
type textarea "how d"
type textarea "x"
type textarea "how do"
type textarea "x"
type textarea "how doe"
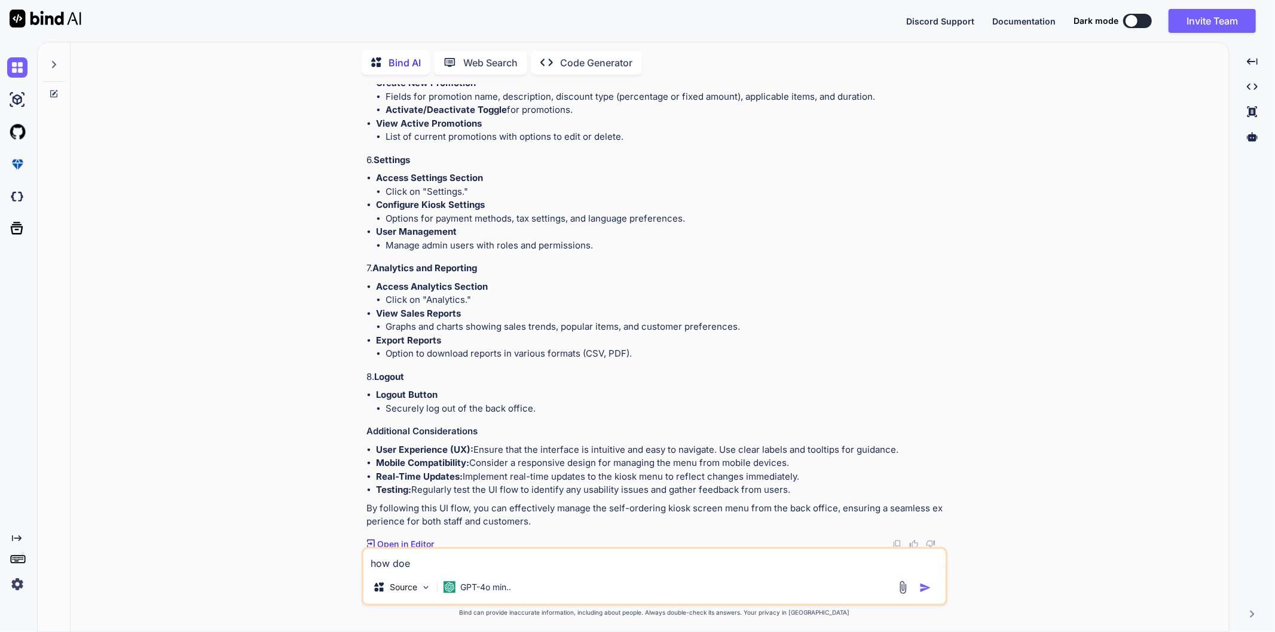
type textarea "x"
type textarea "how does"
type textarea "x"
type textarea "how does"
type textarea "x"
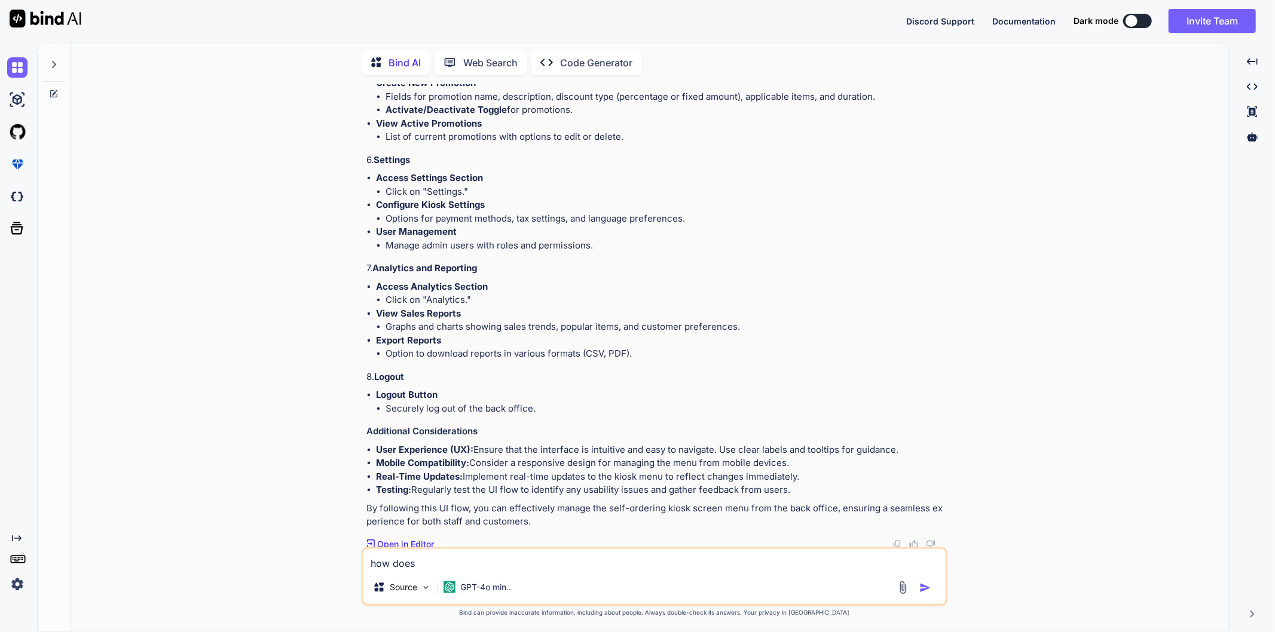
type textarea "how does F"
type textarea "x"
type textarea "how does Fo"
type textarea "x"
type textarea "how does Foo"
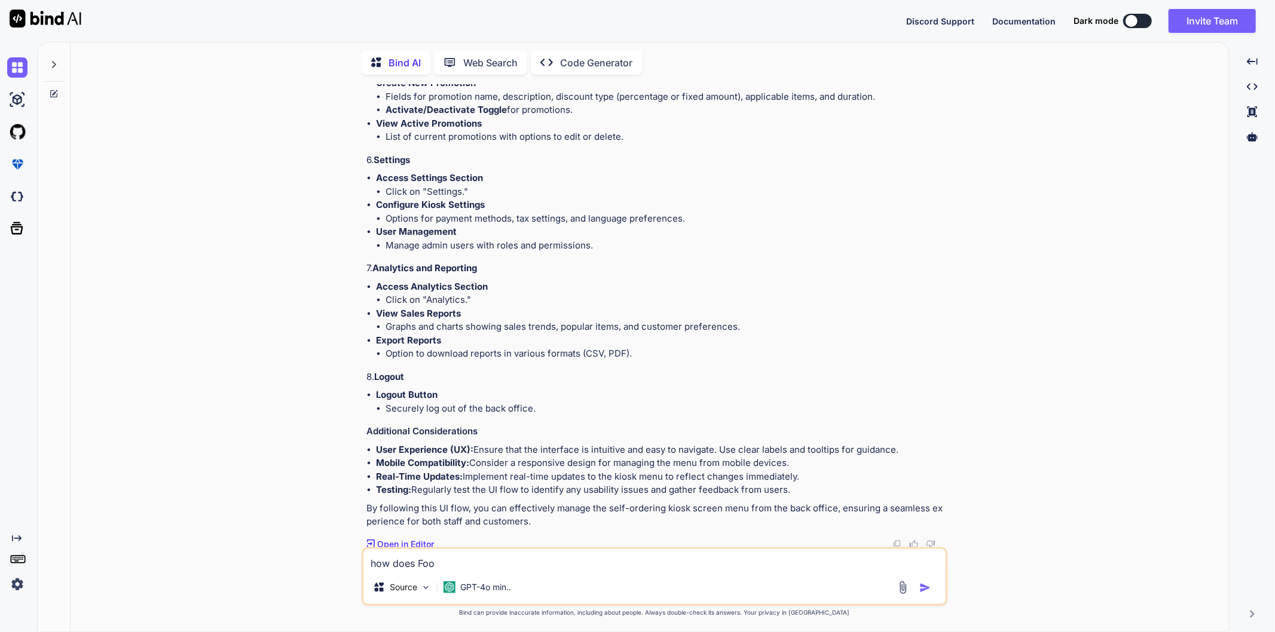
type textarea "x"
type textarea "how does Food"
type textarea "x"
type textarea "how does Foods"
type textarea "x"
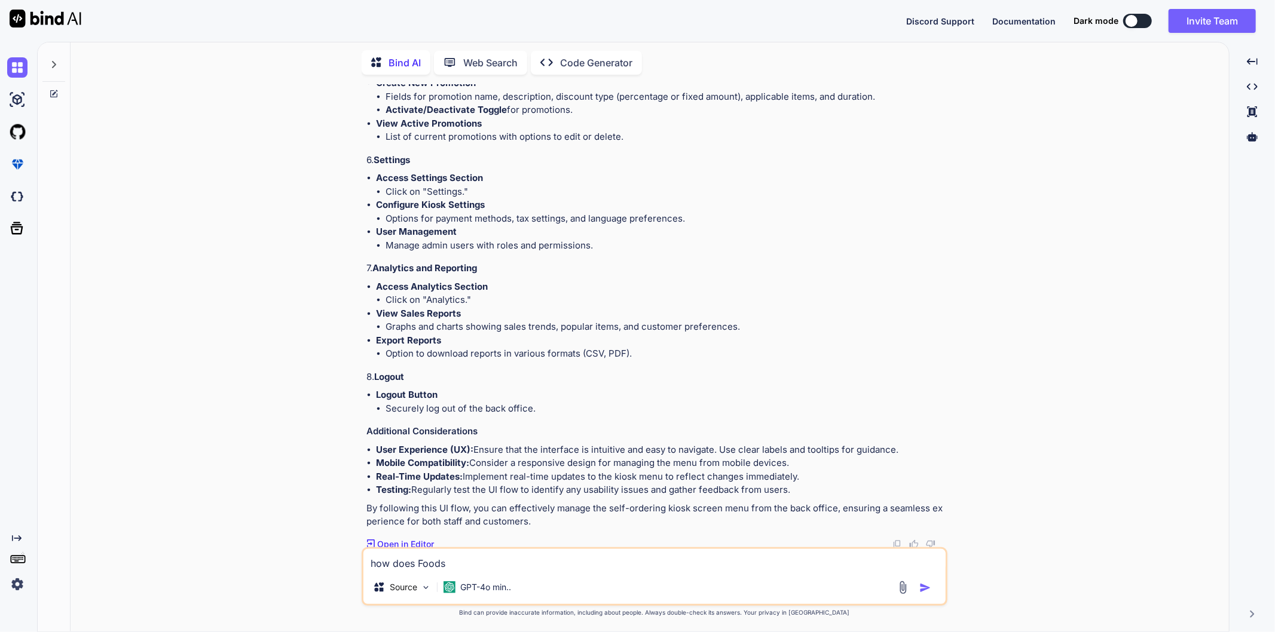
type textarea "how does Foods"
type textarea "x"
type textarea "how does Foods"
type textarea "x"
type textarea "how does Foo"
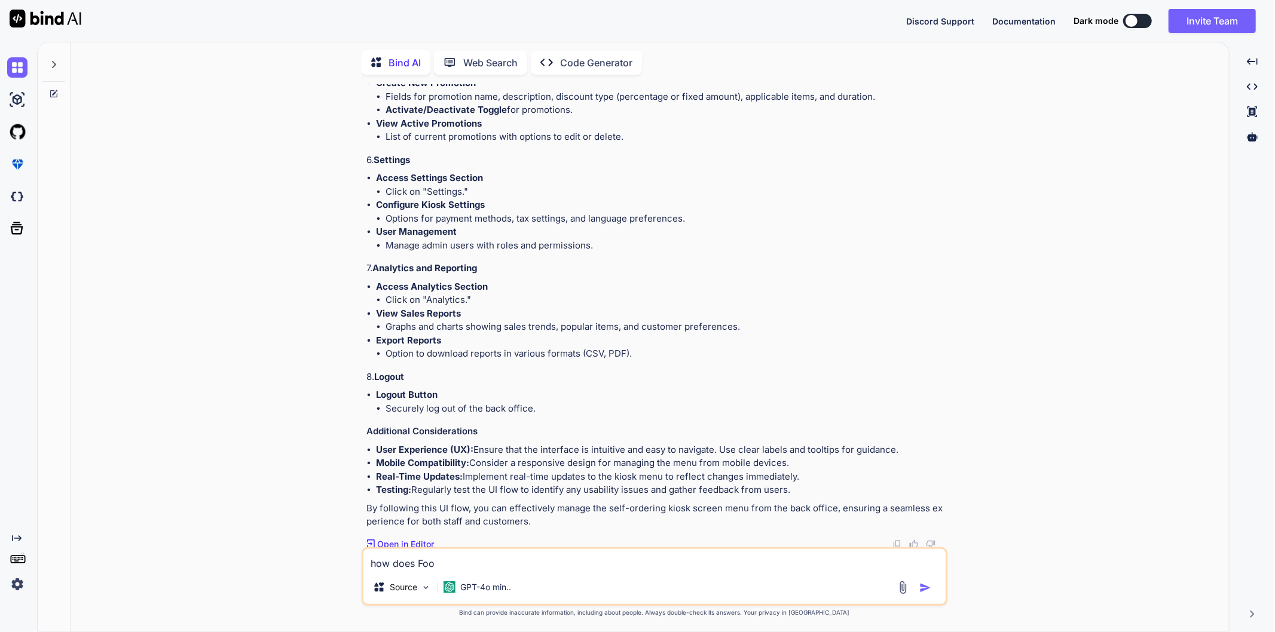
type textarea "x"
type textarea "how does Fo"
type textarea "x"
type textarea "how does F"
type textarea "x"
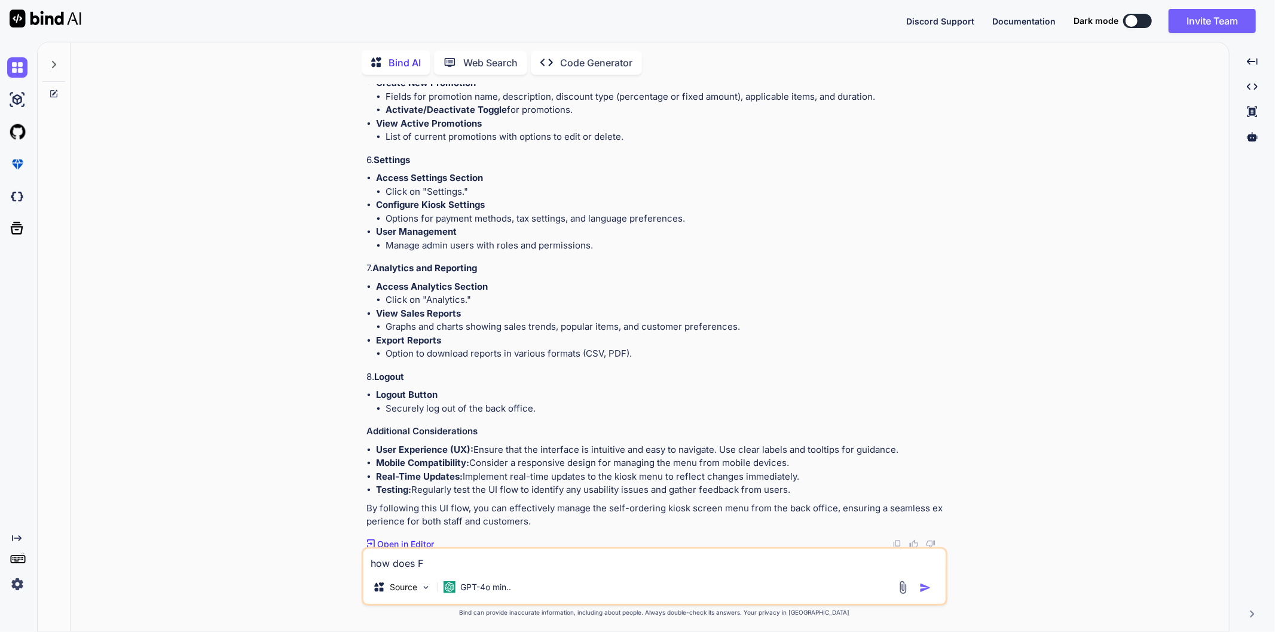
type textarea "how does"
type textarea "x"
type textarea "how does s"
type textarea "x"
type textarea "how does st"
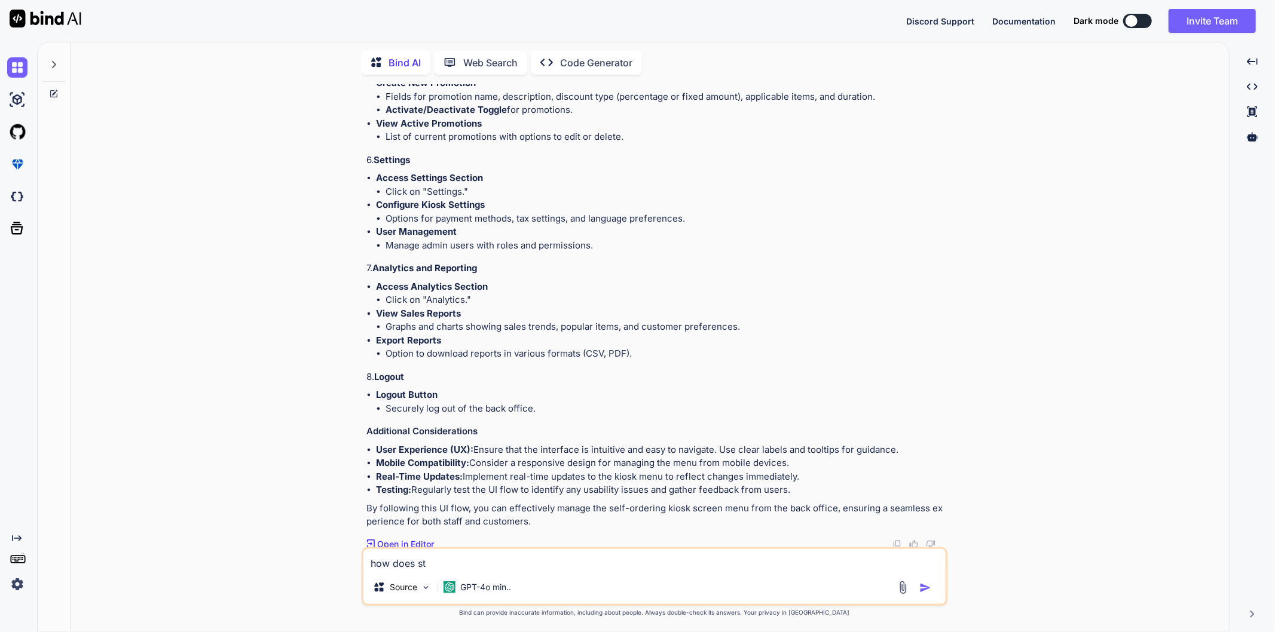
type textarea "x"
type textarea "how does sta"
type textarea "x"
type textarea "how does [PERSON_NAME]"
type textarea "x"
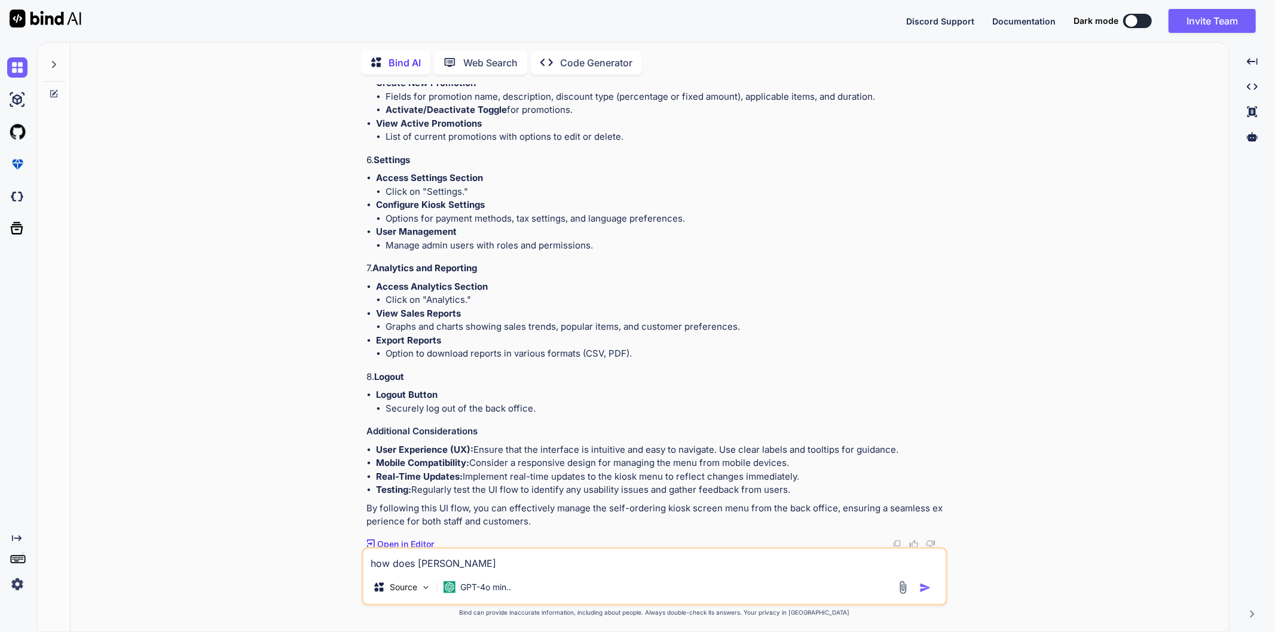
type textarea "how does stand"
type textarea "x"
type textarea "how does standa"
type textarea "x"
type textarea "how does standar"
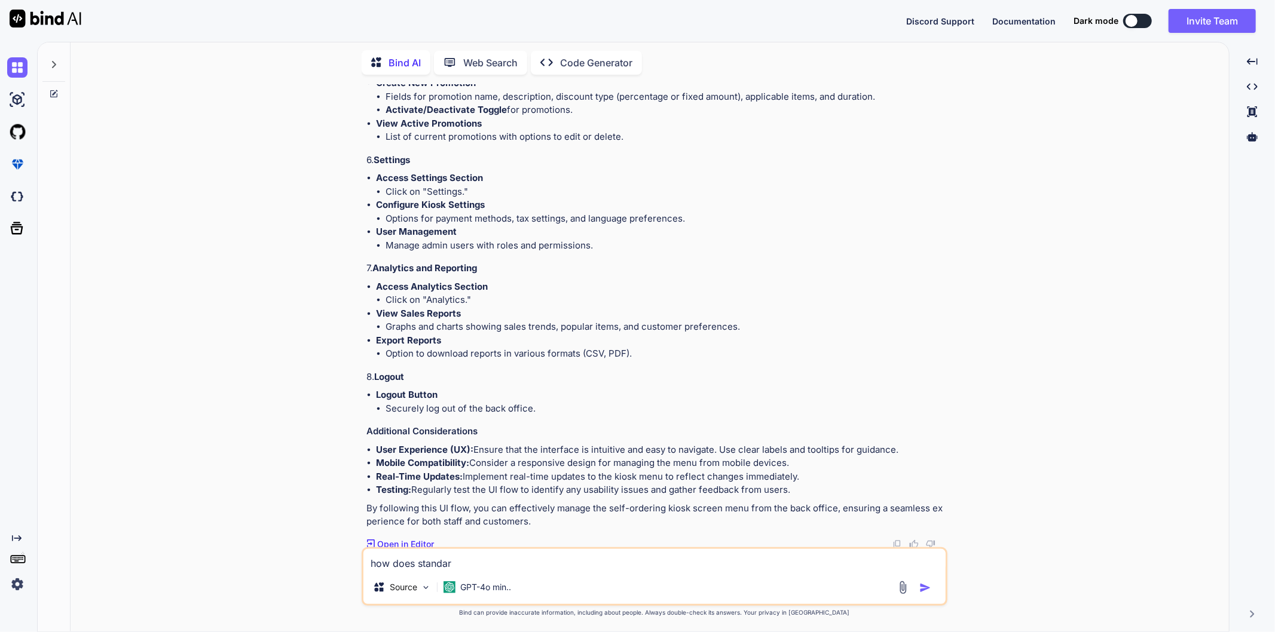
type textarea "x"
type textarea "how does standard"
type textarea "x"
type textarea "how does standard"
type textarea "x"
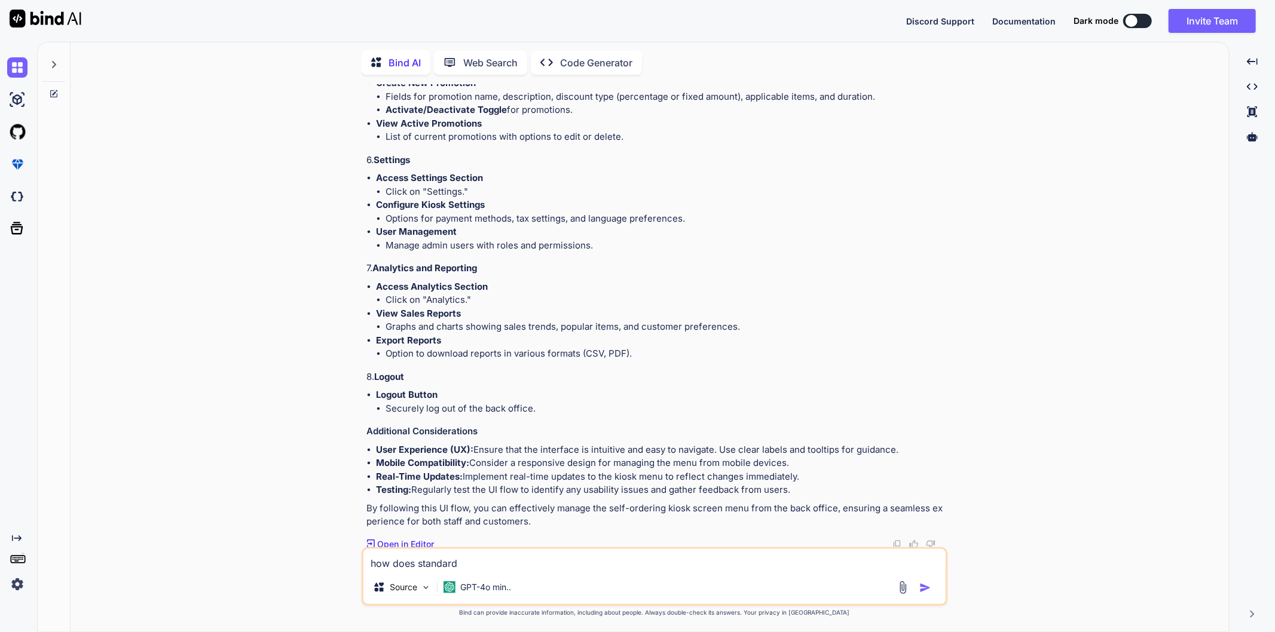
type textarea "how does standard p"
type textarea "x"
type textarea "how does standard pr"
type textarea "x"
type textarea "how does standard pro"
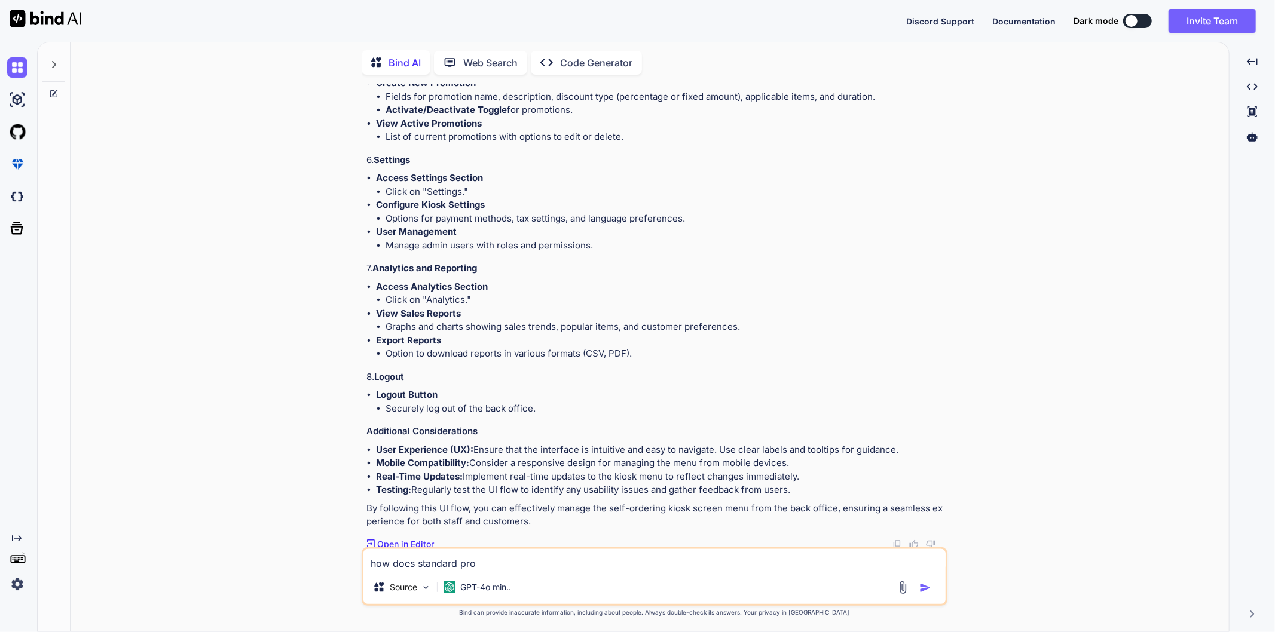
type textarea "x"
type textarea "how does standard proc"
type textarea "x"
type textarea "how does standard proce"
type textarea "x"
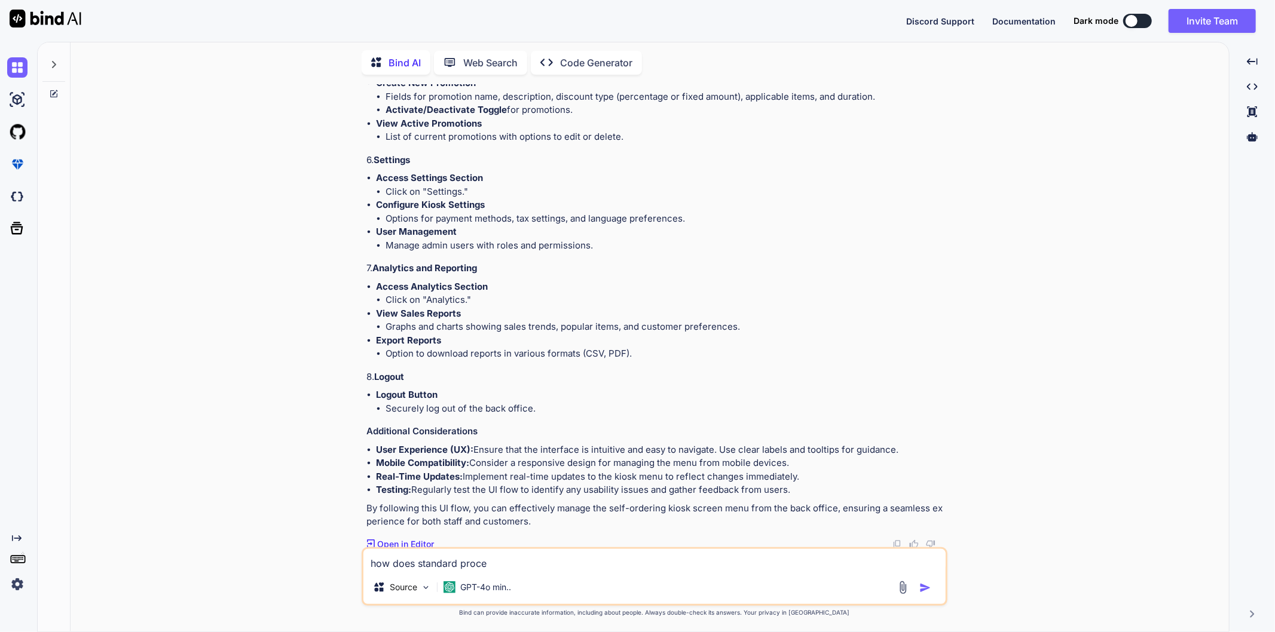
type textarea "how does standard proced"
type textarea "x"
type textarea "how does standard procedu"
type textarea "x"
type textarea "how does standard procedur"
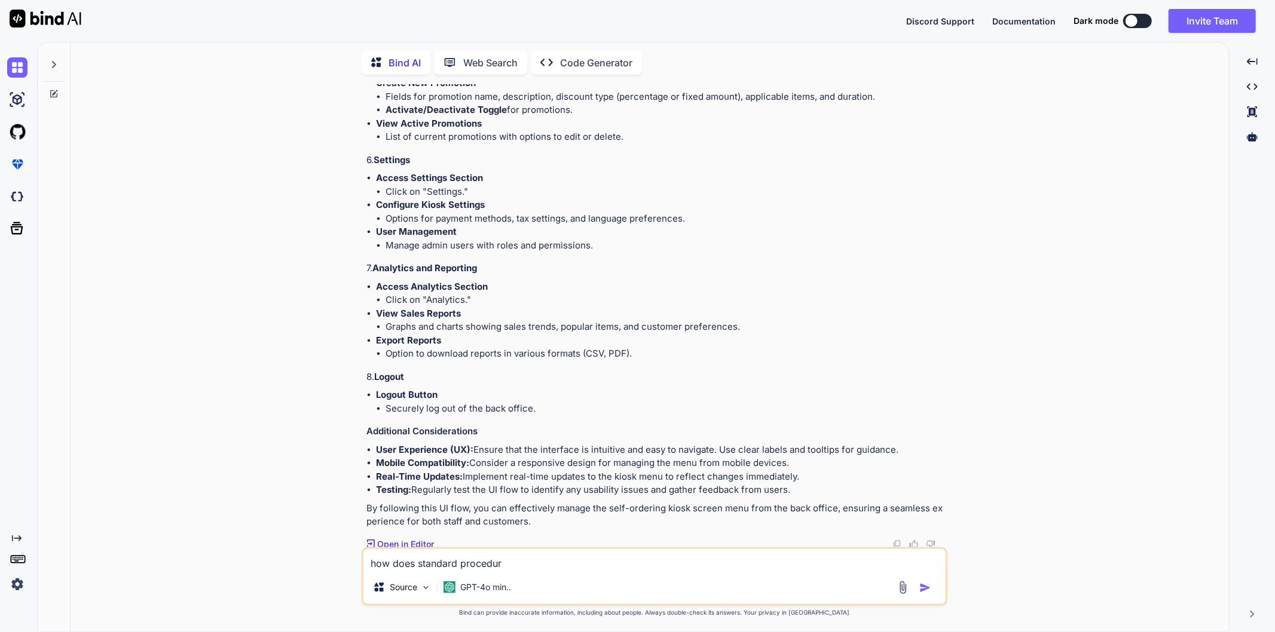
type textarea "x"
type textarea "how does standard procedure"
type textarea "x"
type textarea "how does standard procedures"
type textarea "x"
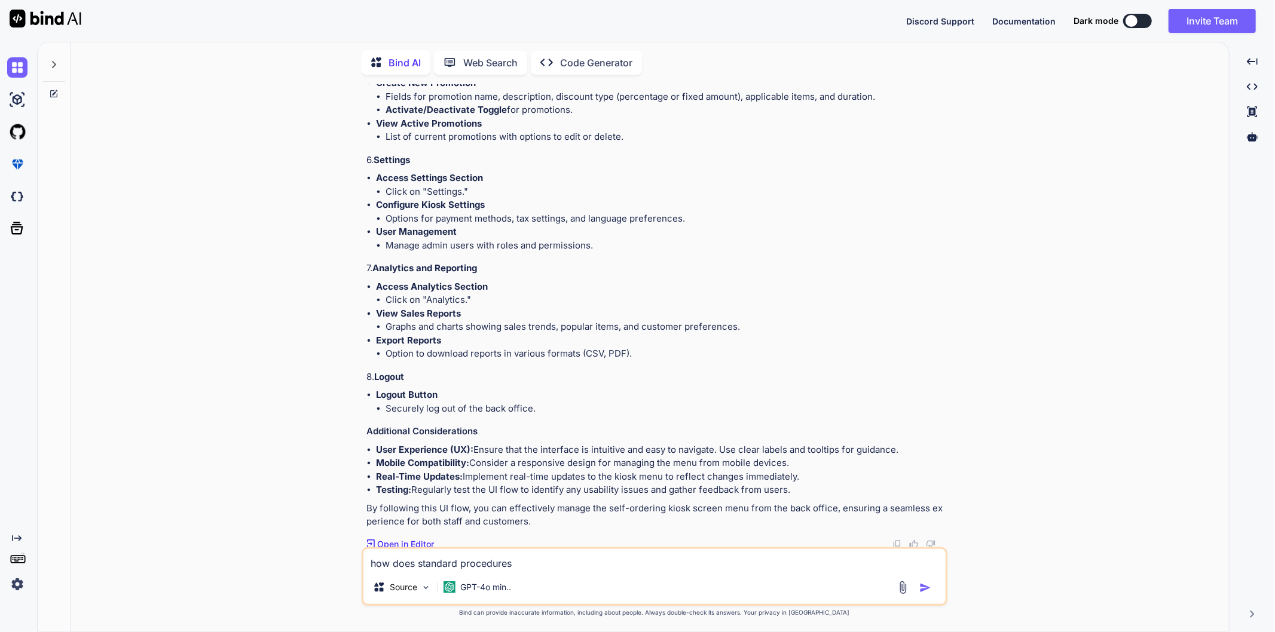
type textarea "how does standard procedures"
type textarea "x"
type textarea "how does standard procedures a"
type textarea "x"
type textarea "how does standard procedures ar"
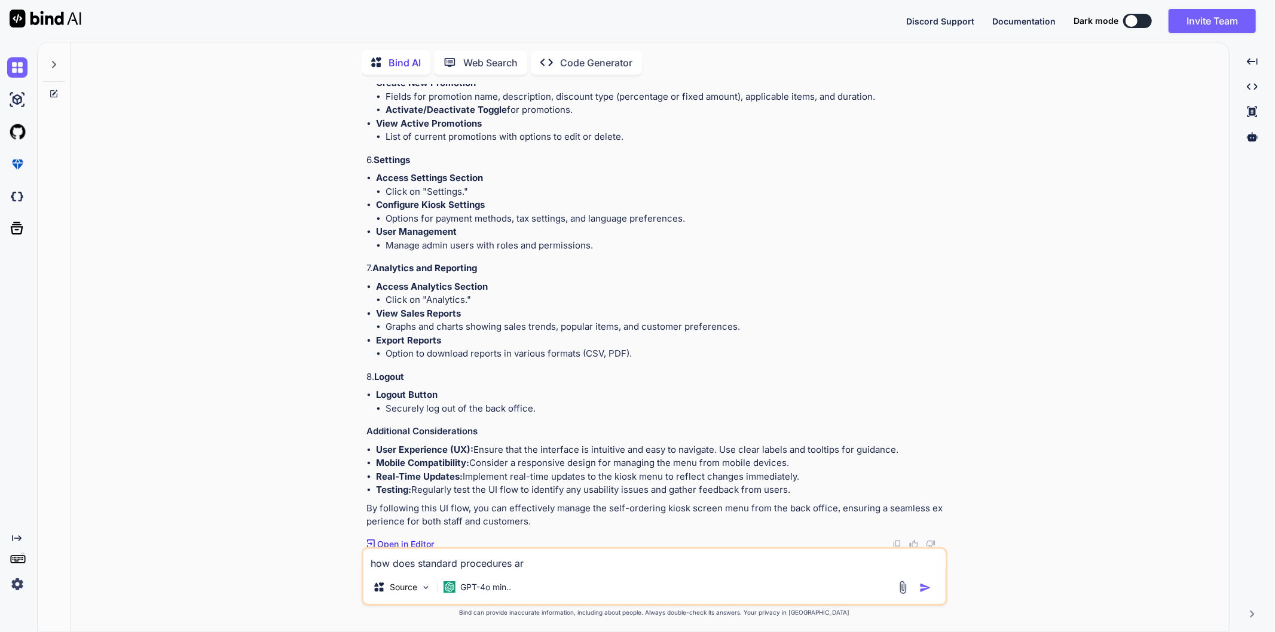
type textarea "x"
type textarea "how does standard procedures are"
type textarea "x"
type textarea "how does standard procedures are"
type textarea "x"
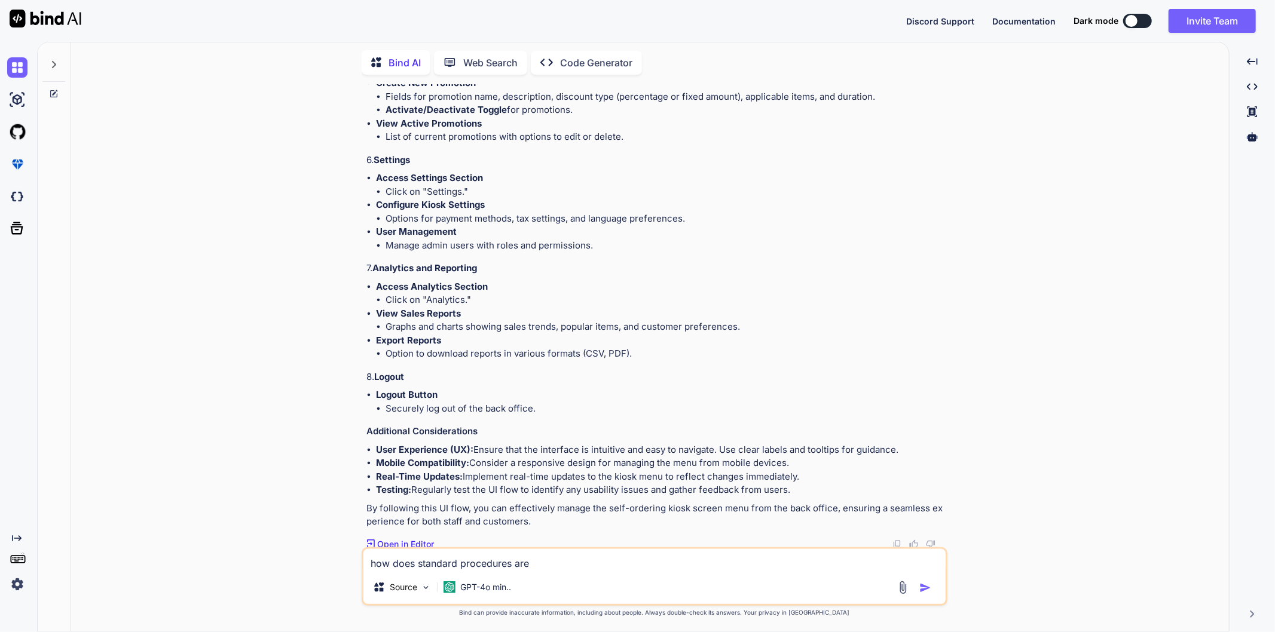
type textarea "how does standard procedures are a"
type textarea "x"
type textarea "how does standard procedures are ad"
type textarea "x"
type textarea "how does standard procedures are ado"
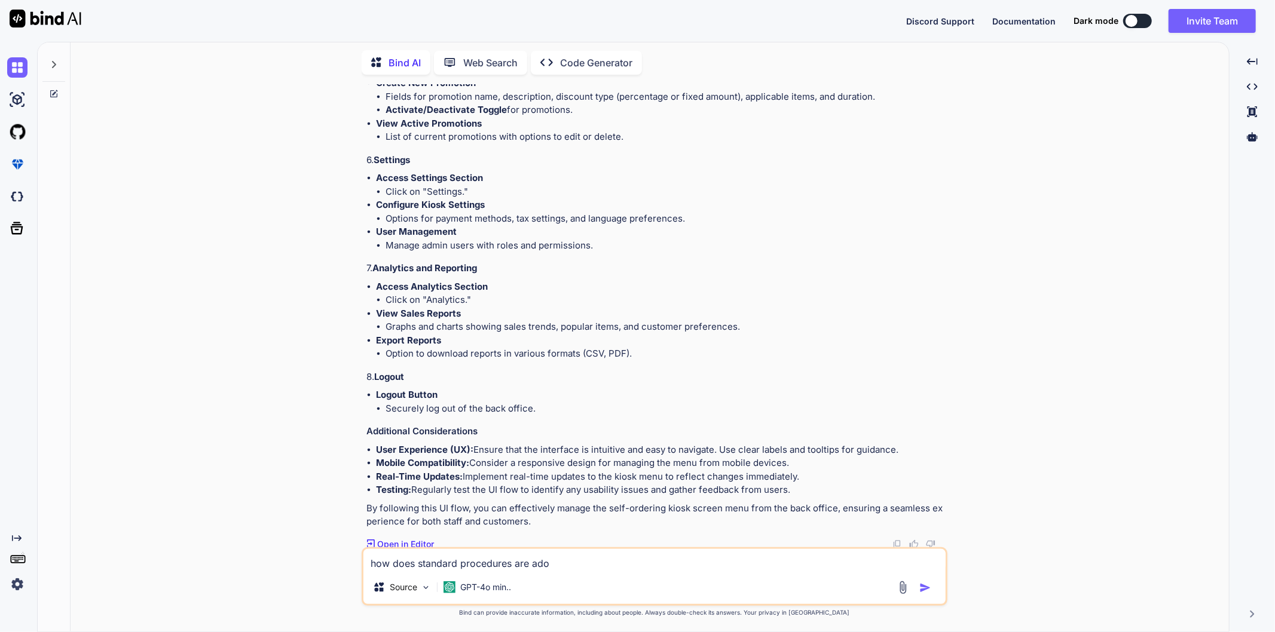
type textarea "x"
type textarea "how does standard procedures are adop"
type textarea "x"
type textarea "how does standard procedures are adopt"
type textarea "x"
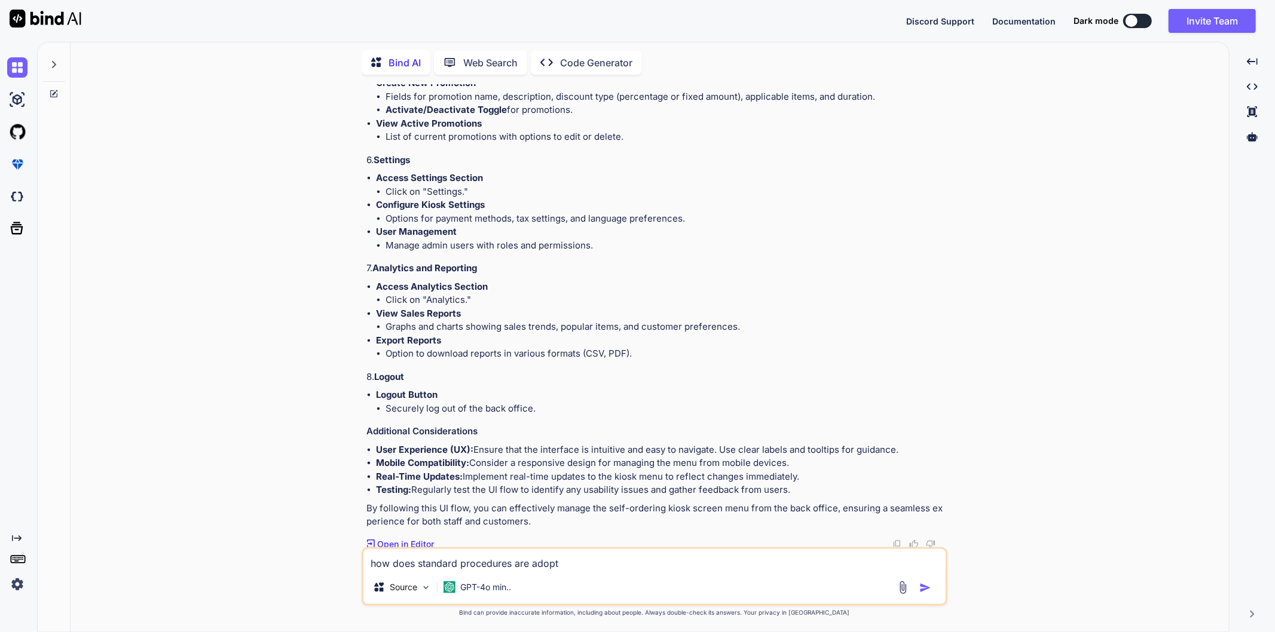
type textarea "how does standard procedures are adopte"
type textarea "x"
type textarea "how does standard procedures are adopted"
type textarea "x"
type textarea "how does standard procedures are adopted"
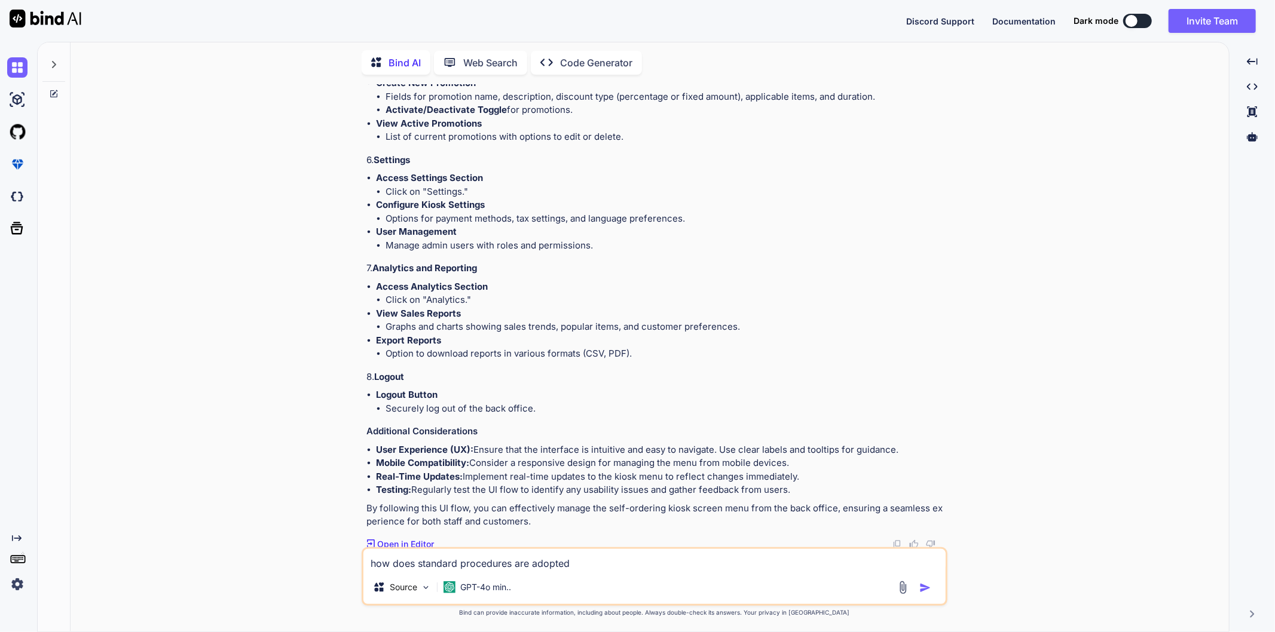
type textarea "x"
type textarea "how does standard procedures are adopted w"
type textarea "x"
type textarea "how does standard procedures are adopted wh"
type textarea "x"
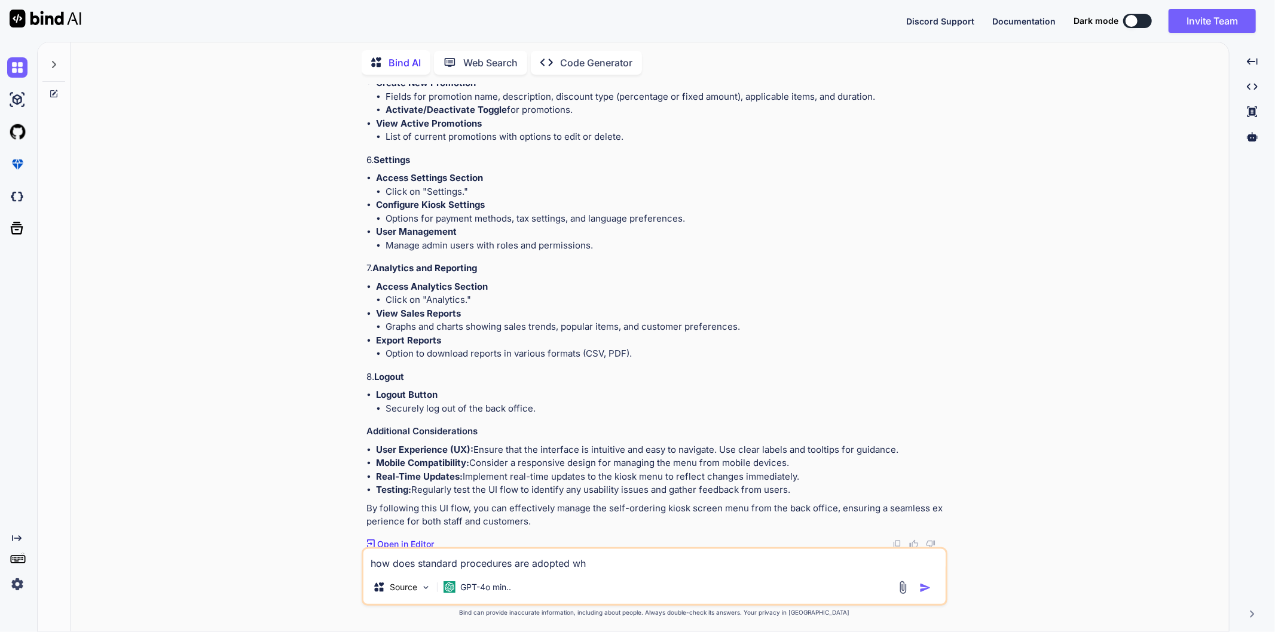
type textarea "how does standard procedures are adopted whi"
type textarea "x"
type textarea "how does standard procedures are adopted whil"
type textarea "x"
type textarea "how does standard procedures are adopted while"
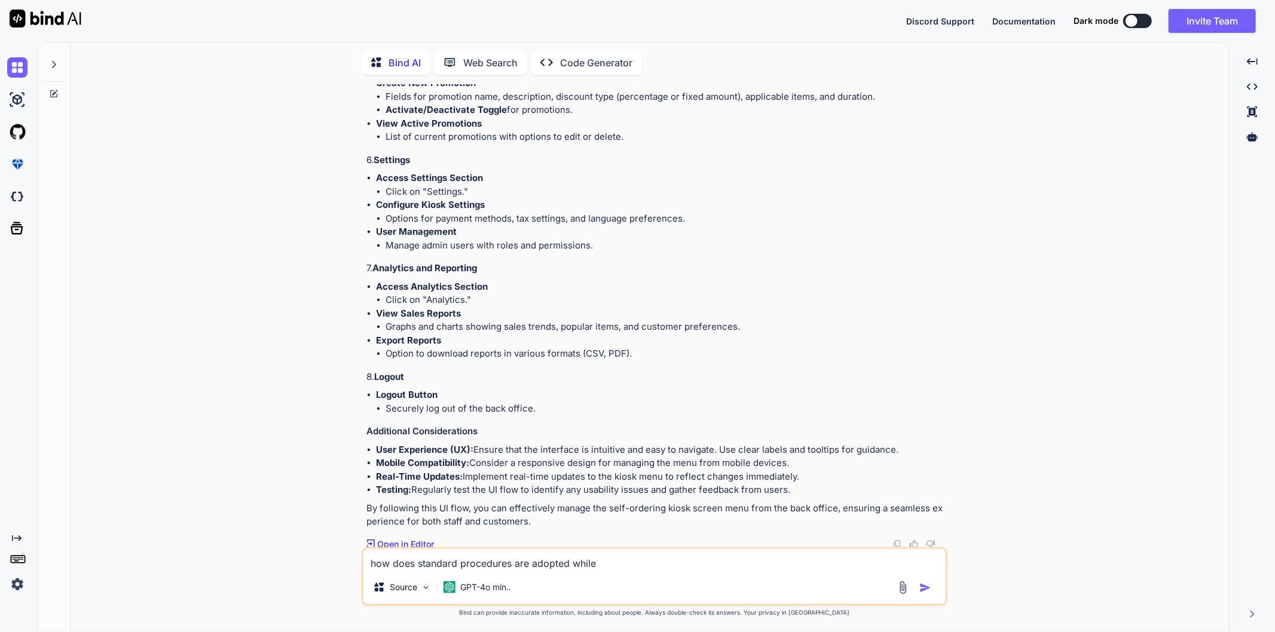
type textarea "x"
type textarea "how does standard procedures are adopted while"
type textarea "x"
type textarea "how does standard procedures are adopted while p"
type textarea "x"
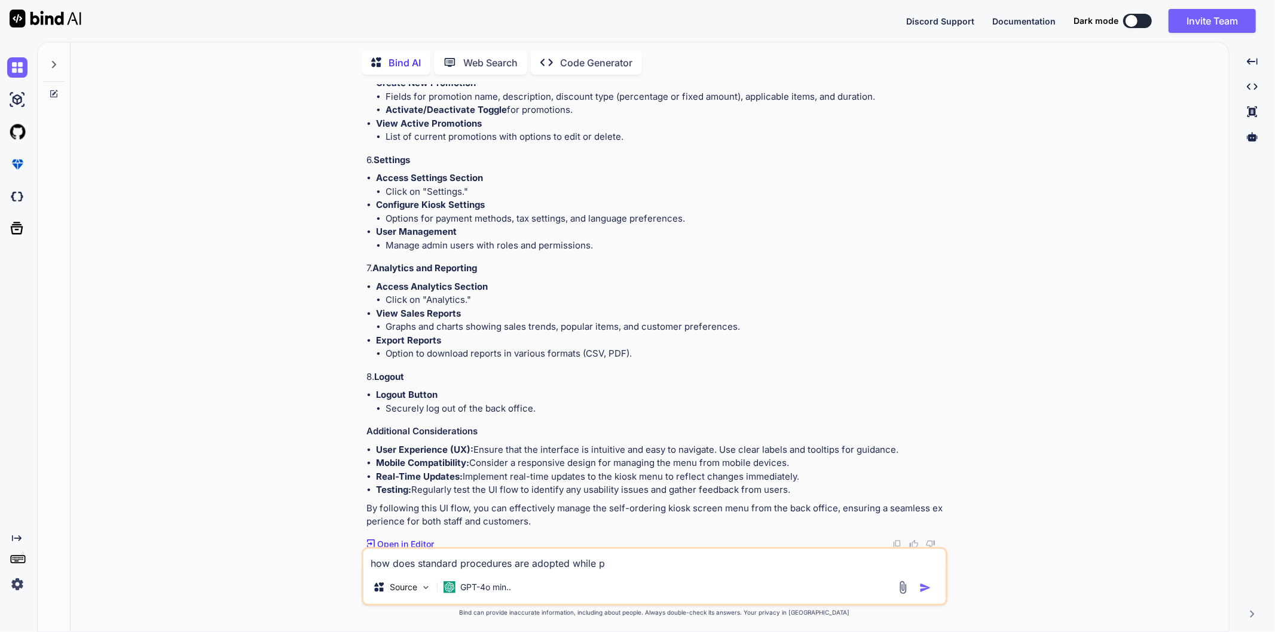
type textarea "how does standard procedures are adopted while pr"
type textarea "x"
type textarea "how does standard procedures are adopted while pre"
type textarea "x"
type textarea "how does standard procedures are adopted while prep"
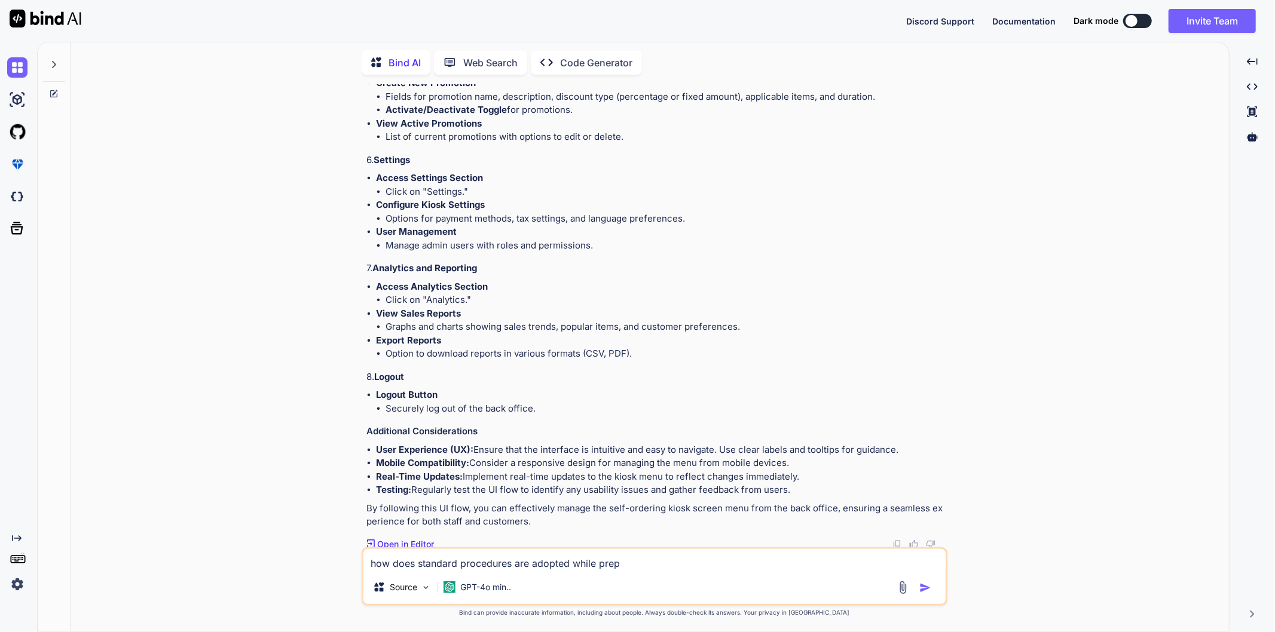
type textarea "x"
type textarea "how does standard procedures are adopted while prepa"
type textarea "x"
type textarea "how does standard procedures are adopted while prepar"
type textarea "x"
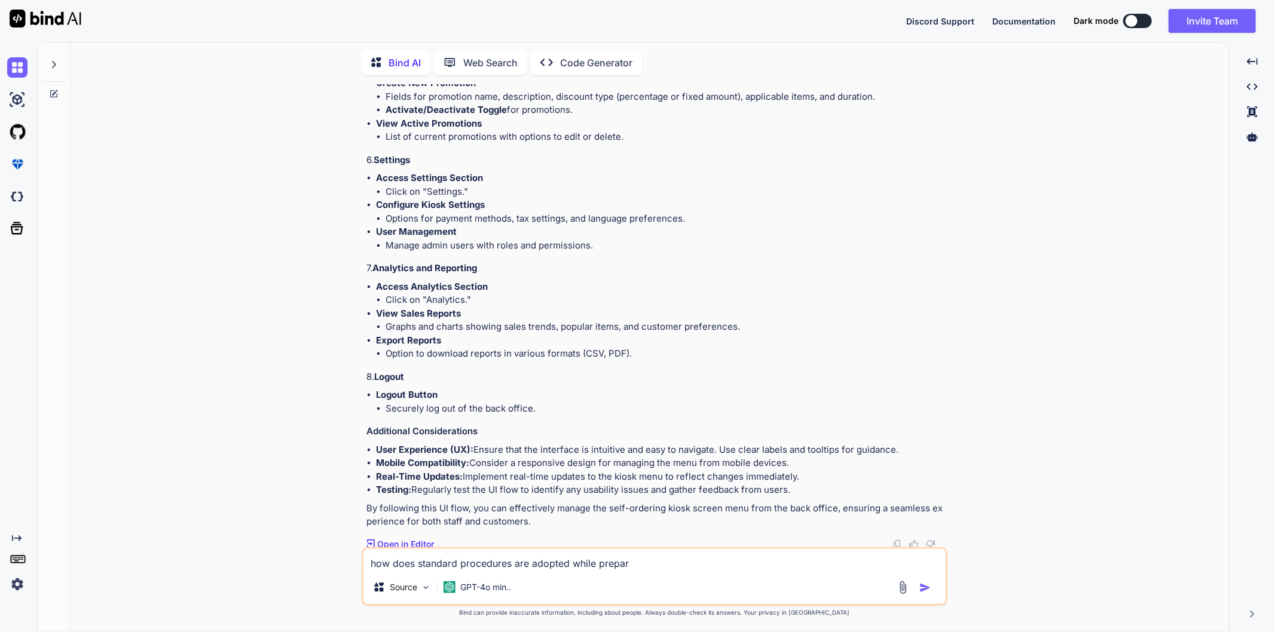
type textarea "how does standard procedures are adopted while prepari"
type textarea "x"
type textarea "how does standard procedures are adopted while preparin"
type textarea "x"
type textarea "how does standard procedures are adopted while preparing"
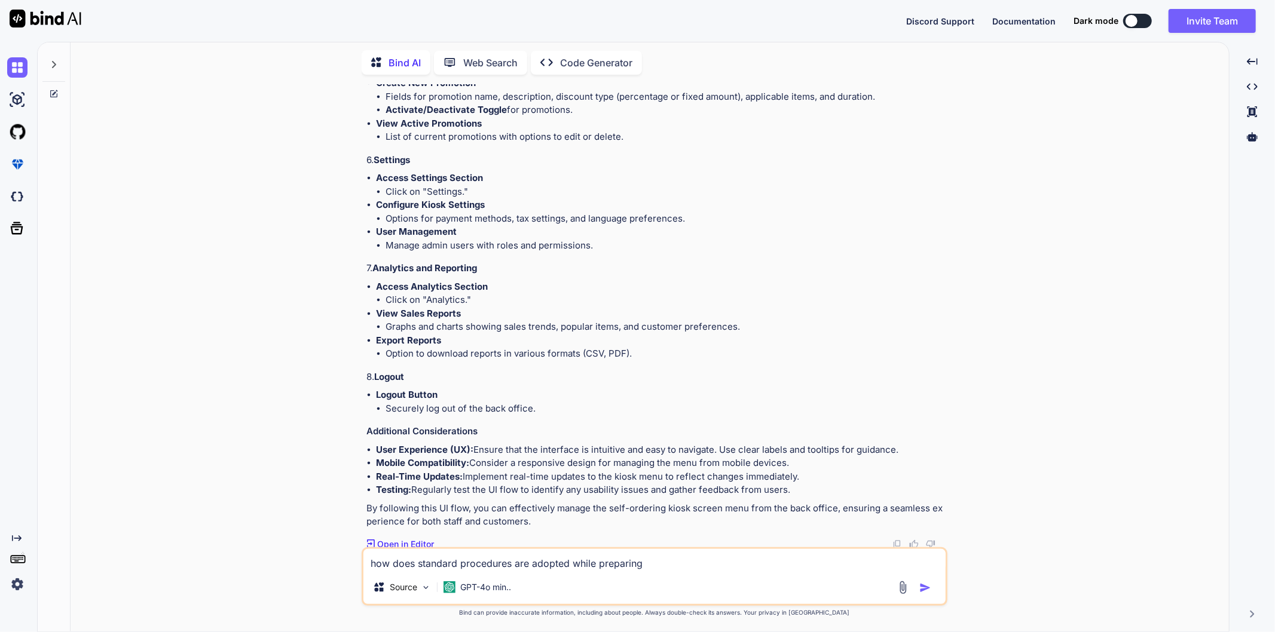
type textarea "x"
type textarea "how does standard procedures are adopted while preparing"
type textarea "x"
type textarea "how does standard procedures are adopted while preparing f"
type textarea "x"
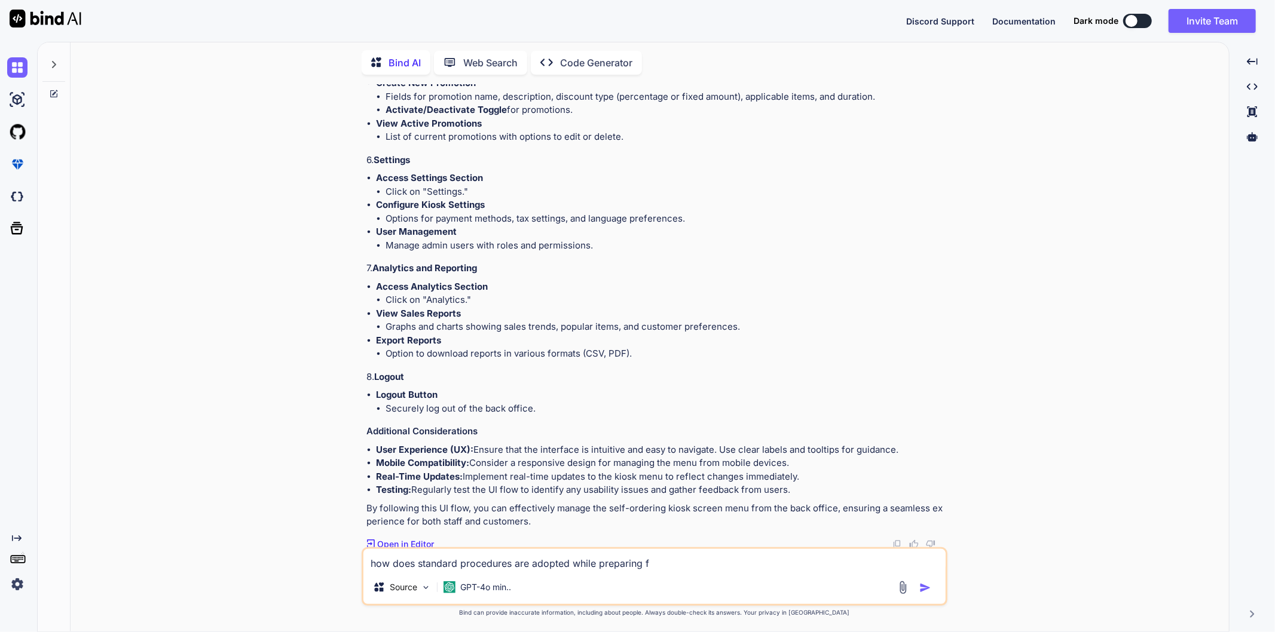
type textarea "how does standard procedures are adopted while preparing fo"
type textarea "x"
type textarea "how does standard procedures are adopted while preparing foo"
type textarea "x"
type textarea "how does standard procedures are adopted while preparing food"
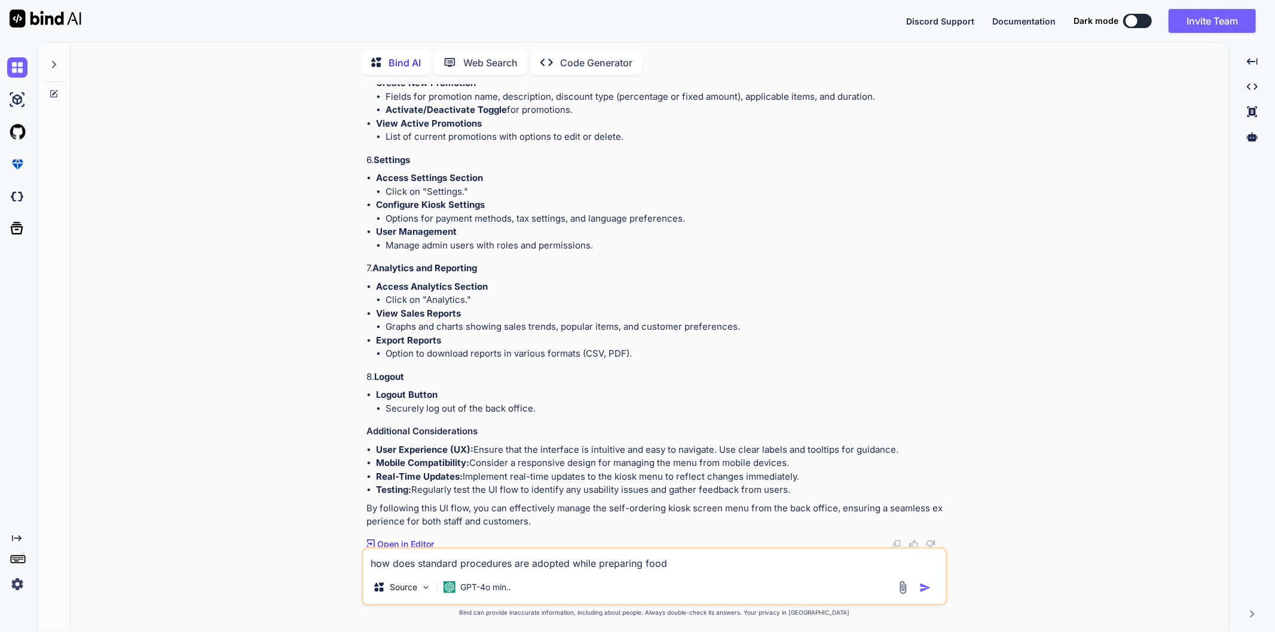
type textarea "x"
type textarea "how does standard procedures are adopted while preparing food"
type textarea "x"
type textarea "how does standard procedures are adopted while preparing food f"
type textarea "x"
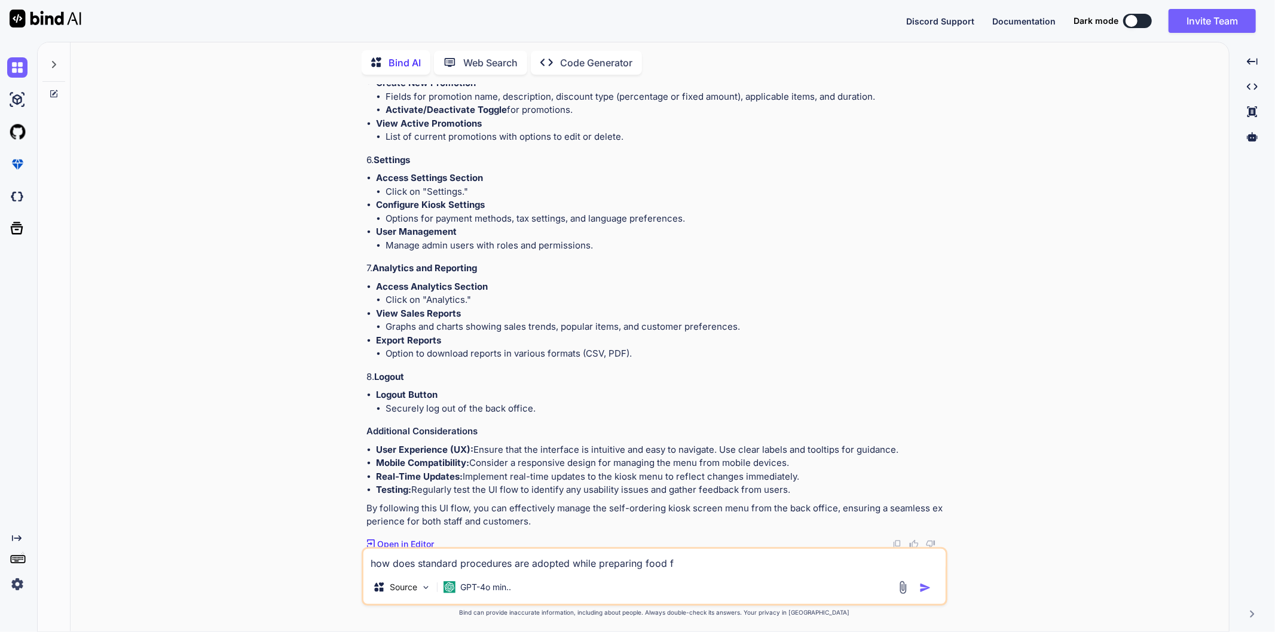
type textarea "how does standard procedures are adopted while preparing food fr"
type textarea "x"
type textarea "how does standard procedures are adopted while preparing food fro"
type textarea "x"
type textarea "how does standard procedures are adopted while preparing food from"
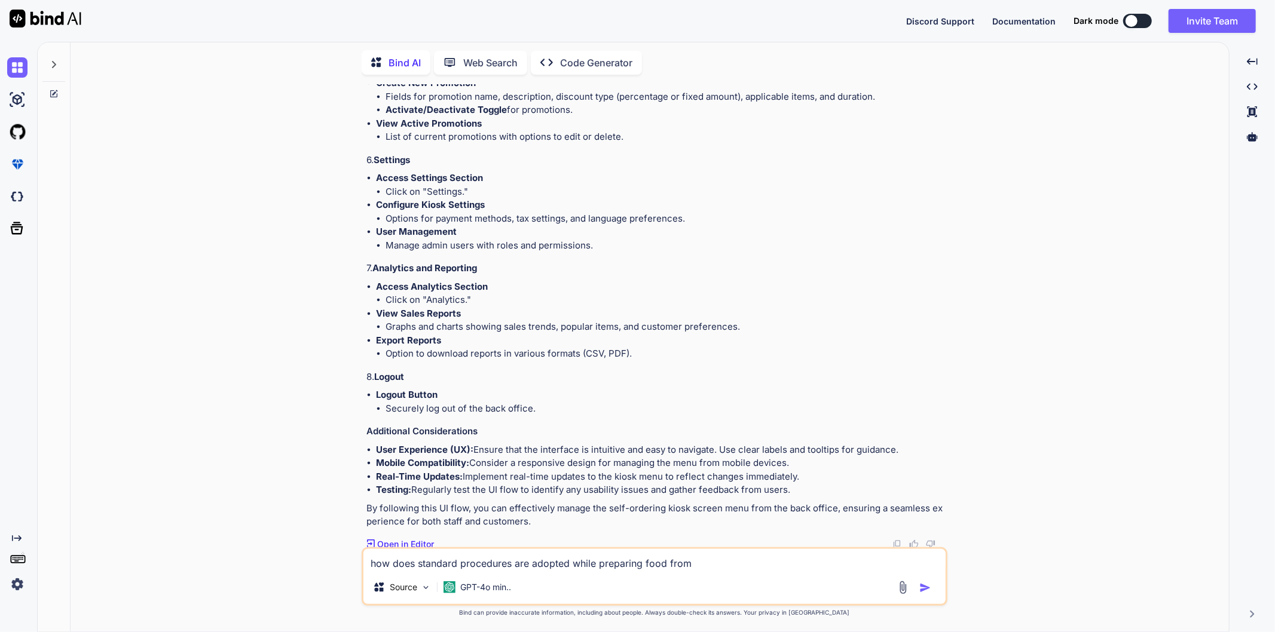
type textarea "x"
type textarea "how does standard procedures are adopted while preparing food from"
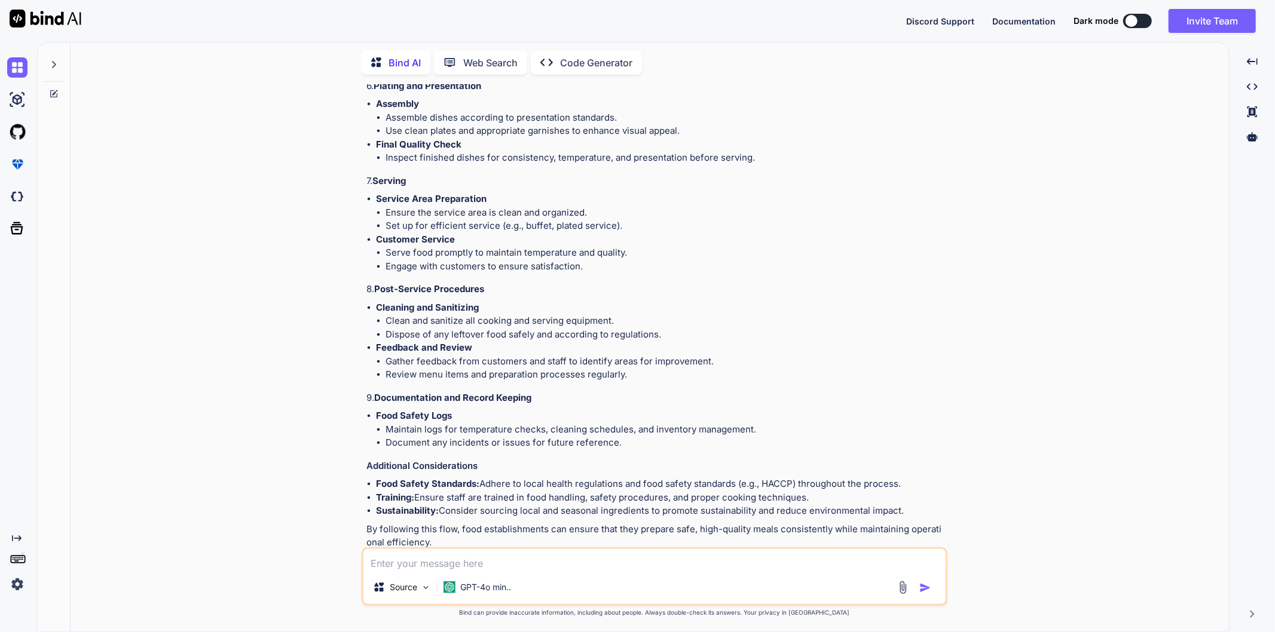
scroll to position [1892, 0]
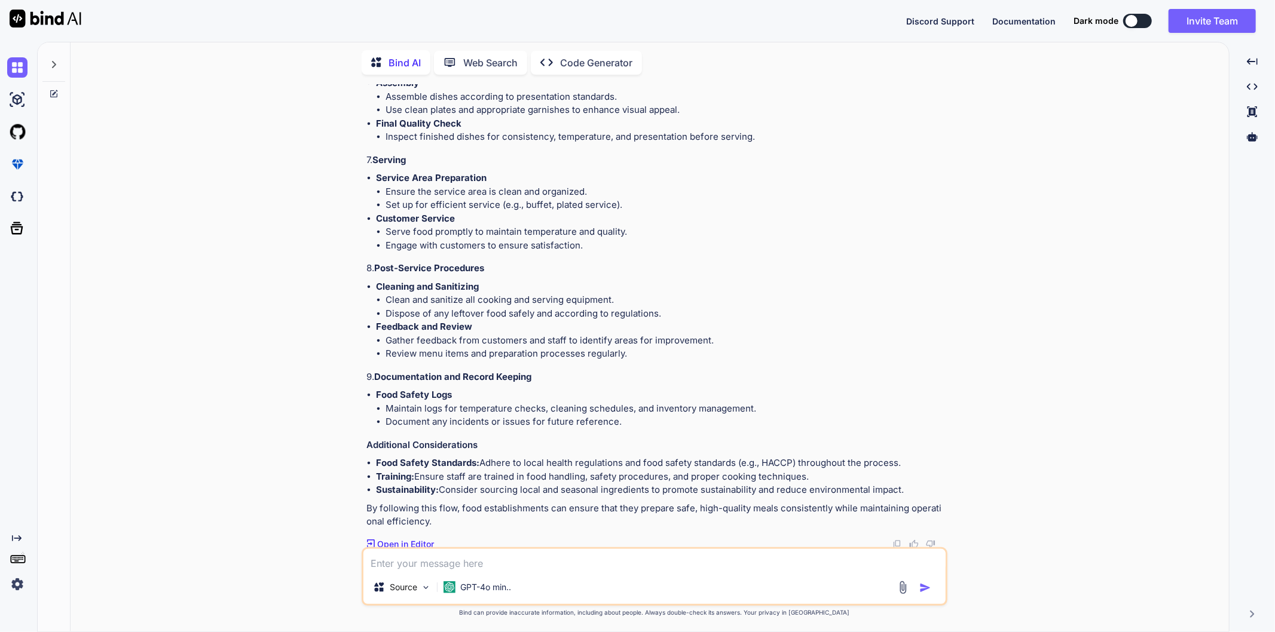
click at [731, 280] on p "Cleaning and Sanitizing" at bounding box center [660, 287] width 569 height 14
click at [783, 296] on li "Clean and sanitize all cooking and serving equipment." at bounding box center [664, 300] width 559 height 14
click at [840, 320] on p "Feedback and Review" at bounding box center [660, 327] width 569 height 14
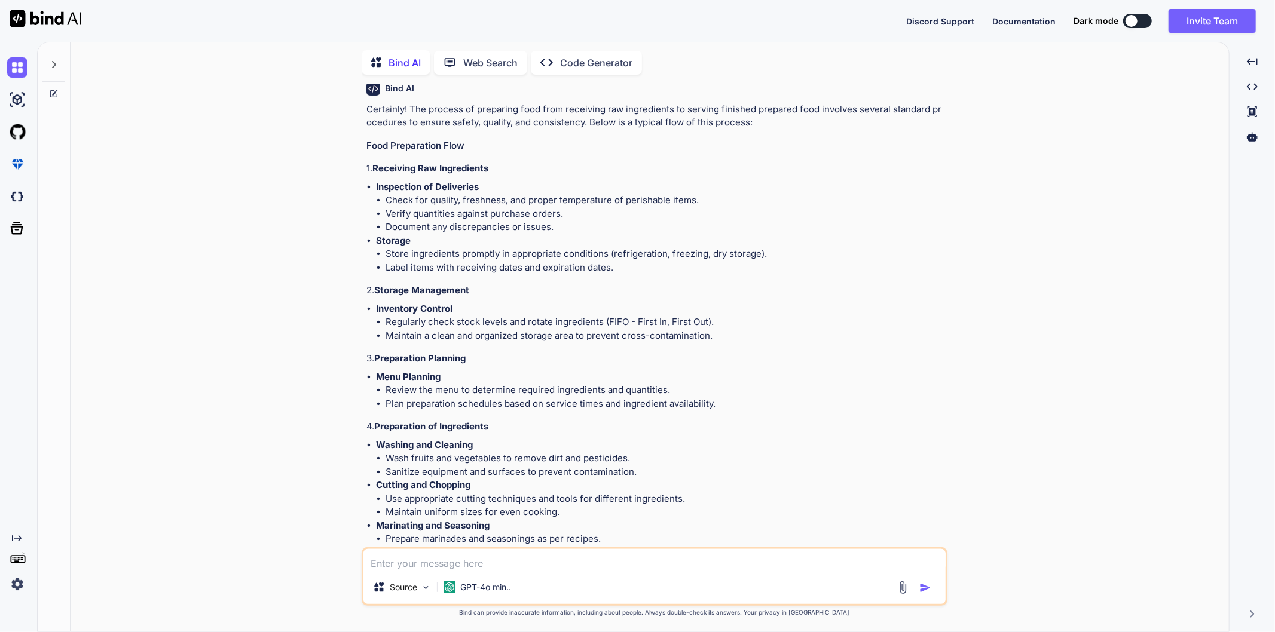
scroll to position [1163, 0]
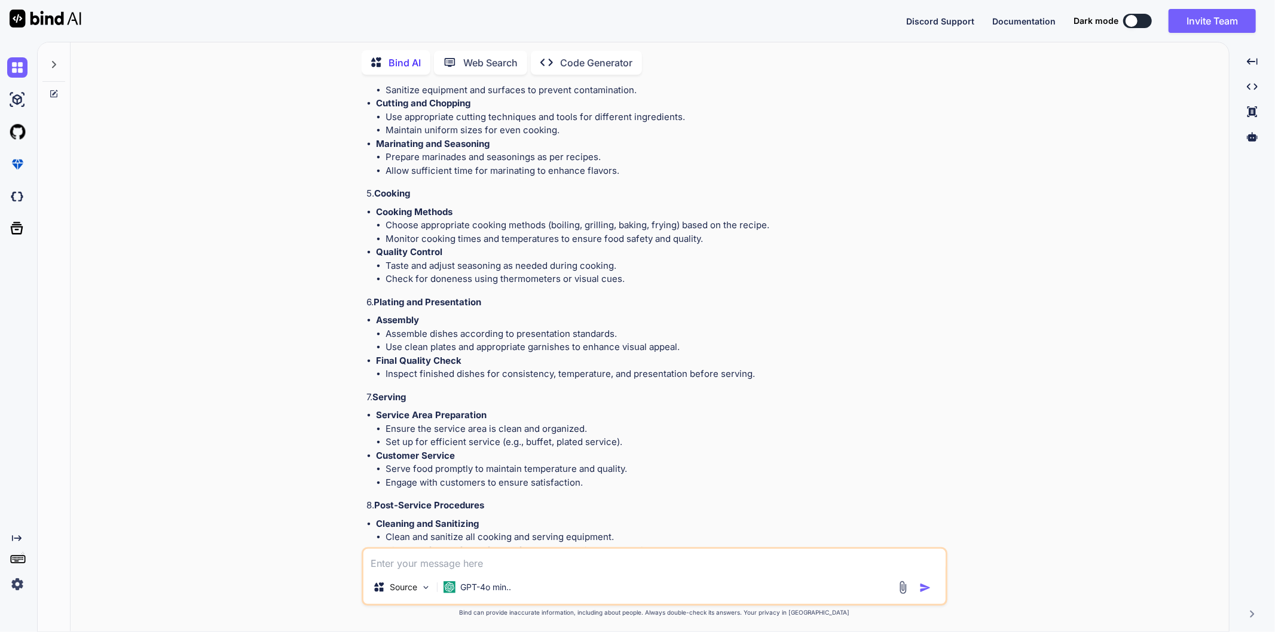
scroll to position [1892, 0]
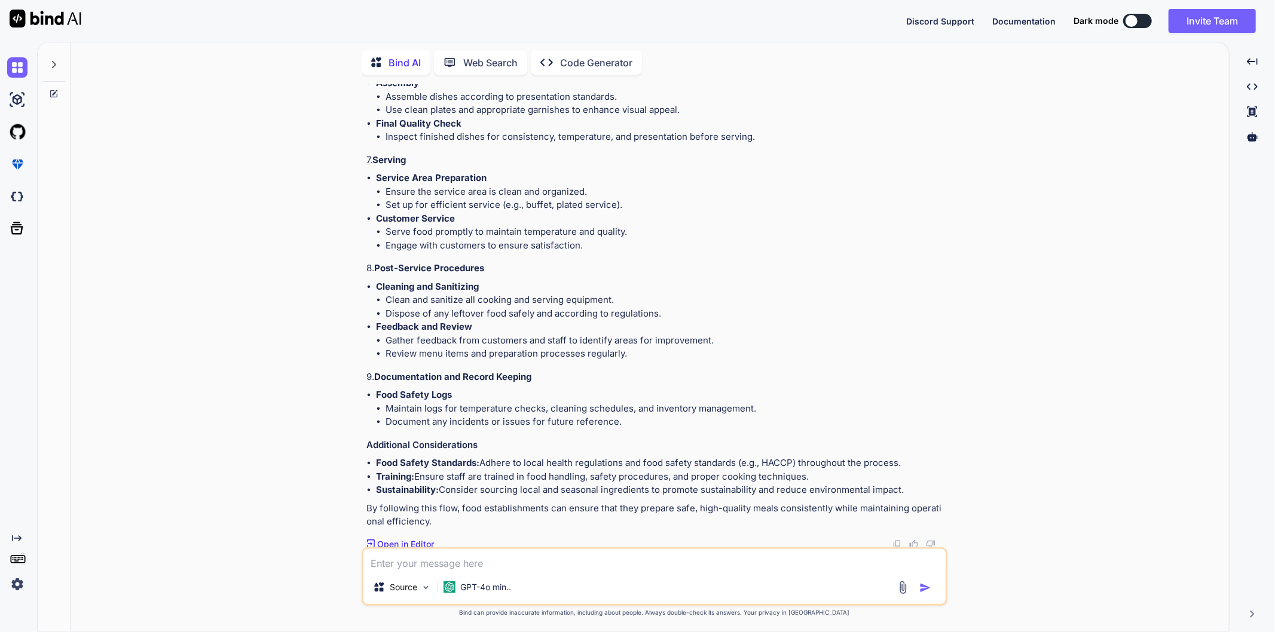
click at [600, 560] on textarea at bounding box center [654, 560] width 582 height 22
click at [598, 560] on textarea at bounding box center [654, 560] width 582 height 22
click at [447, 563] on textarea "how receipe is" at bounding box center [654, 560] width 582 height 22
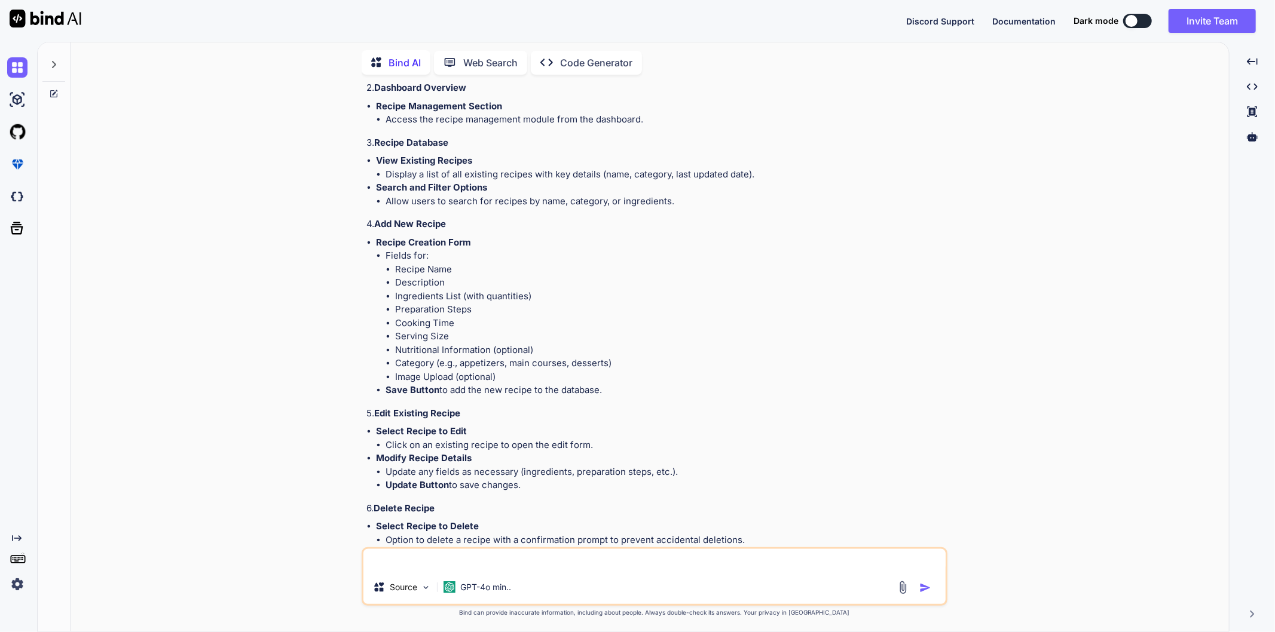
scroll to position [2550, 0]
drag, startPoint x: 617, startPoint y: 382, endPoint x: 376, endPoint y: 252, distance: 273.3
click at [376, 252] on ul "Fields for: Recipe Name Description Ingredients List (with quantities) Preparat…" at bounding box center [660, 321] width 569 height 148
click at [390, 255] on li "Fields for: Recipe Name Description Ingredients List (with quantities) Preparat…" at bounding box center [664, 314] width 559 height 134
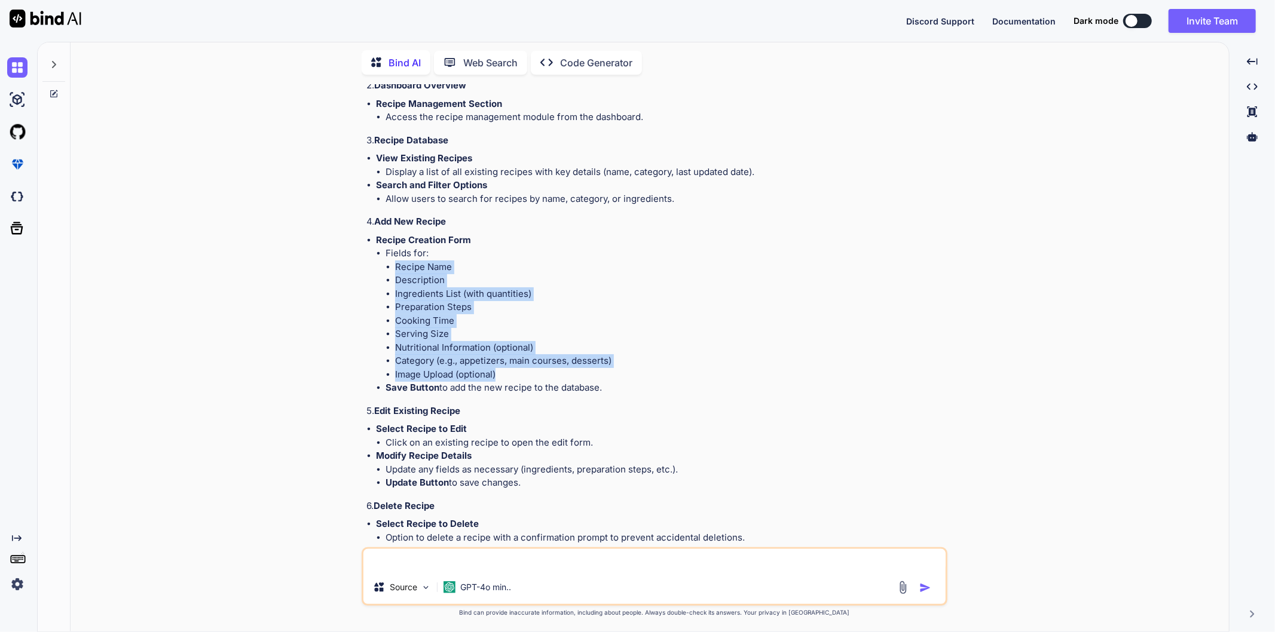
drag, startPoint x: 391, startPoint y: 266, endPoint x: 510, endPoint y: 376, distance: 162.4
click at [510, 376] on ul "Recipe Name Description Ingredients List (with quantities) Preparation Steps Co…" at bounding box center [664, 321] width 559 height 121
copy ul "Recipe Name Description Ingredients List (with quantities) Preparation Steps Co…"
click at [796, 266] on li "Recipe Name" at bounding box center [670, 268] width 550 height 14
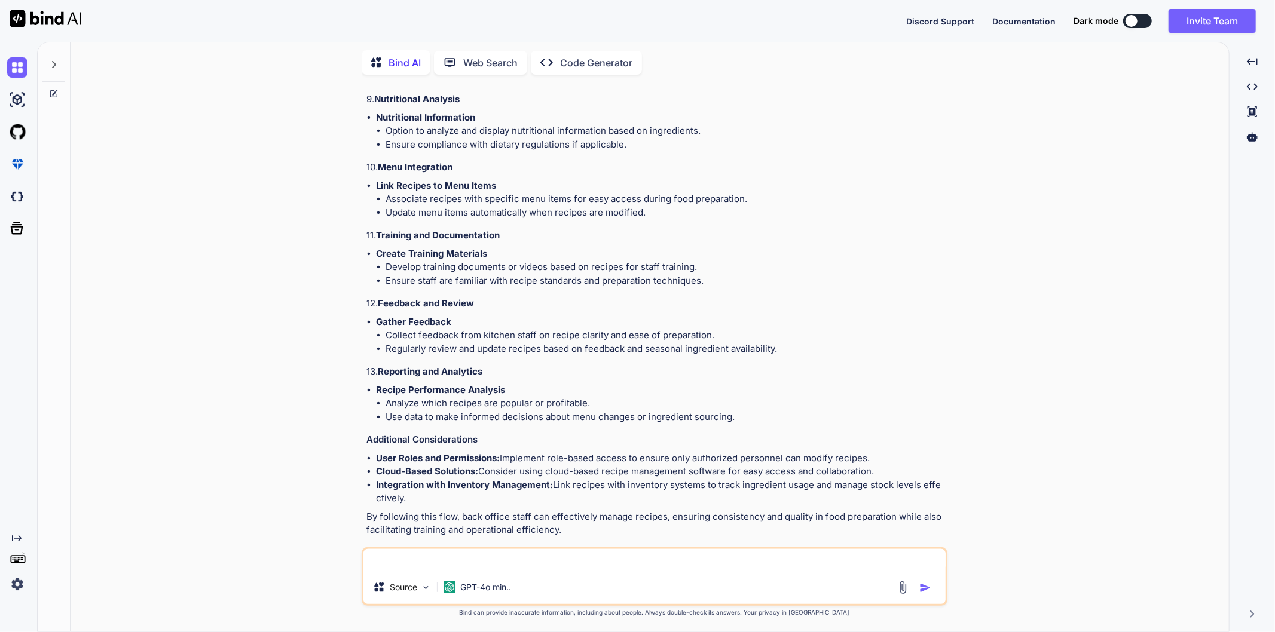
scroll to position [3156, 0]
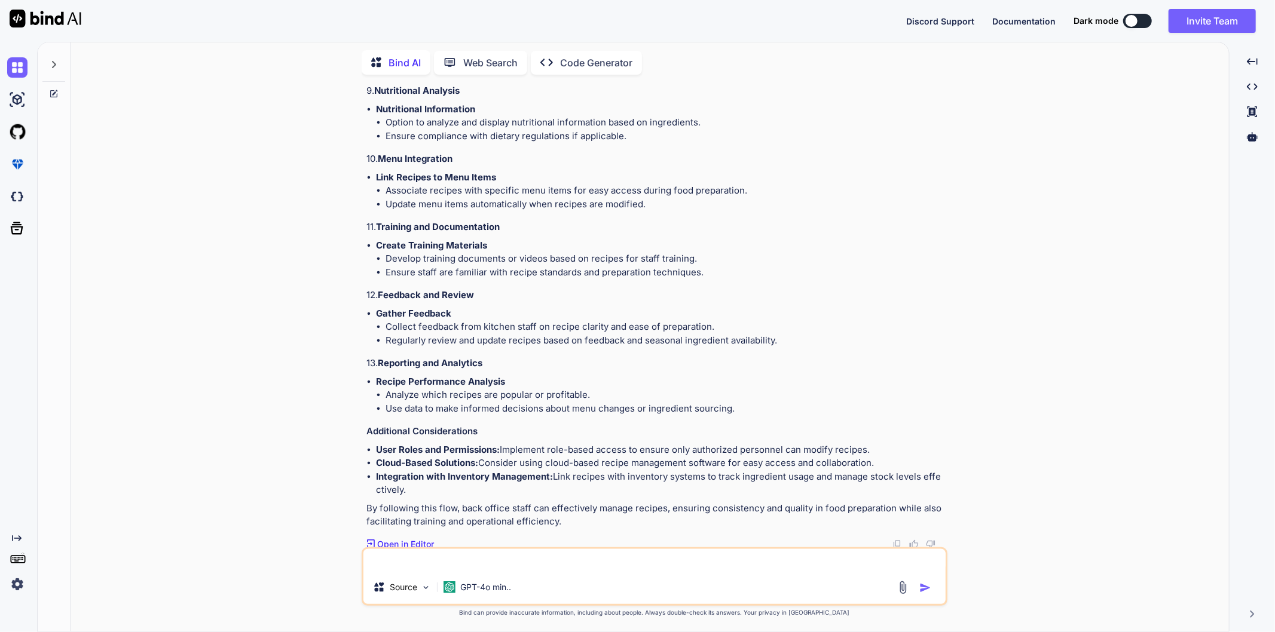
click at [458, 560] on textarea at bounding box center [654, 560] width 582 height 22
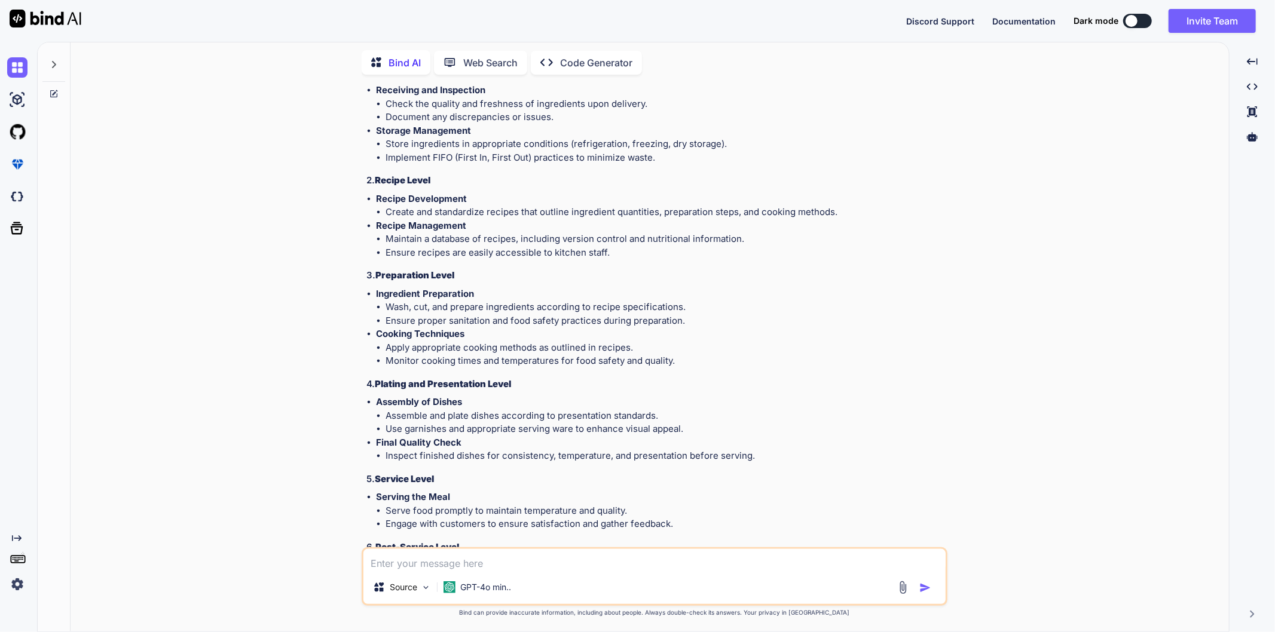
scroll to position [3814, 0]
